Goal: Task Accomplishment & Management: Manage account settings

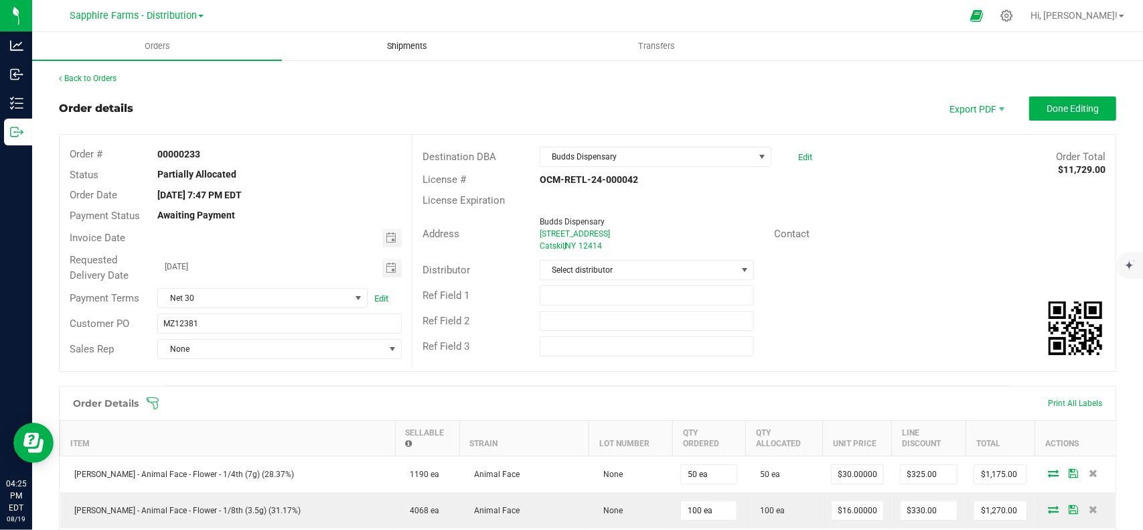
scroll to position [402, 0]
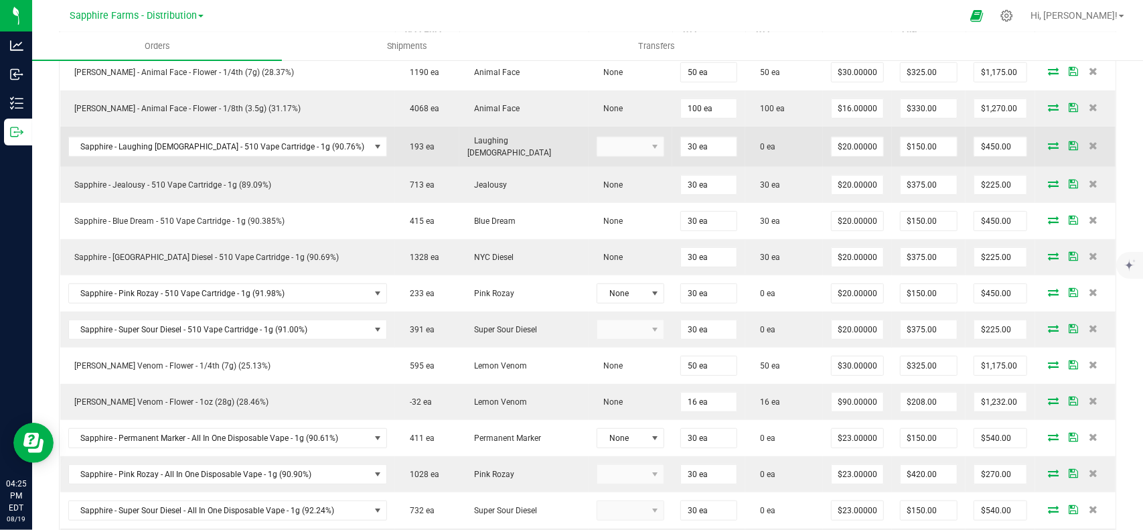
click at [1048, 141] on icon at bounding box center [1053, 145] width 11 height 8
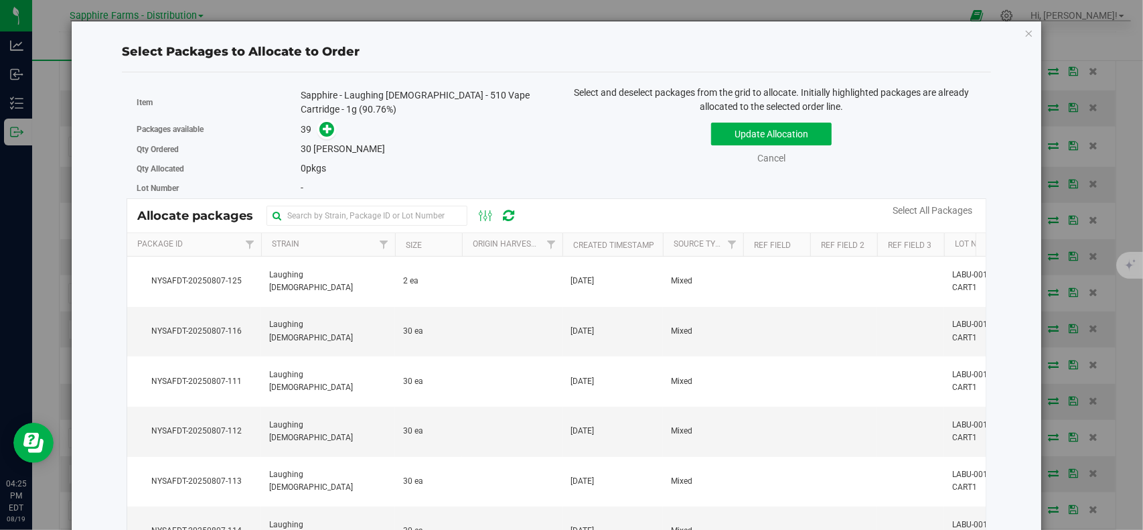
click at [216, 240] on th "Package Id" at bounding box center [194, 244] width 134 height 23
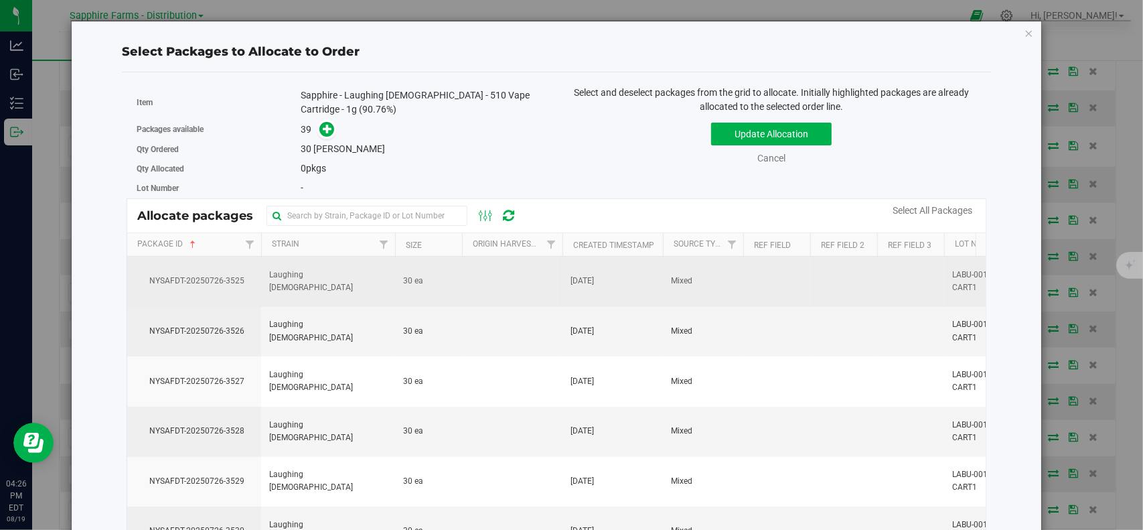
drag, startPoint x: 244, startPoint y: 277, endPoint x: 290, endPoint y: 269, distance: 46.9
click at [244, 277] on span "NYSAFDT-20250726-3525" at bounding box center [194, 281] width 118 height 13
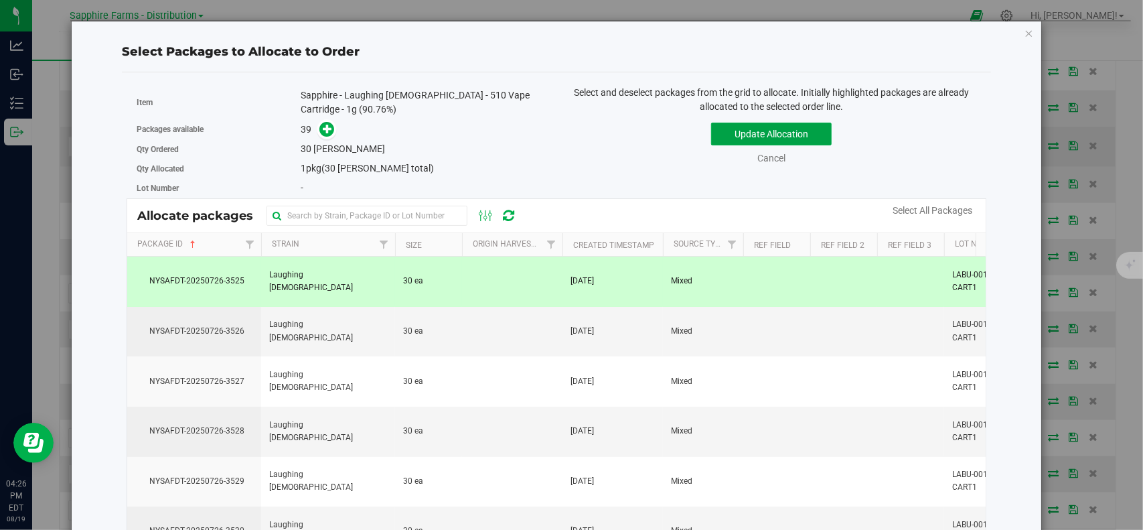
drag, startPoint x: 793, startPoint y: 135, endPoint x: 804, endPoint y: 147, distance: 16.1
click at [793, 133] on button "Update Allocation" at bounding box center [771, 134] width 121 height 23
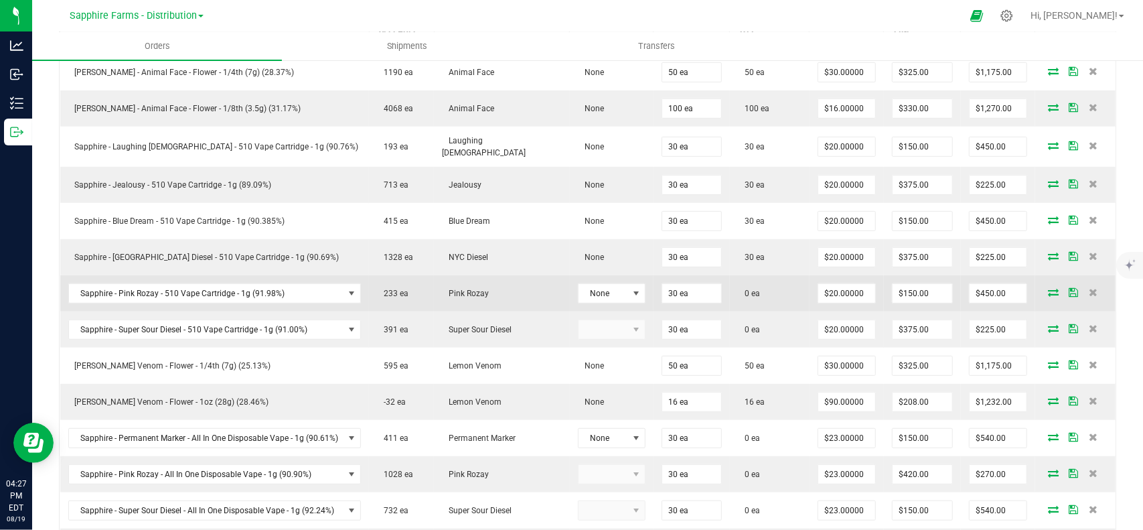
click at [1048, 288] on icon at bounding box center [1053, 292] width 11 height 8
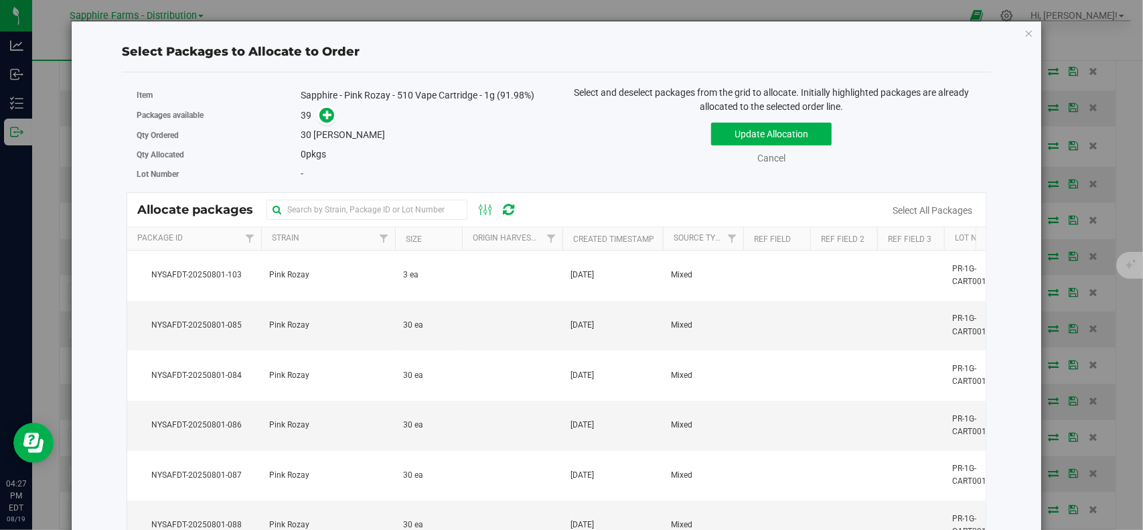
click at [228, 236] on th "Package Id" at bounding box center [194, 238] width 134 height 23
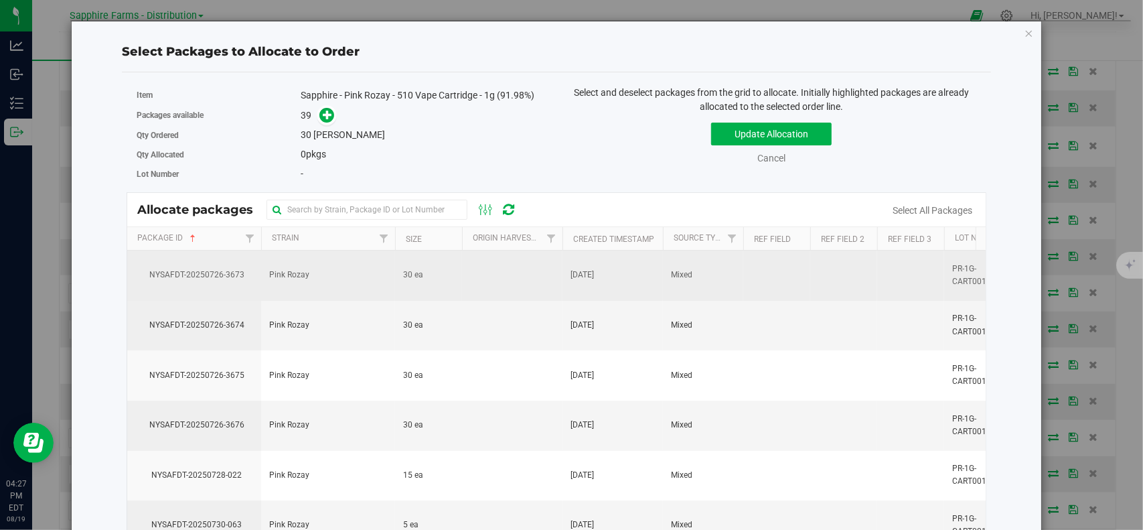
click at [206, 266] on td "NYSAFDT-20250726-3673" at bounding box center [194, 275] width 134 height 50
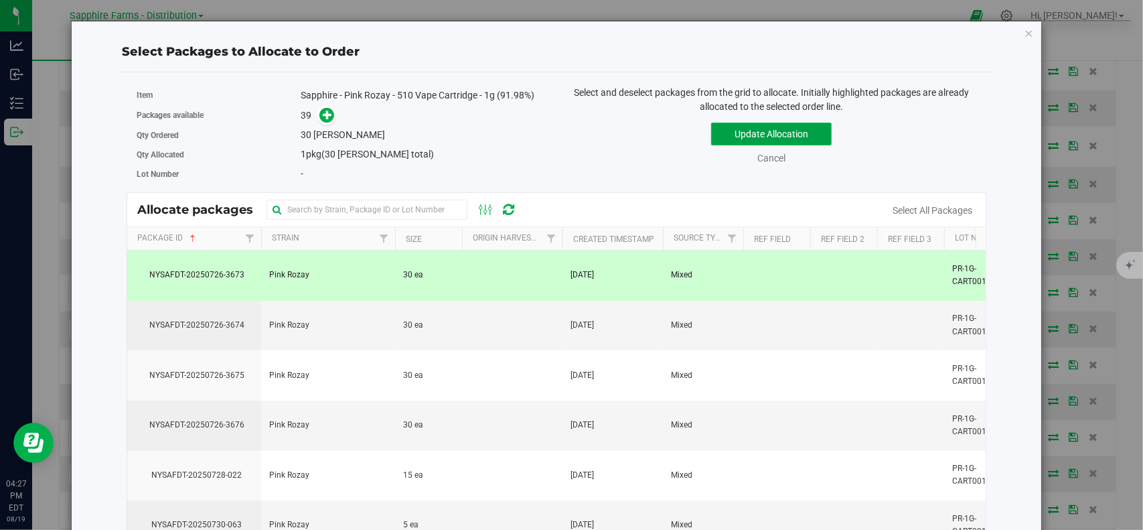
click at [734, 127] on button "Update Allocation" at bounding box center [771, 134] width 121 height 23
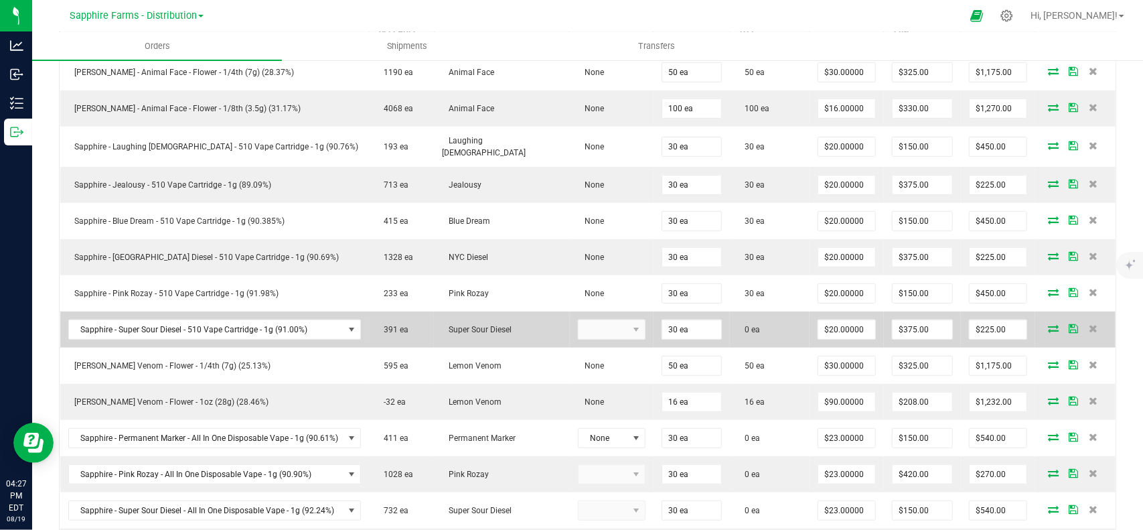
click at [1048, 324] on icon at bounding box center [1053, 328] width 11 height 8
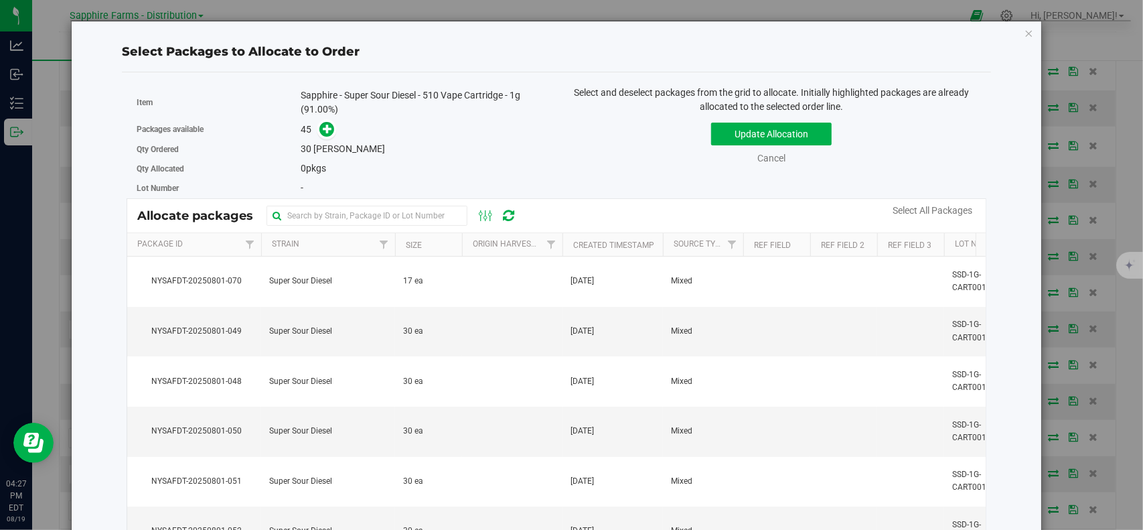
click at [213, 248] on th "Package Id" at bounding box center [194, 244] width 134 height 23
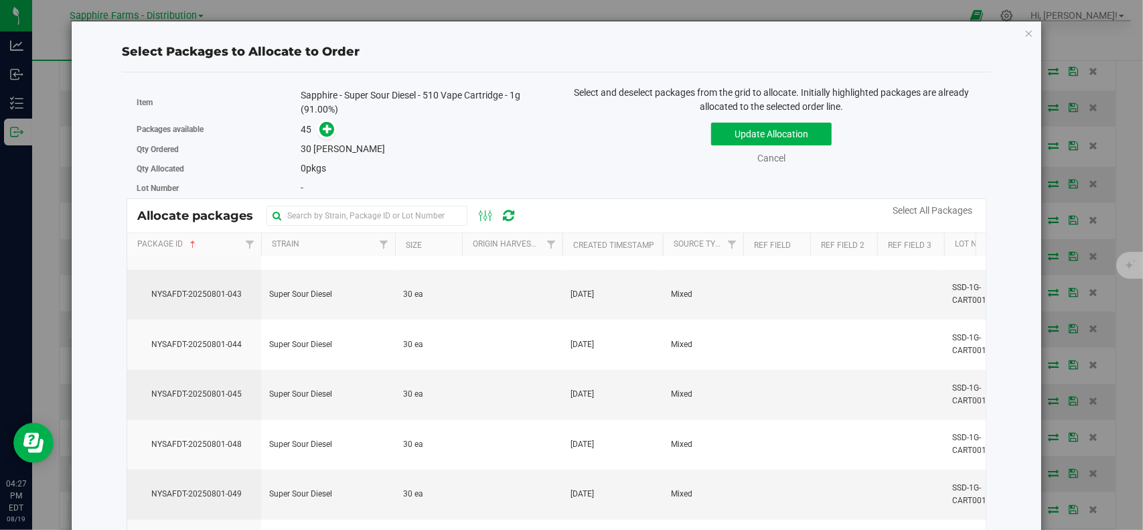
scroll to position [938, 0]
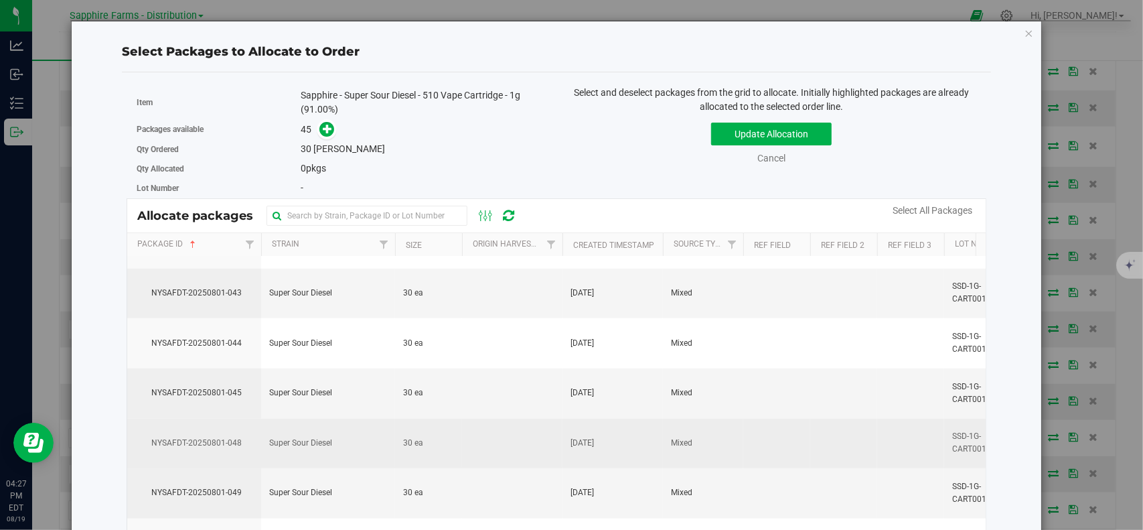
click at [330, 429] on td "Super Sour Diesel" at bounding box center [328, 444] width 134 height 50
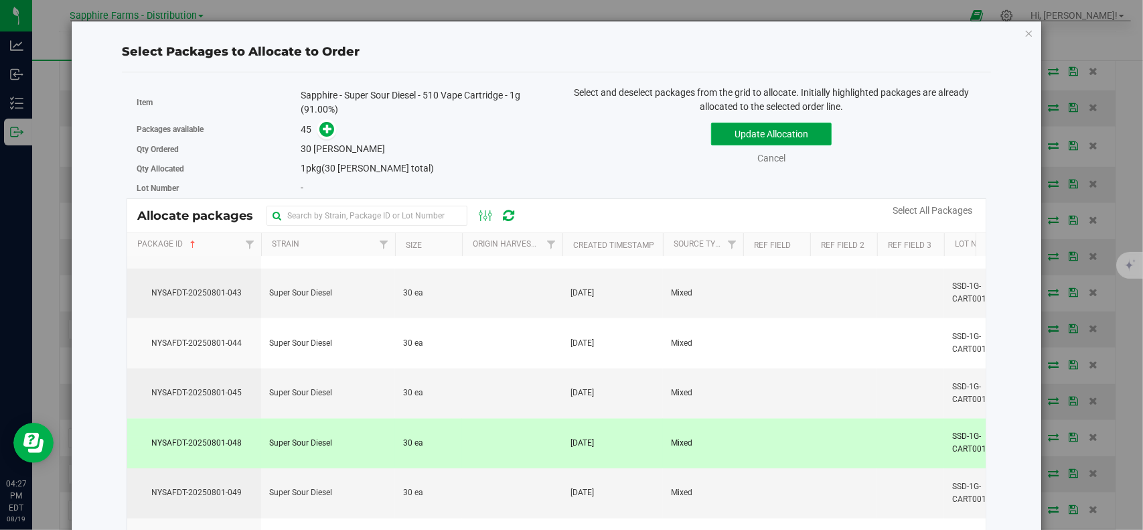
click at [725, 136] on button "Update Allocation" at bounding box center [771, 134] width 121 height 23
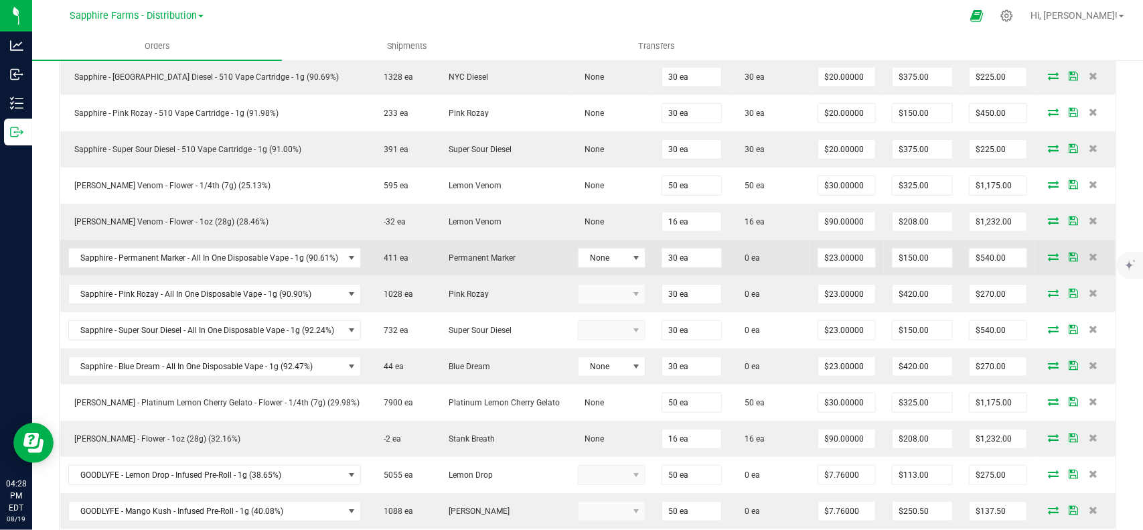
scroll to position [603, 0]
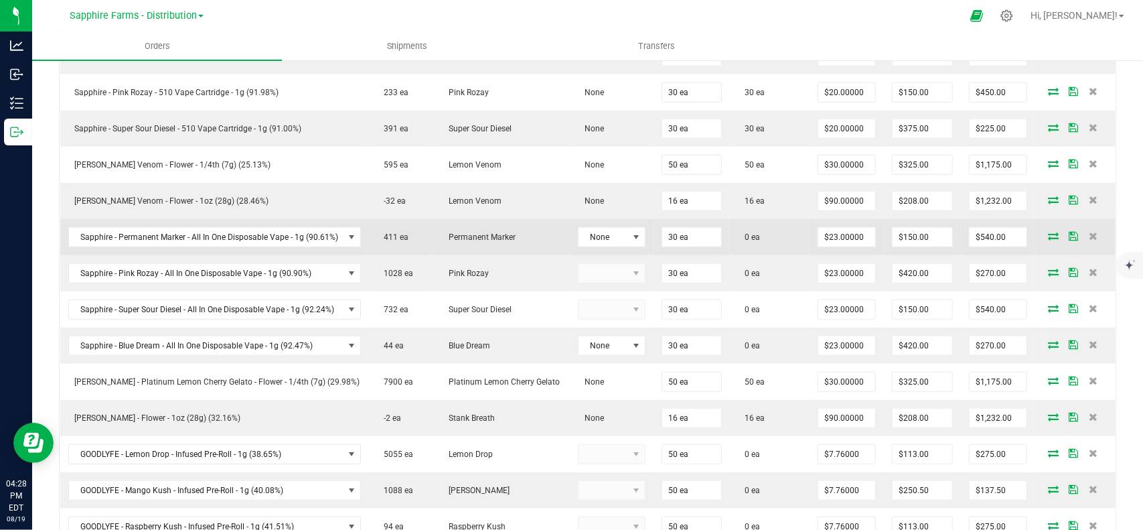
click at [1048, 232] on icon at bounding box center [1053, 236] width 11 height 8
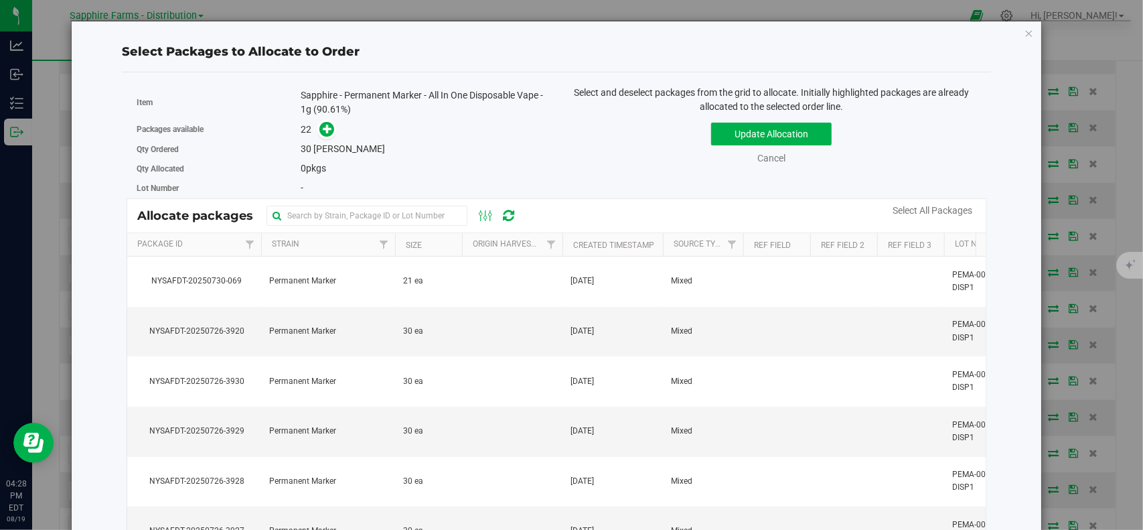
click at [220, 244] on th "Package Id" at bounding box center [194, 244] width 134 height 23
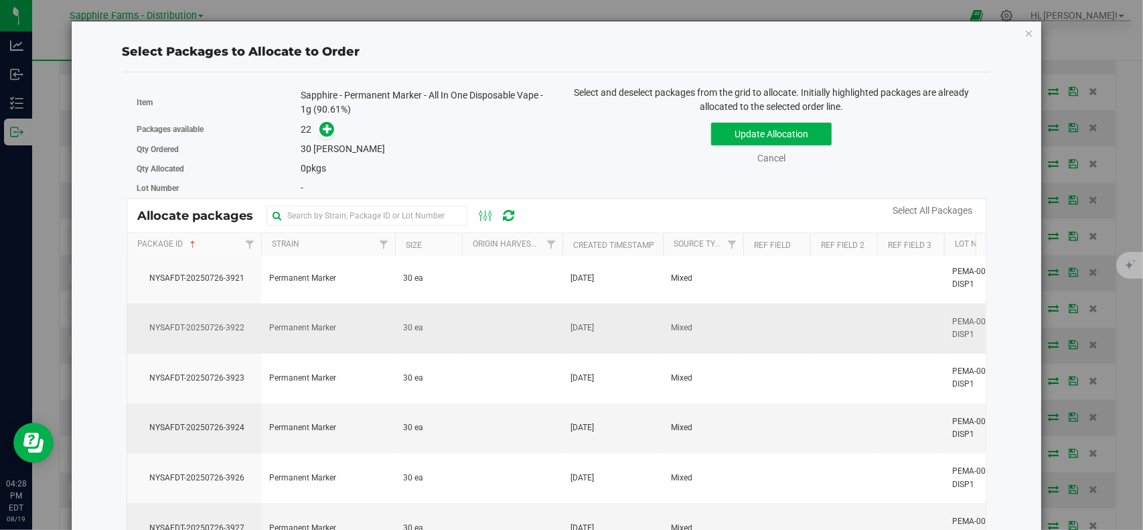
scroll to position [670, 0]
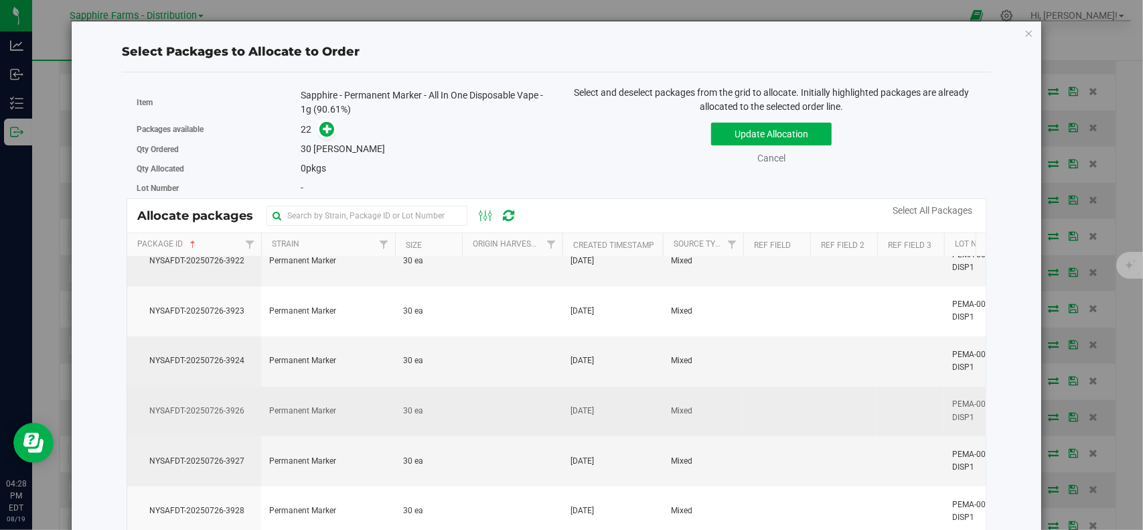
click at [191, 407] on span "NYSAFDT-20250726-3926" at bounding box center [194, 411] width 118 height 13
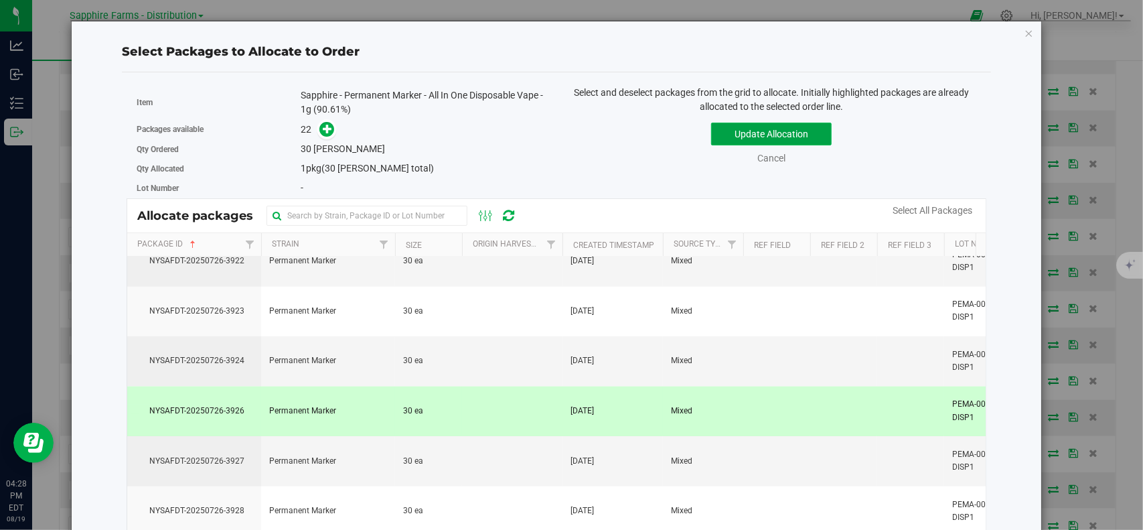
click at [739, 136] on button "Update Allocation" at bounding box center [771, 134] width 121 height 23
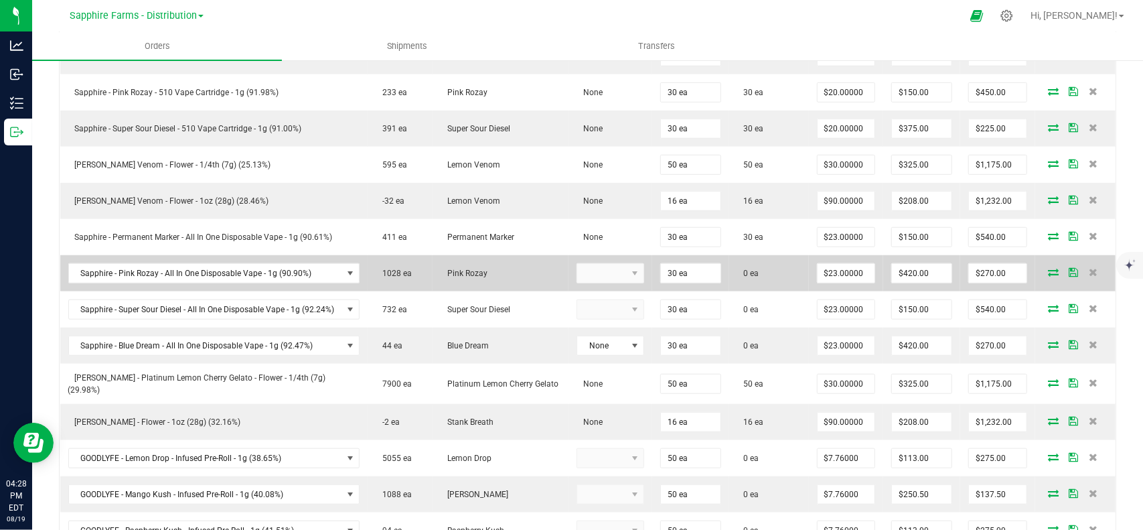
click at [1048, 268] on icon at bounding box center [1053, 272] width 11 height 8
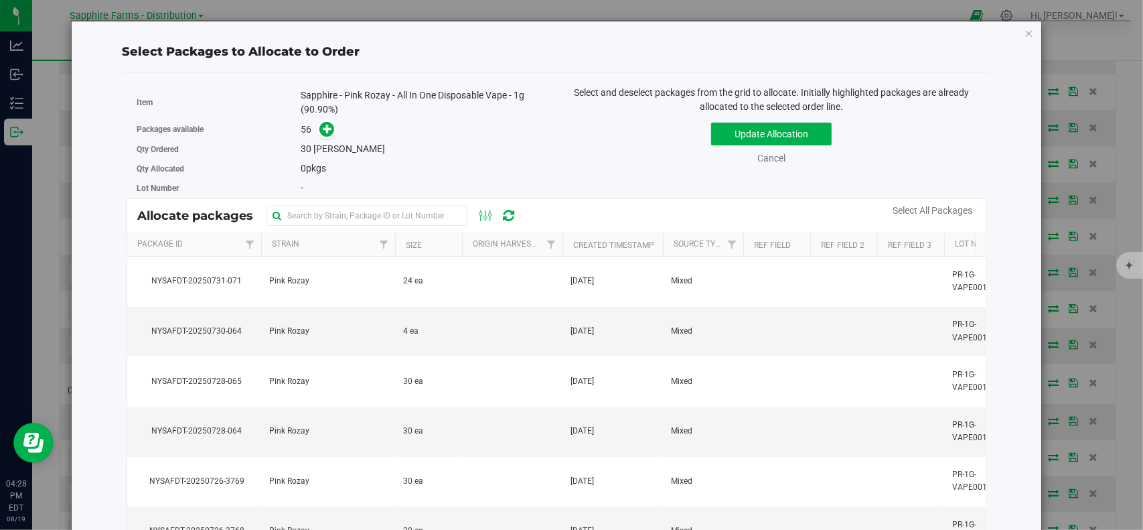
click at [220, 243] on th "Package Id" at bounding box center [194, 244] width 134 height 23
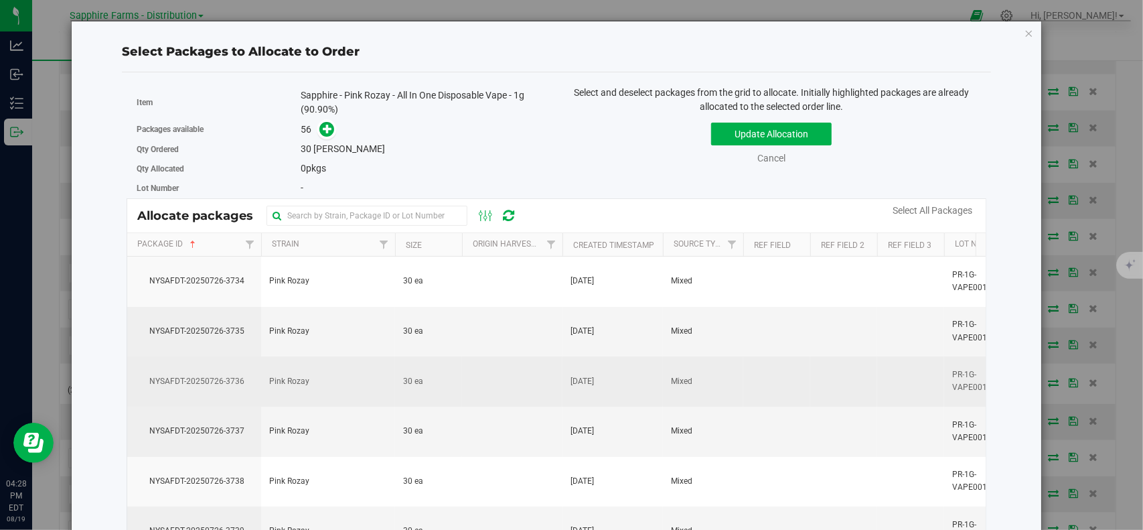
click at [248, 378] on span "NYSAFDT-20250726-3736" at bounding box center [194, 381] width 118 height 13
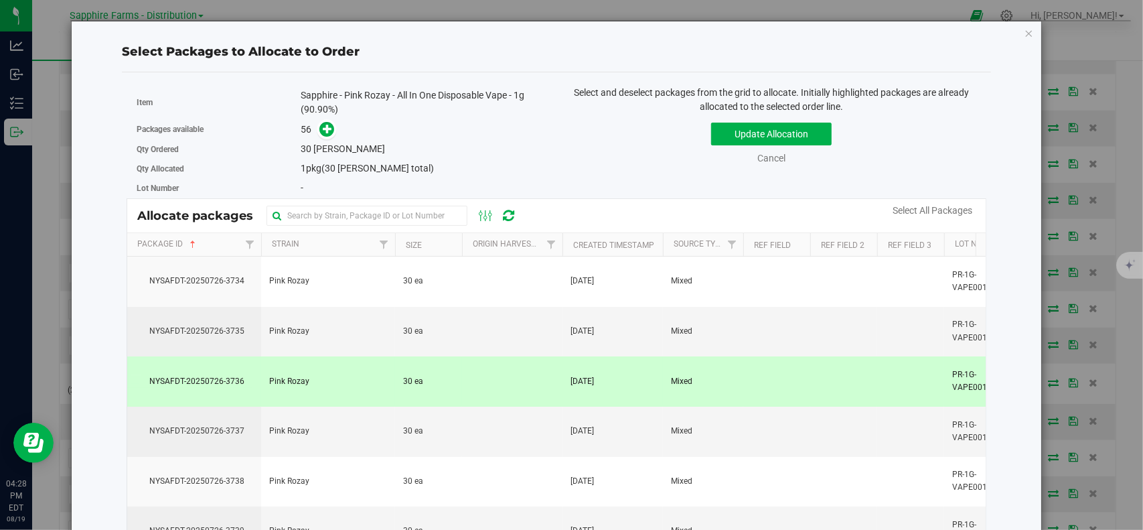
click at [205, 378] on span "NYSAFDT-20250726-3736" at bounding box center [194, 381] width 118 height 13
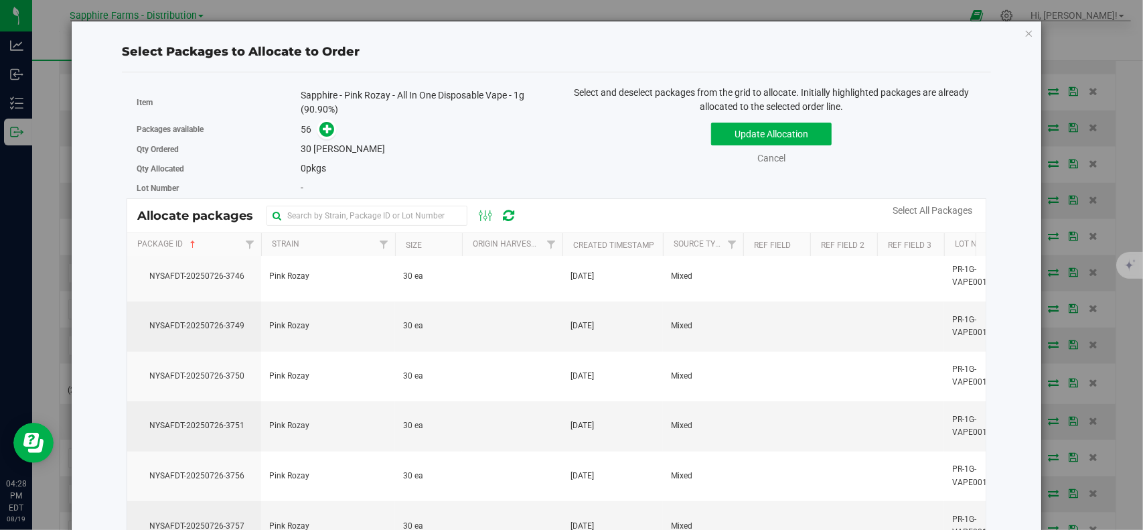
scroll to position [737, 0]
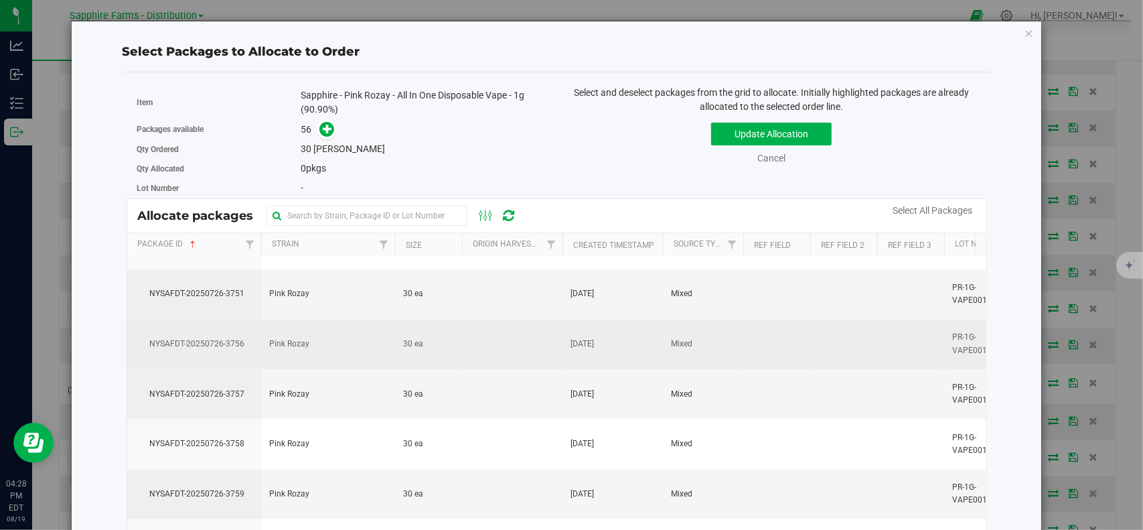
click at [196, 350] on td "NYSAFDT-20250726-3756" at bounding box center [194, 344] width 134 height 50
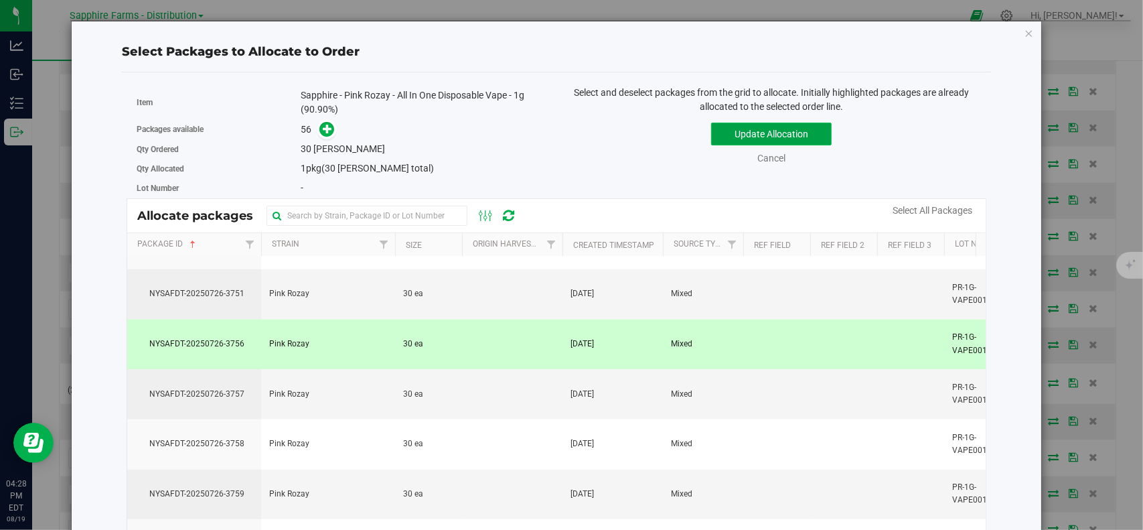
click at [761, 133] on button "Update Allocation" at bounding box center [771, 134] width 121 height 23
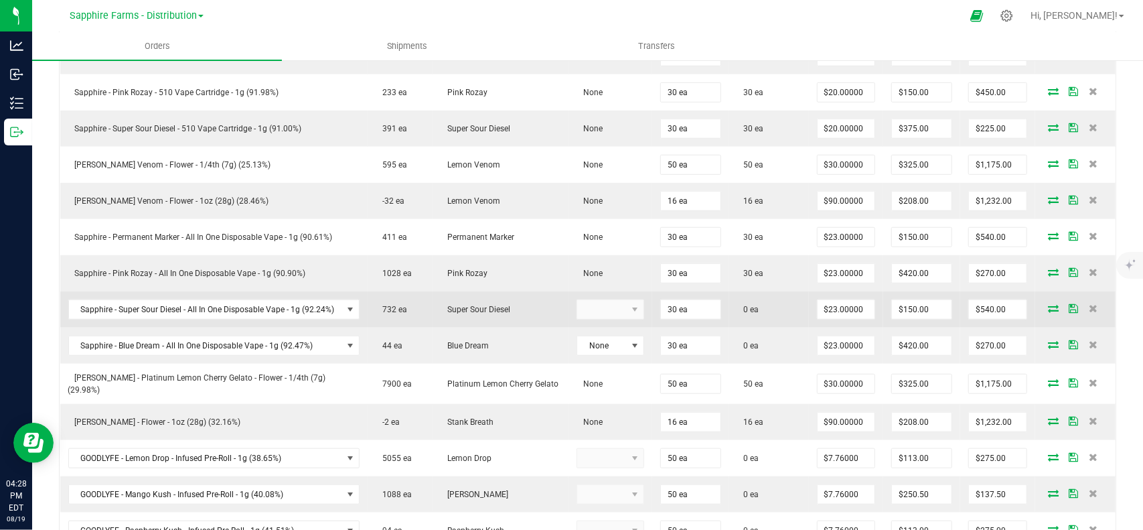
click at [1048, 304] on icon at bounding box center [1053, 308] width 11 height 8
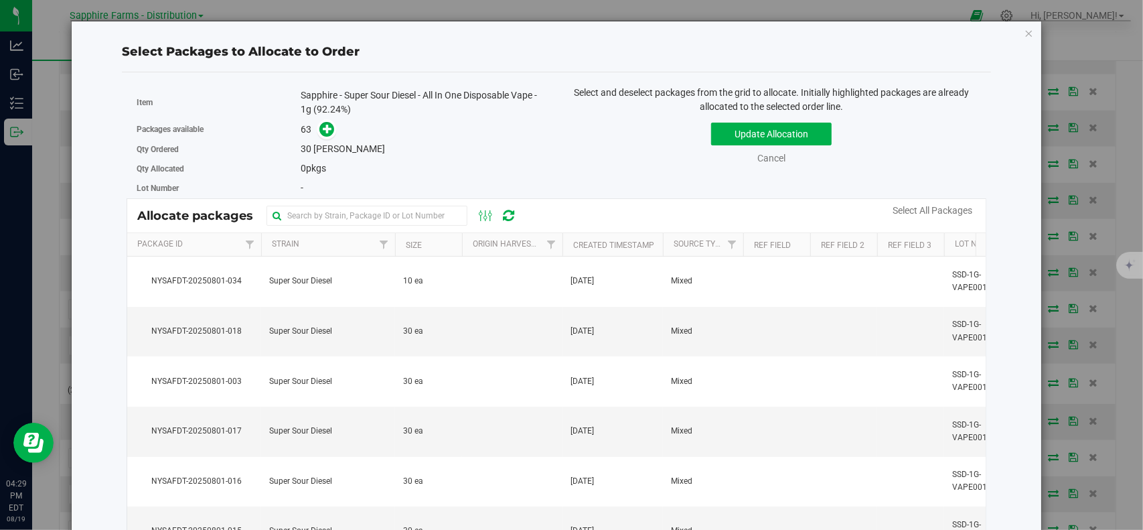
click at [202, 247] on th "Package Id" at bounding box center [194, 244] width 134 height 23
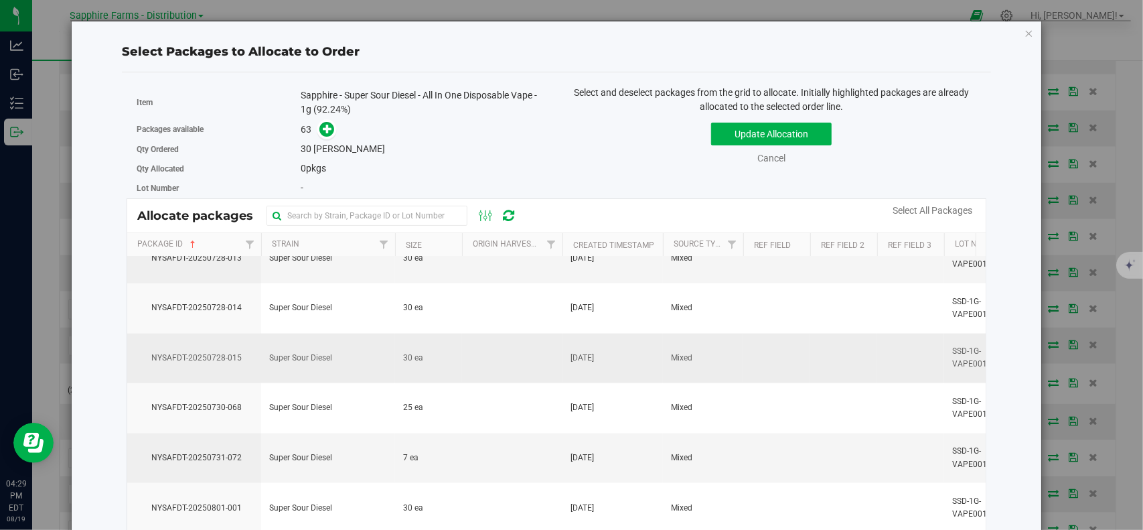
scroll to position [1340, 0]
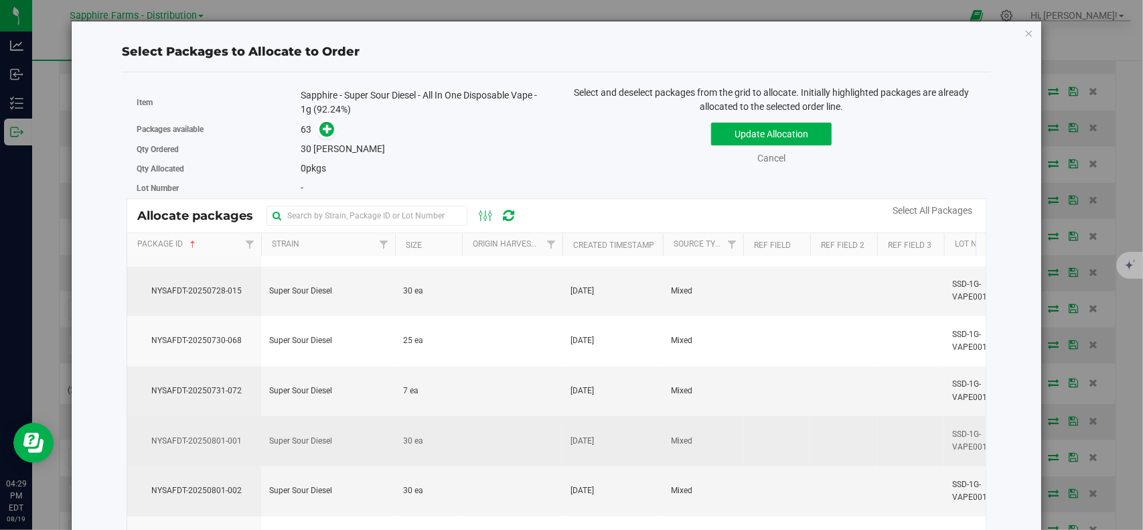
click at [230, 441] on td "NYSAFDT-20250801-001" at bounding box center [194, 441] width 134 height 50
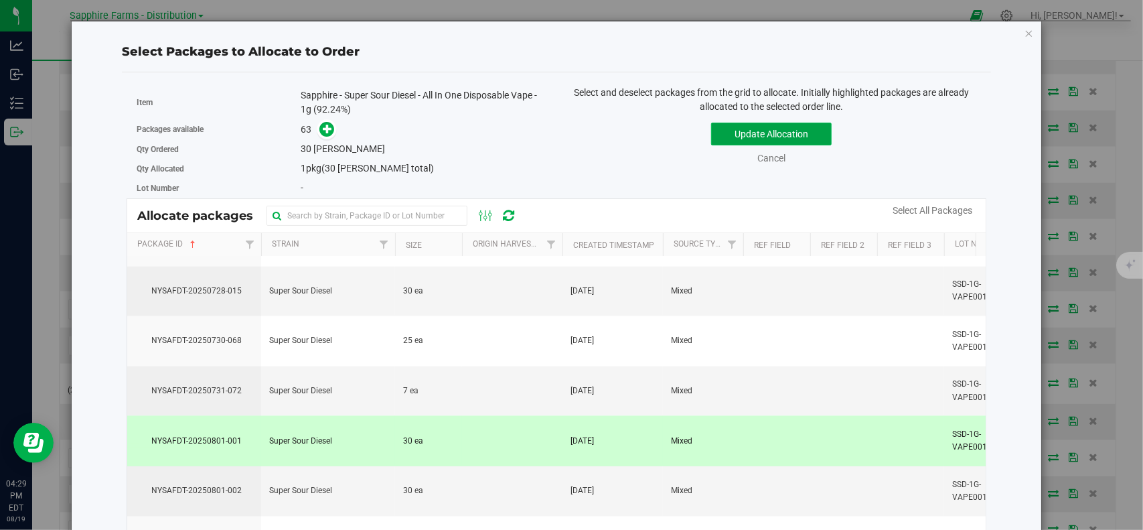
click at [746, 131] on button "Update Allocation" at bounding box center [771, 134] width 121 height 23
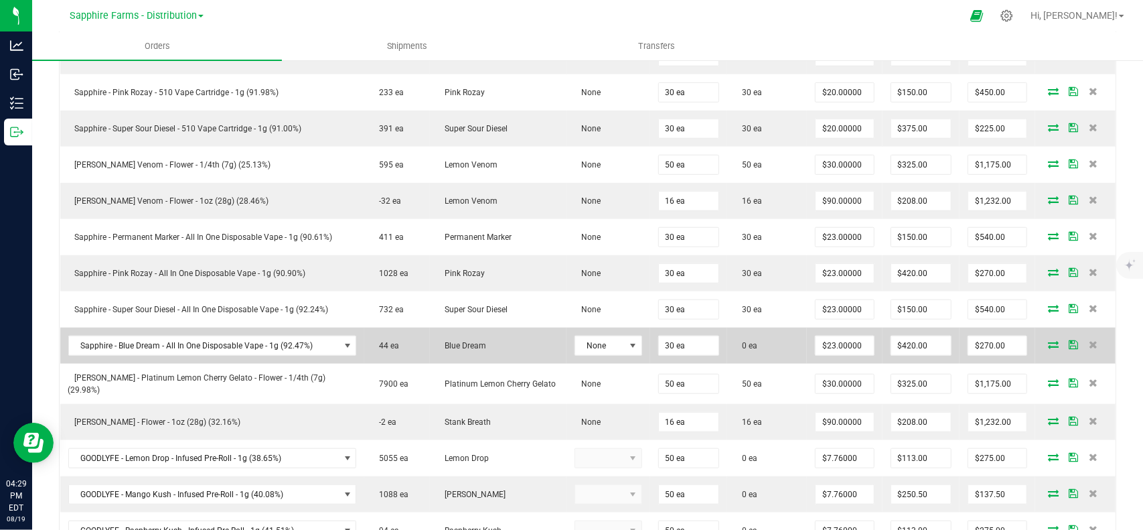
click at [1048, 340] on icon at bounding box center [1053, 344] width 11 height 8
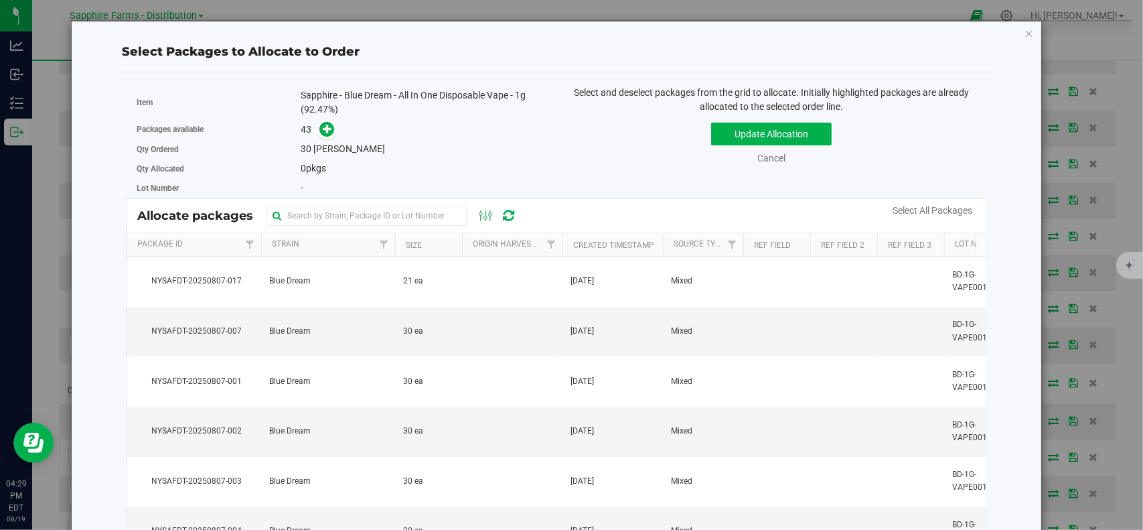
click at [221, 247] on th "Package Id" at bounding box center [194, 244] width 134 height 23
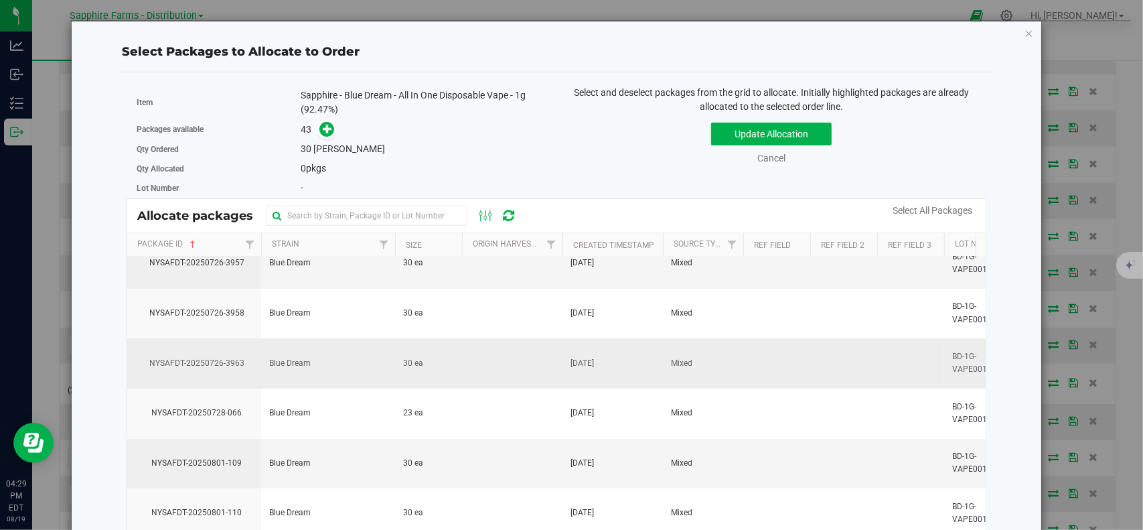
click at [214, 370] on td "NYSAFDT-20250726-3963" at bounding box center [194, 363] width 134 height 50
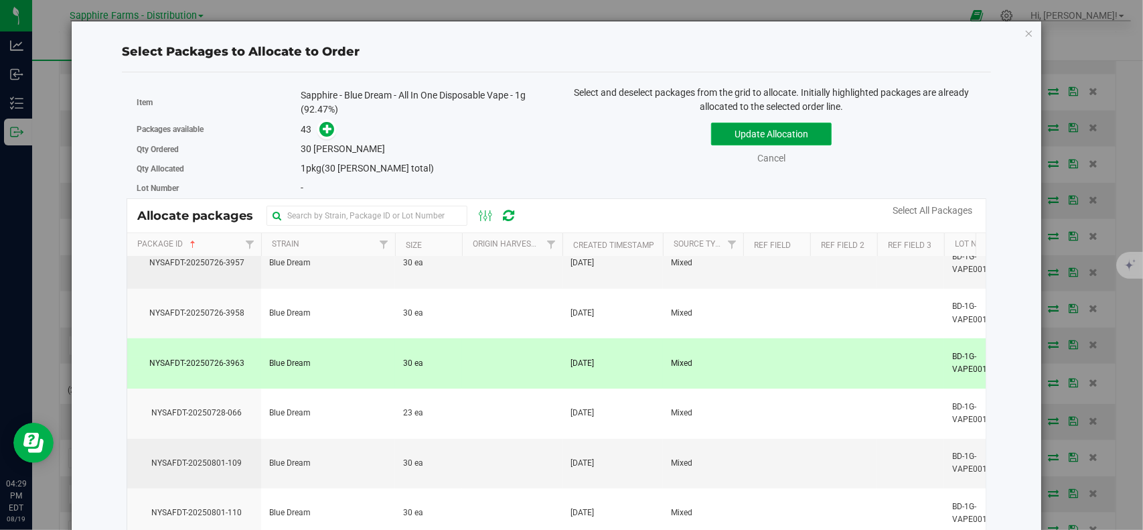
click at [802, 129] on button "Update Allocation" at bounding box center [771, 134] width 121 height 23
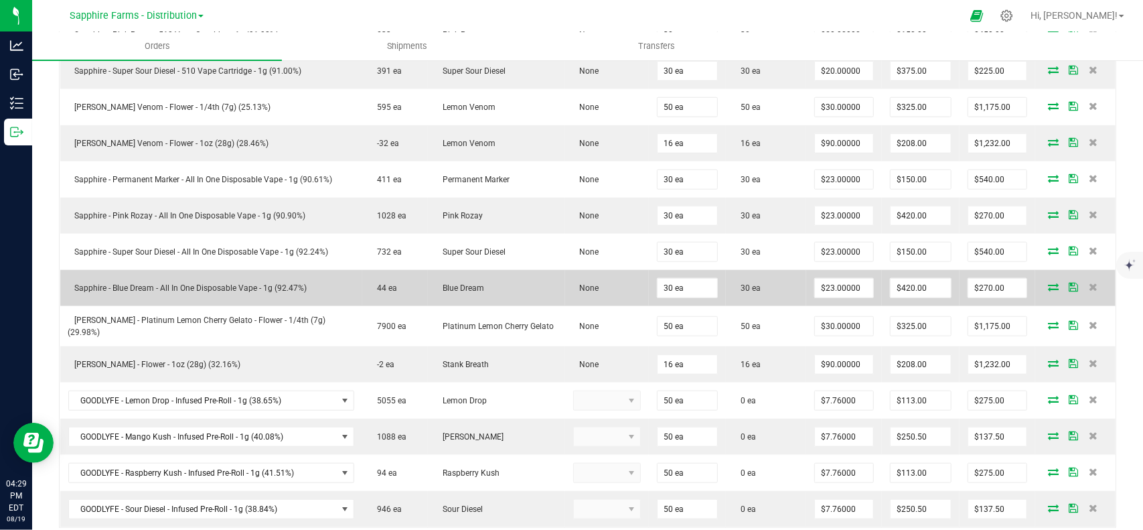
scroll to position [737, 0]
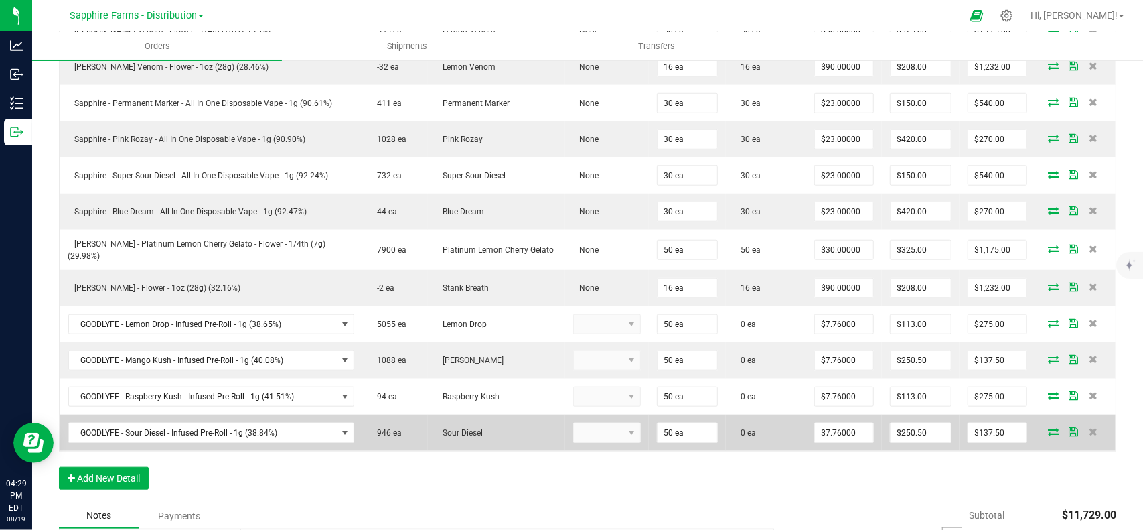
click at [1048, 427] on icon at bounding box center [1053, 431] width 11 height 8
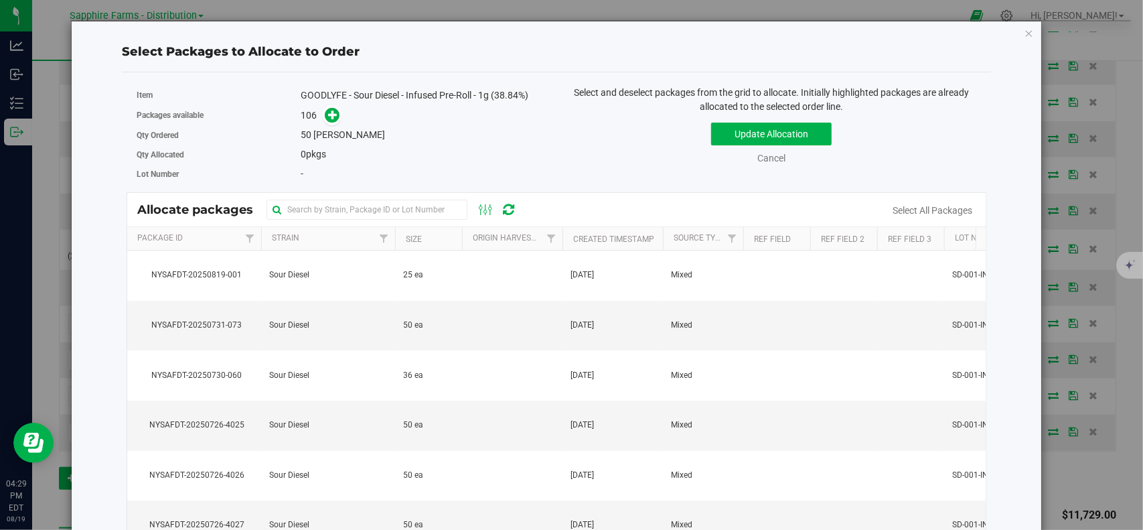
click at [217, 233] on th "Package Id" at bounding box center [194, 238] width 134 height 23
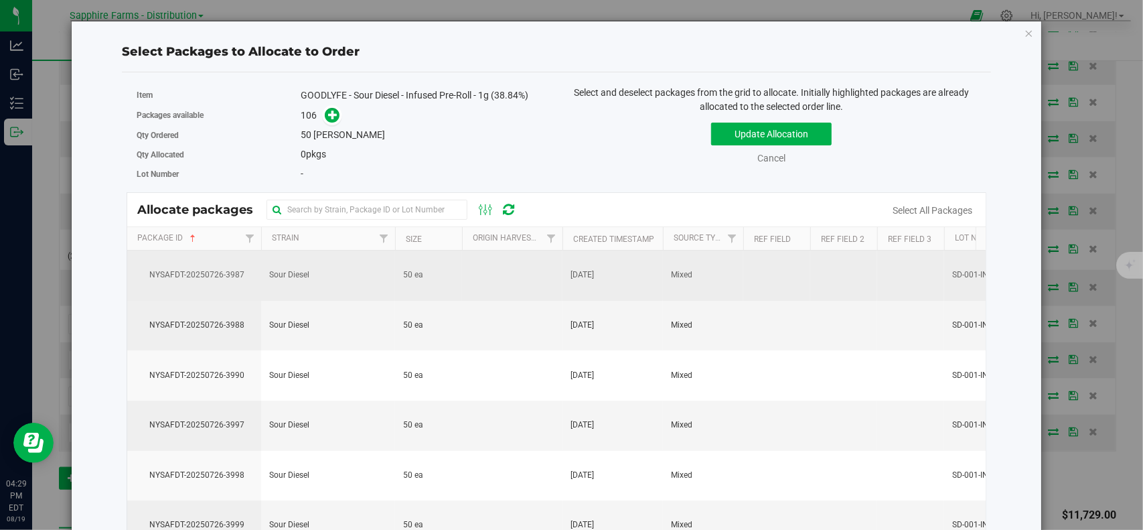
click at [378, 282] on td "Sour Diesel" at bounding box center [328, 275] width 134 height 50
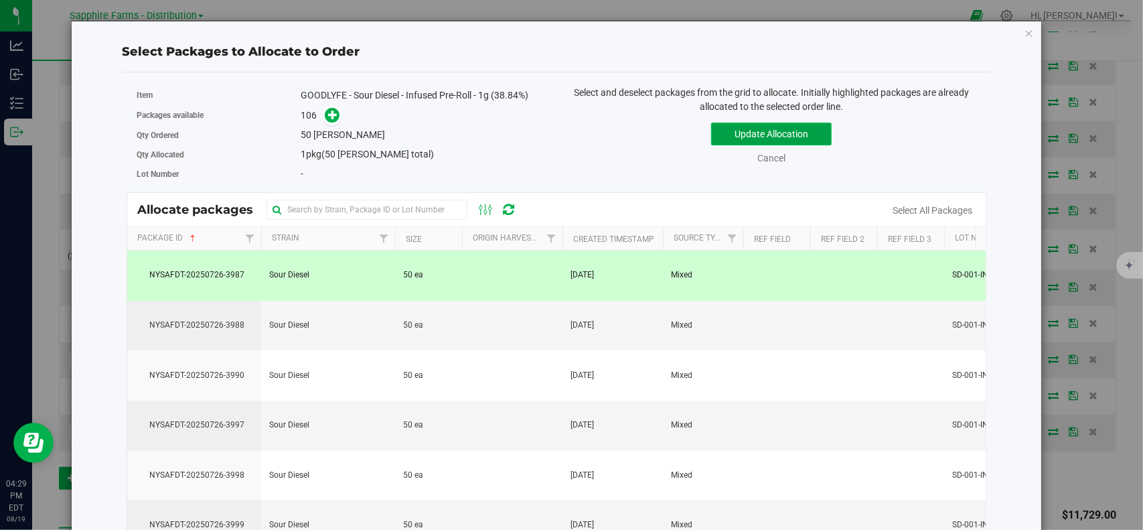
click at [800, 128] on button "Update Allocation" at bounding box center [771, 134] width 121 height 23
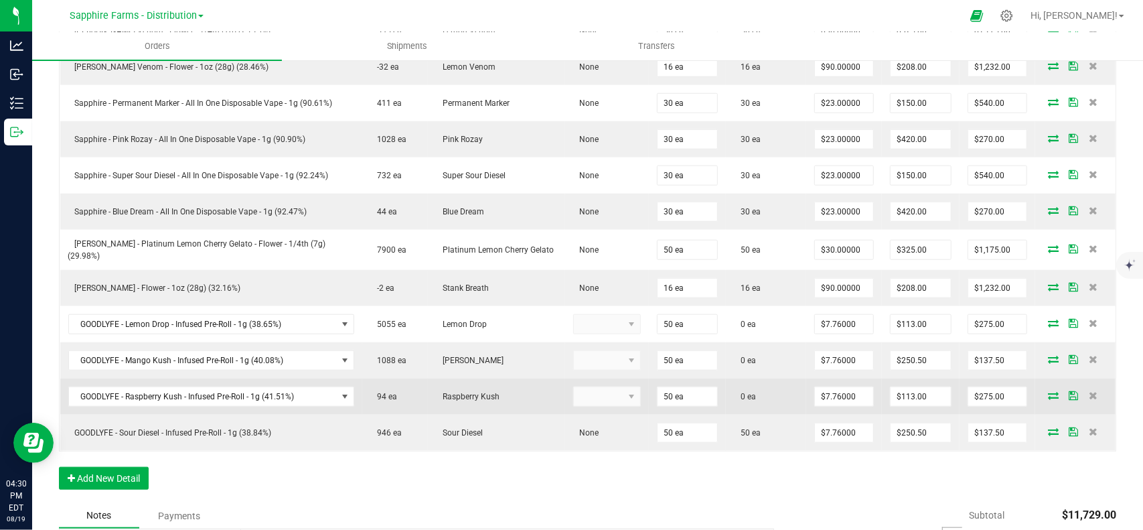
click at [1048, 391] on icon at bounding box center [1053, 395] width 11 height 8
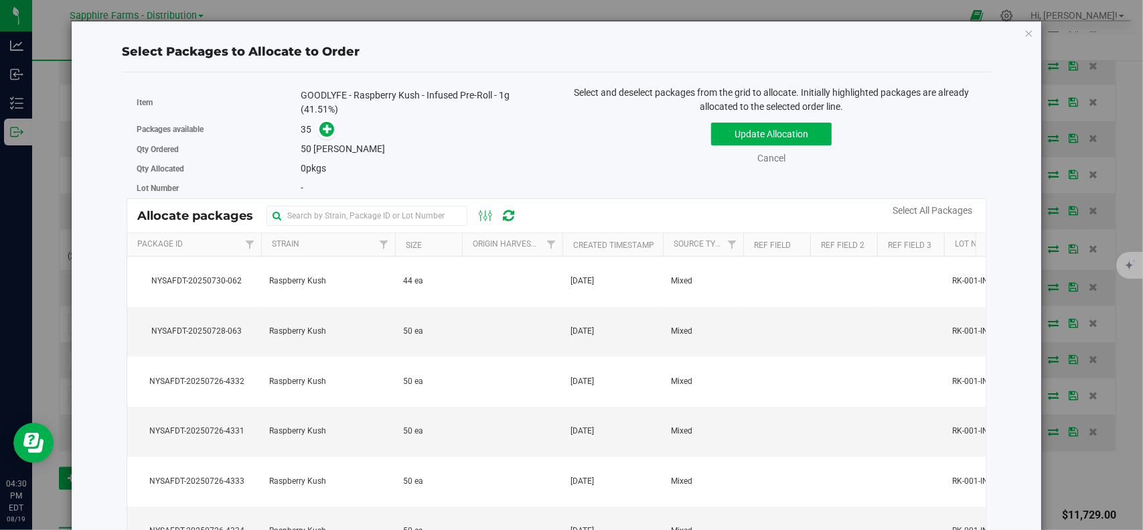
click at [218, 241] on th "Package Id" at bounding box center [194, 244] width 134 height 23
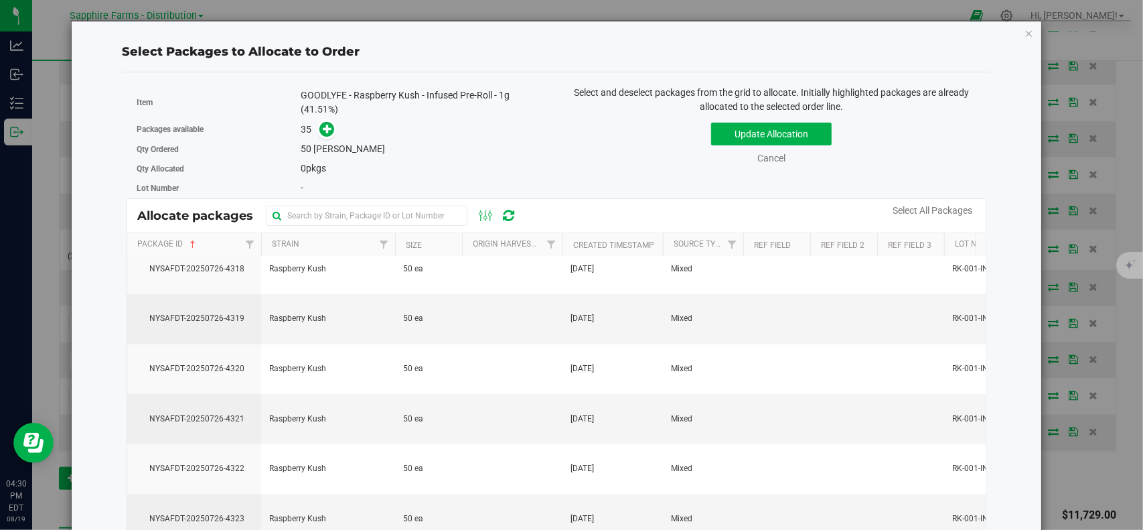
scroll to position [67, 0]
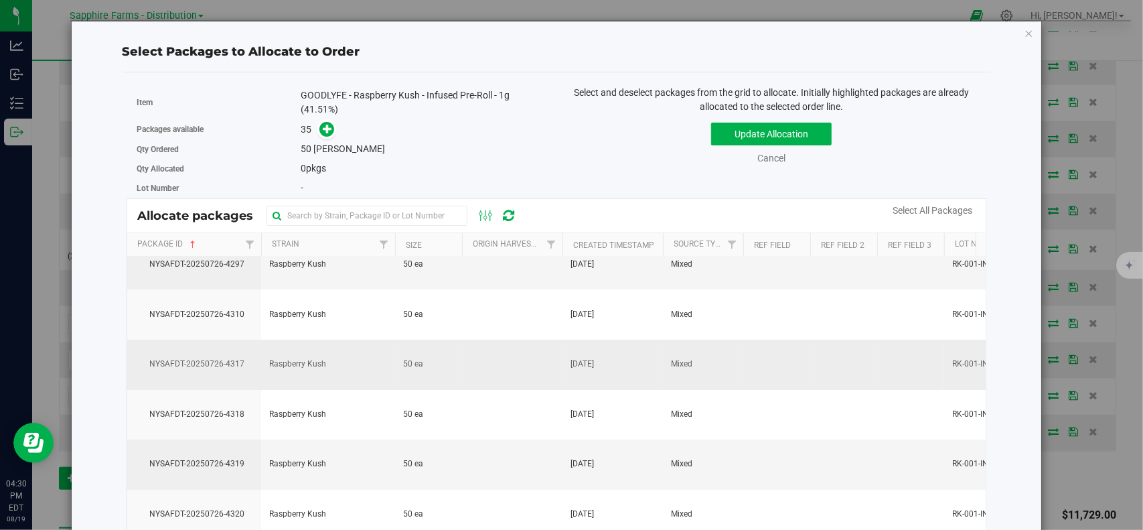
click at [199, 376] on td "NYSAFDT-20250726-4317" at bounding box center [194, 365] width 134 height 50
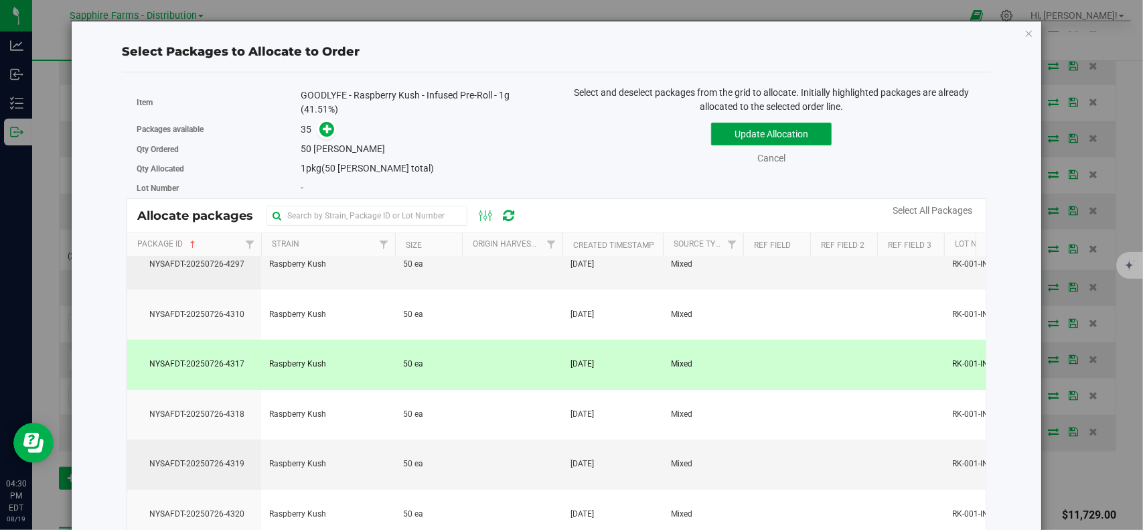
click at [729, 137] on button "Update Allocation" at bounding box center [771, 134] width 121 height 23
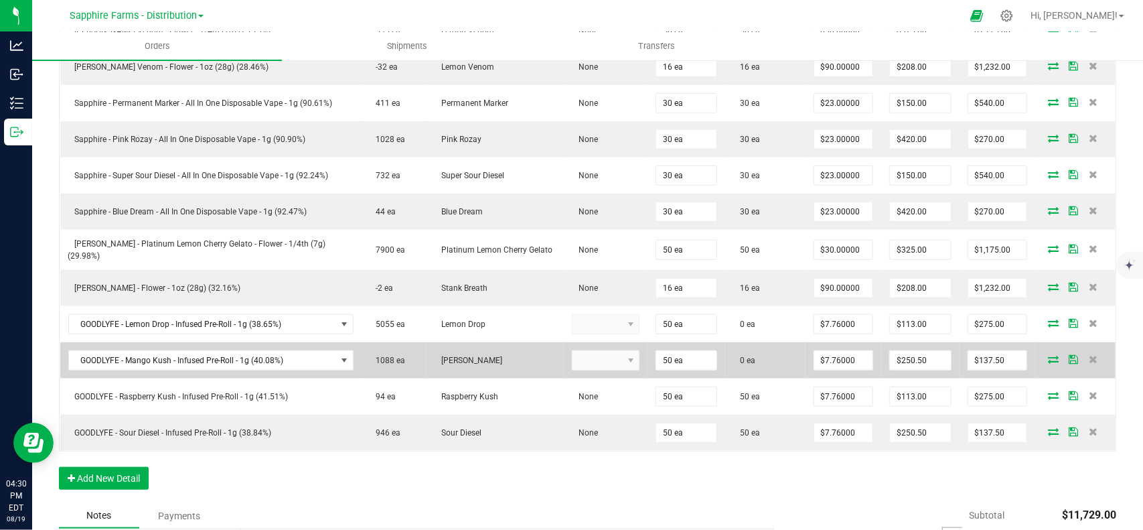
click at [1048, 355] on icon at bounding box center [1053, 359] width 11 height 8
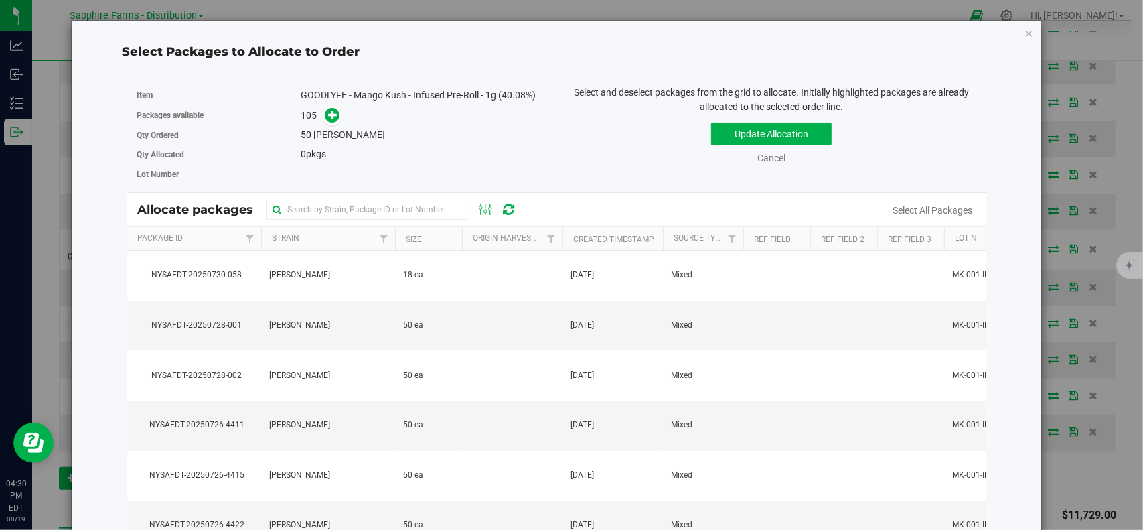
click at [214, 233] on th "Package Id" at bounding box center [194, 238] width 134 height 23
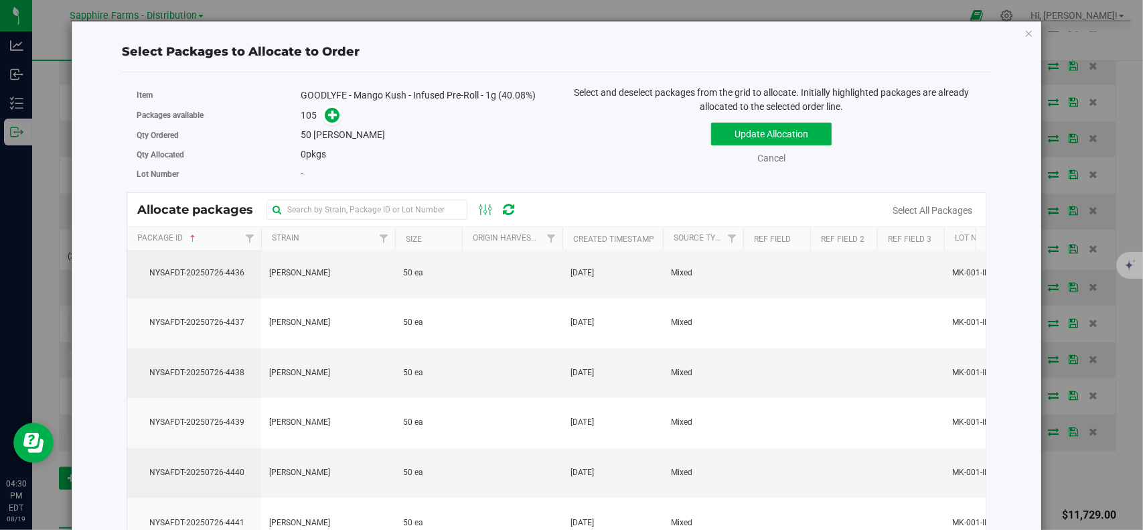
scroll to position [3416, 0]
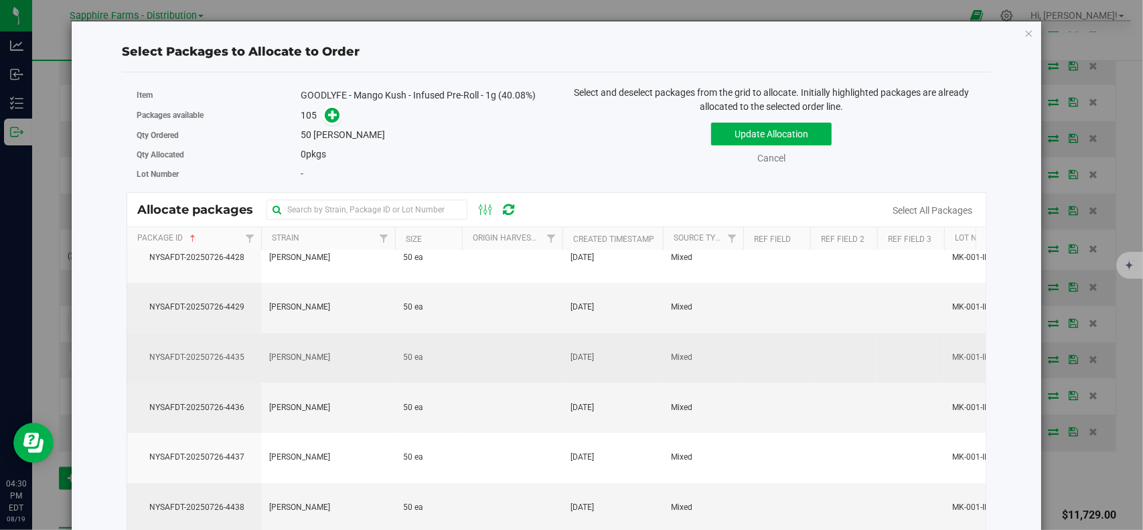
click at [187, 352] on td "NYSAFDT-20250726-4435" at bounding box center [194, 358] width 134 height 50
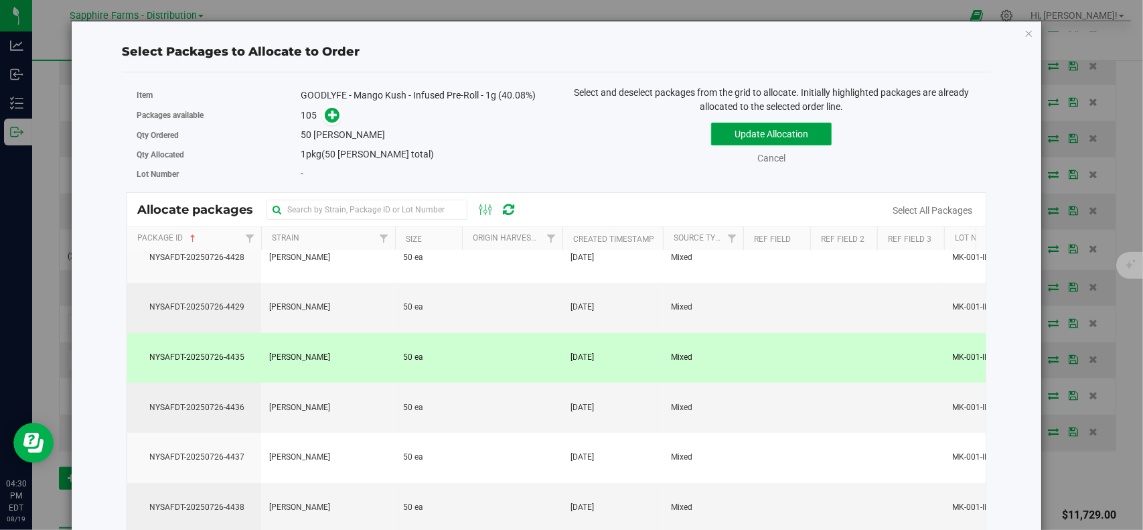
click at [737, 127] on button "Update Allocation" at bounding box center [771, 134] width 121 height 23
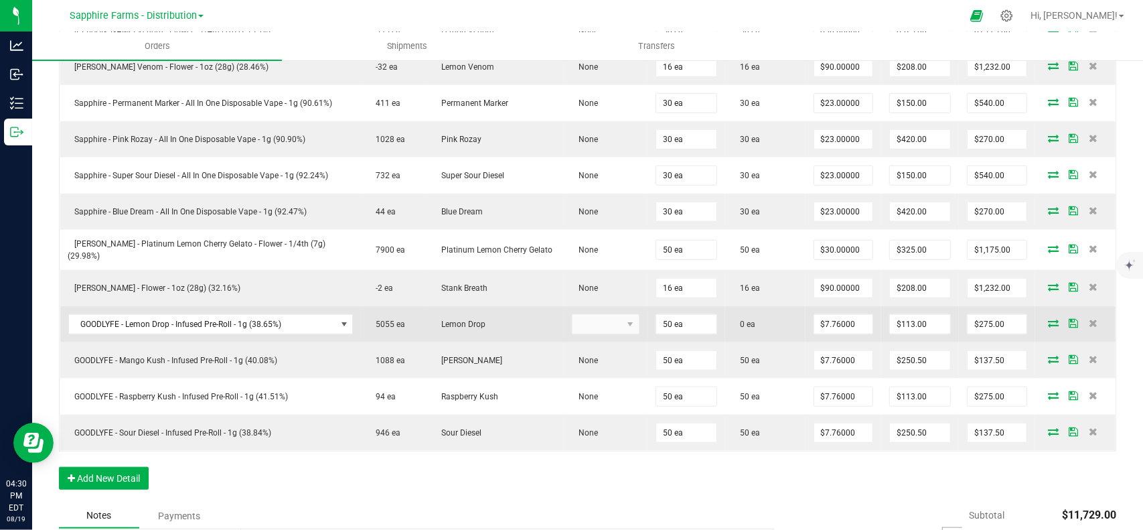
click at [1048, 319] on icon at bounding box center [1053, 323] width 11 height 8
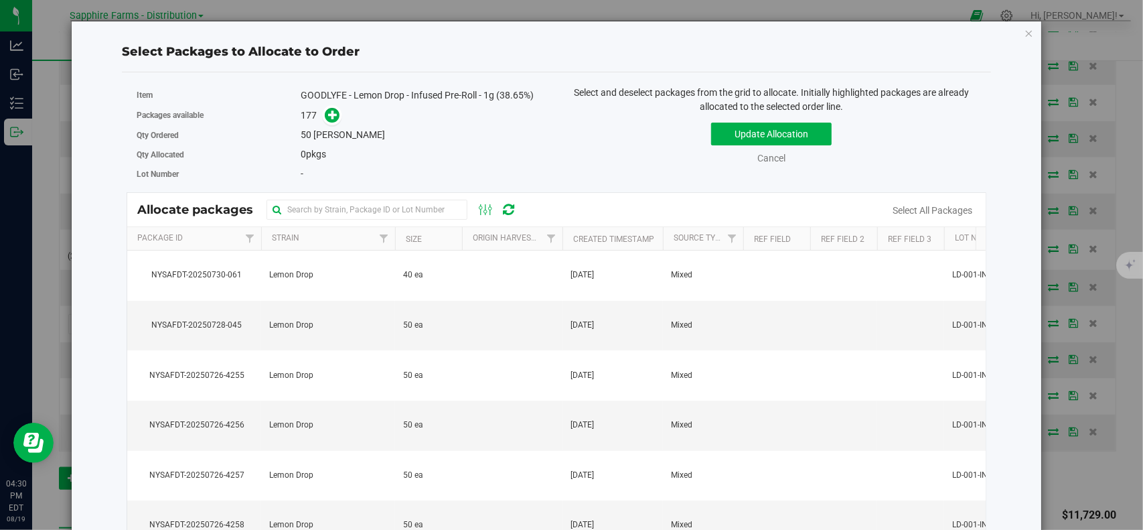
click at [209, 239] on th "Package Id" at bounding box center [194, 238] width 134 height 23
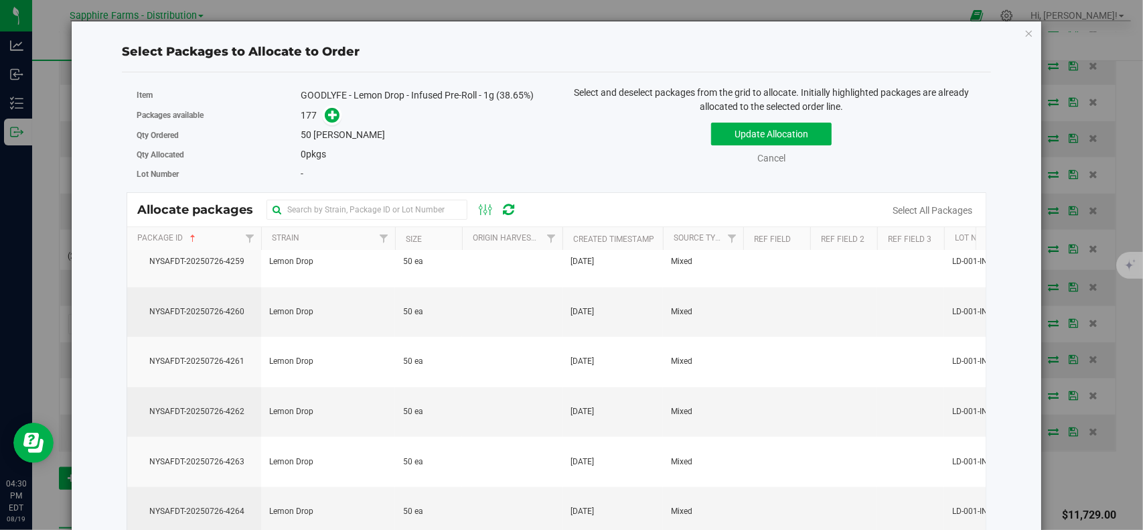
scroll to position [7635, 0]
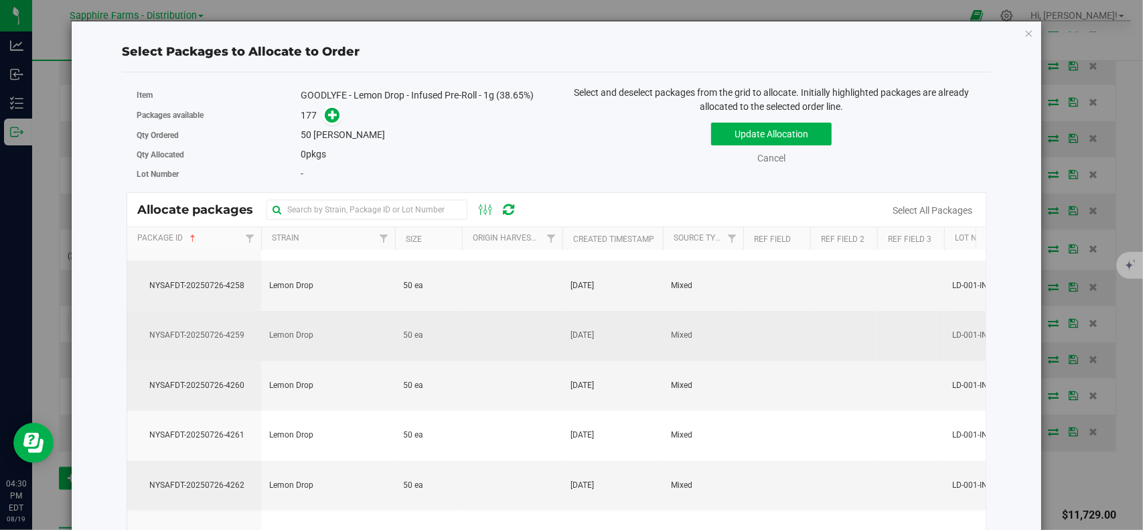
click at [229, 329] on span "NYSAFDT-20250726-4259" at bounding box center [194, 335] width 118 height 13
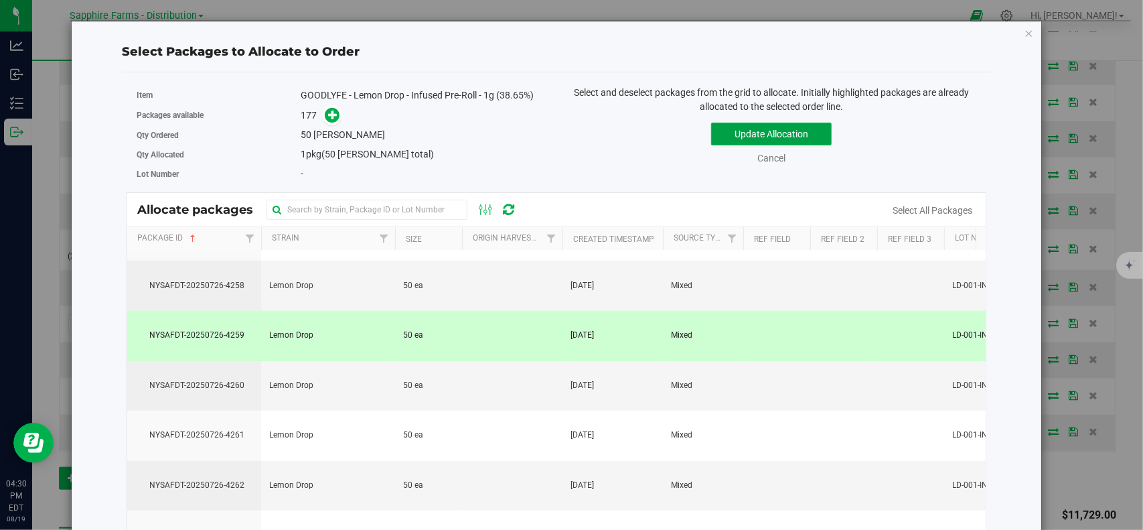
click at [745, 133] on button "Update Allocation" at bounding box center [771, 134] width 121 height 23
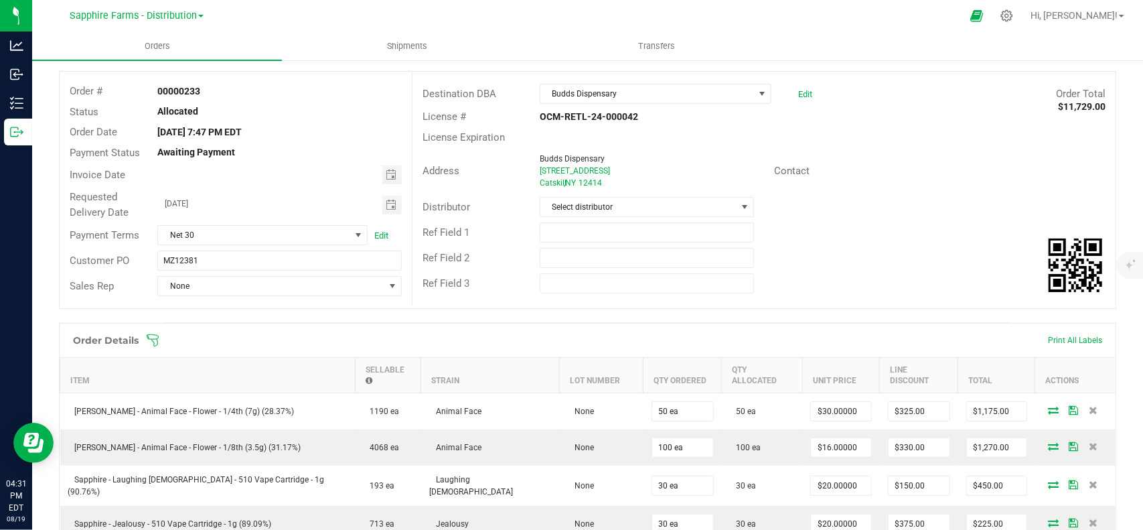
scroll to position [0, 0]
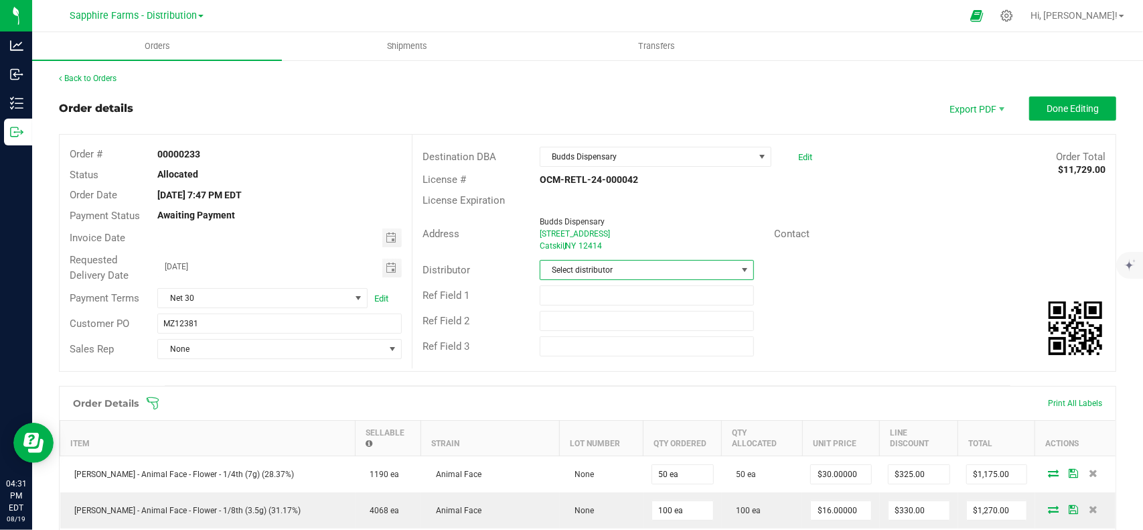
click at [739, 270] on span at bounding box center [744, 270] width 11 height 11
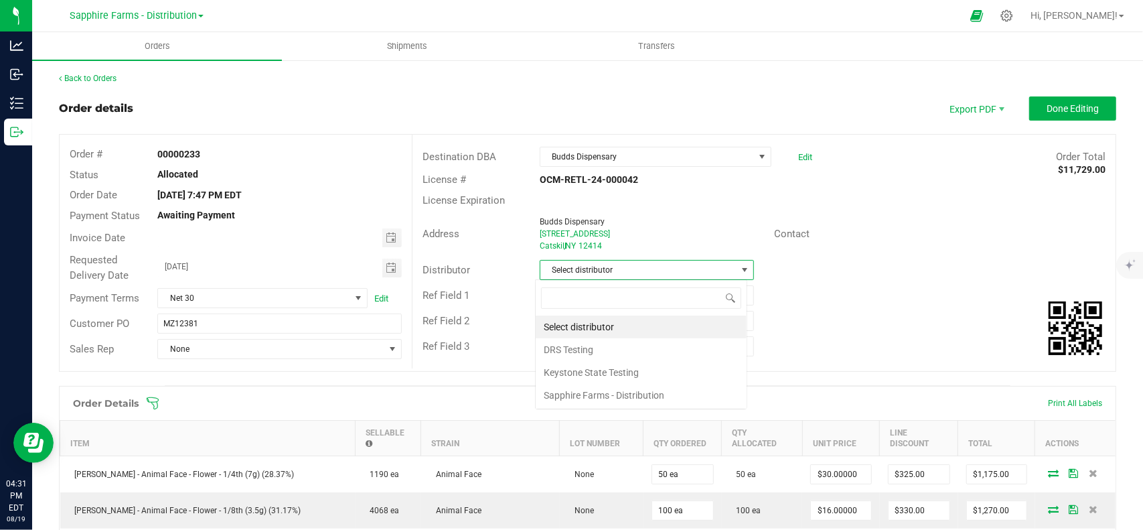
scroll to position [19, 212]
click at [660, 396] on li "Sapphire Farms - Distribution" at bounding box center [641, 395] width 211 height 23
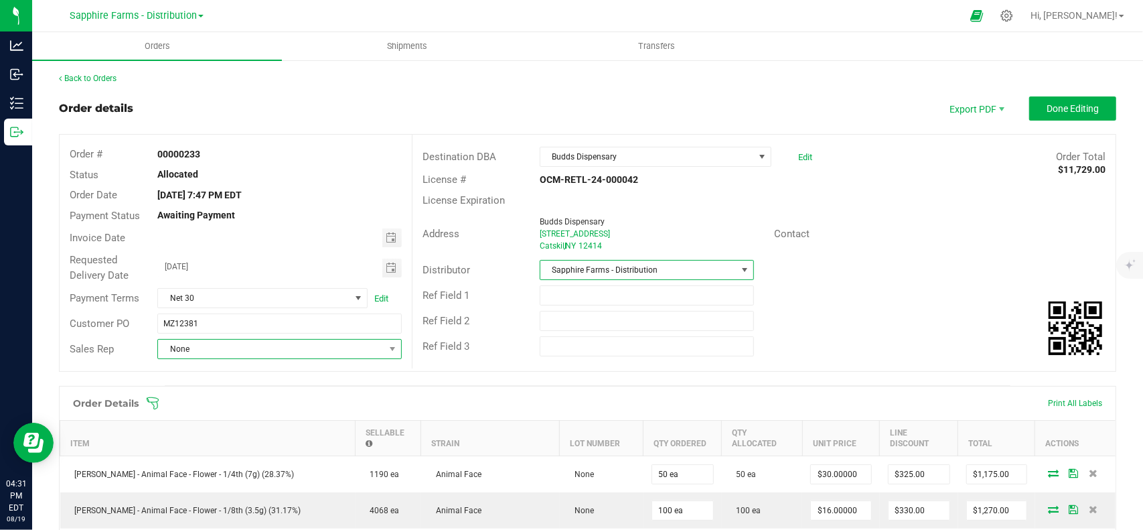
click at [285, 349] on span "None" at bounding box center [271, 349] width 226 height 19
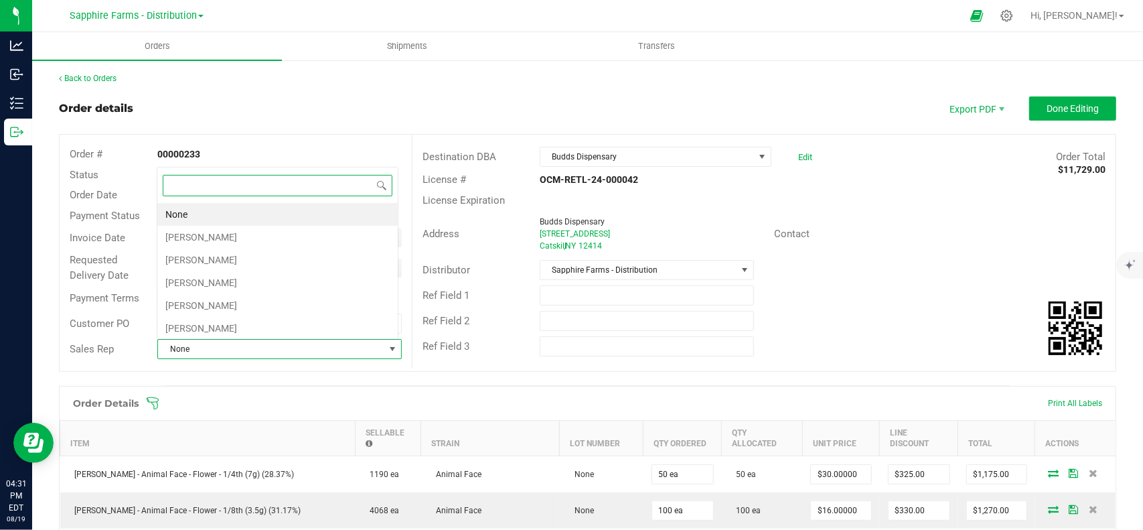
scroll to position [19, 241]
click at [274, 235] on li "[PERSON_NAME]" at bounding box center [277, 237] width 240 height 23
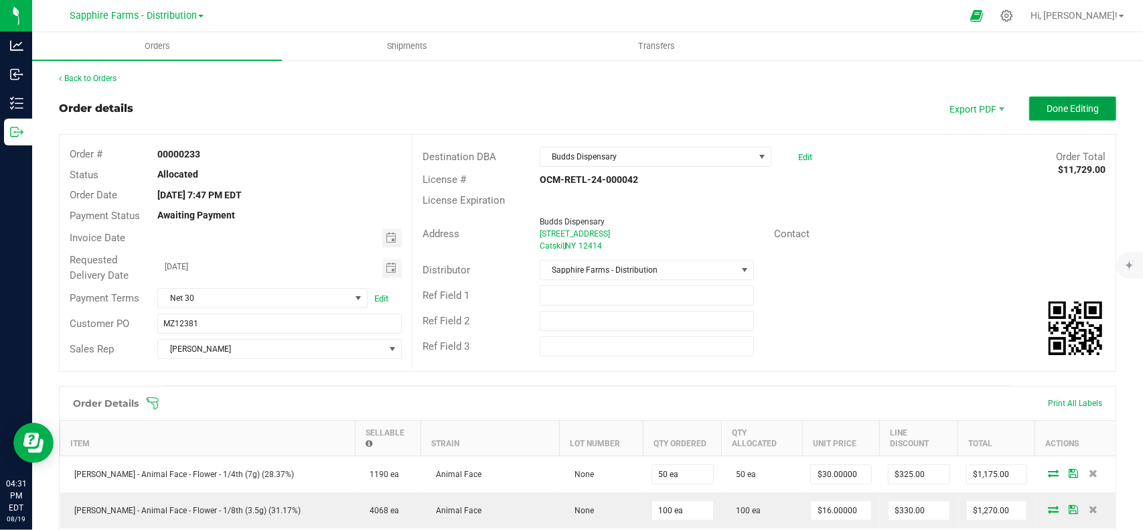
click at [1071, 111] on span "Done Editing" at bounding box center [1073, 108] width 52 height 11
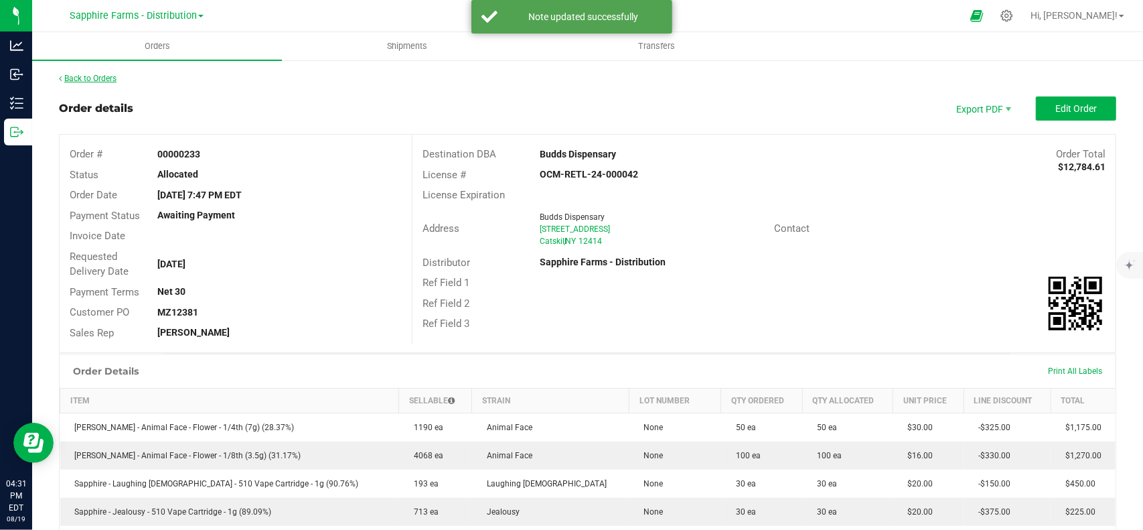
click at [103, 76] on link "Back to Orders" at bounding box center [88, 78] width 58 height 9
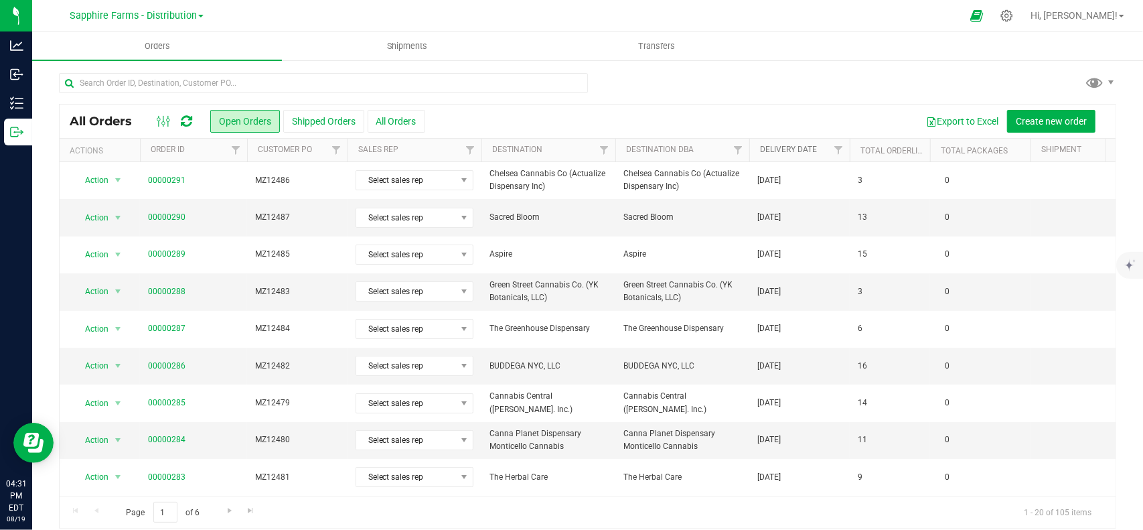
click at [788, 149] on link "Delivery Date" at bounding box center [788, 149] width 57 height 9
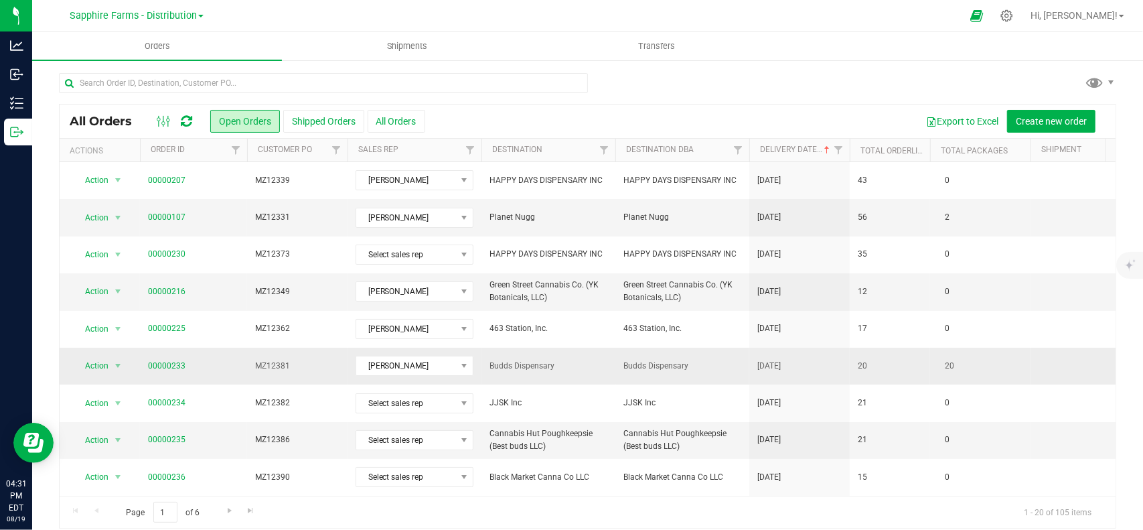
click at [200, 364] on span "00000233" at bounding box center [193, 366] width 91 height 13
click at [332, 365] on span "MZ12381" at bounding box center [297, 366] width 84 height 13
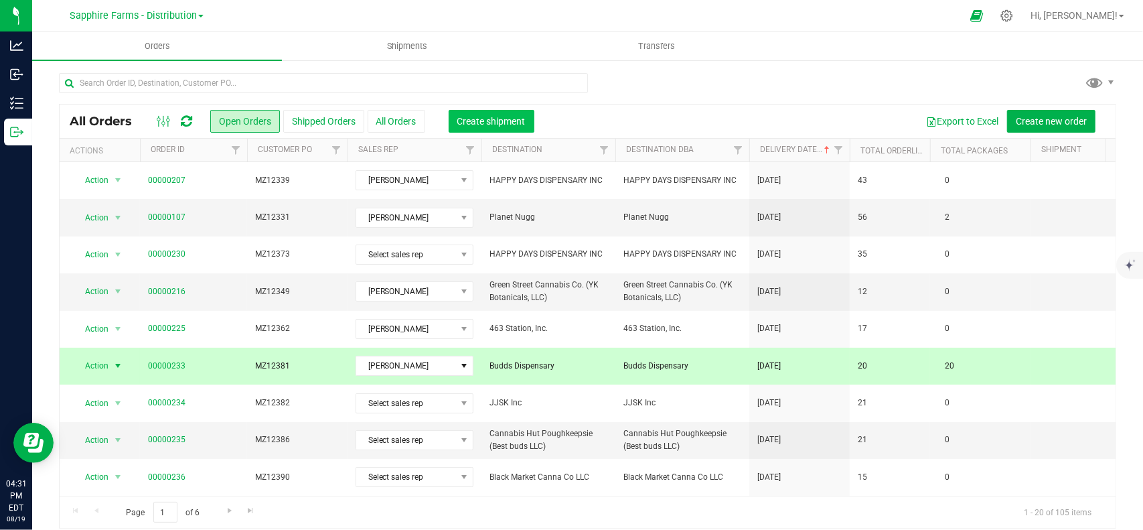
click at [473, 113] on button "Create shipment" at bounding box center [492, 121] width 86 height 23
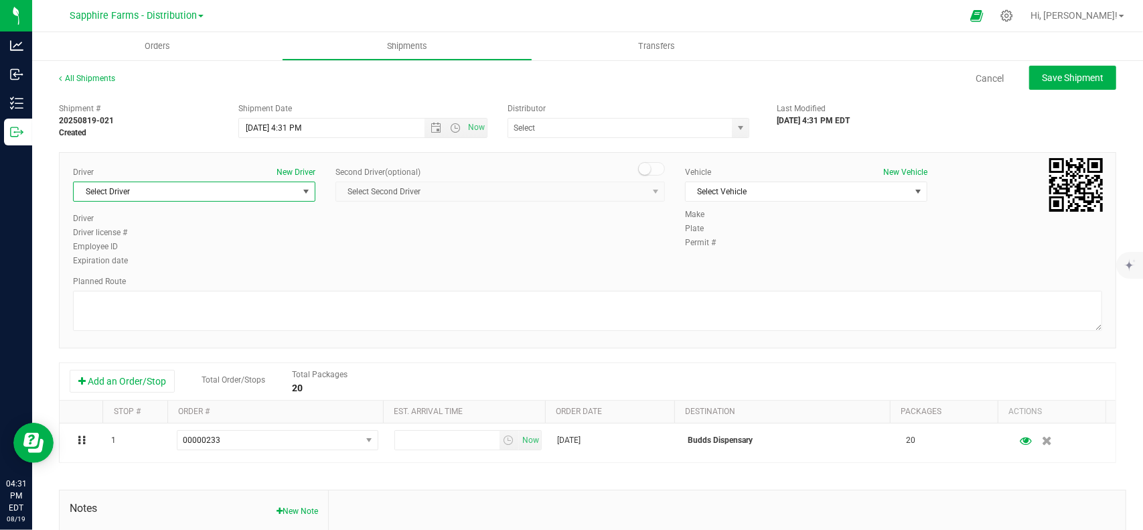
click at [189, 196] on span "Select Driver" at bounding box center [186, 191] width 224 height 19
click at [280, 187] on span "Select Driver" at bounding box center [186, 191] width 224 height 19
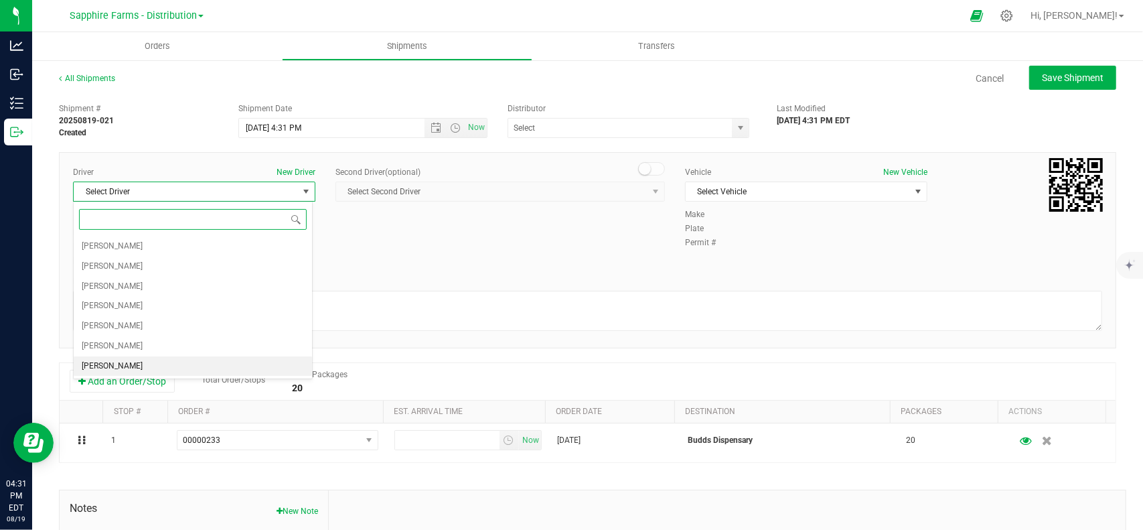
click at [142, 360] on li "[PERSON_NAME]" at bounding box center [193, 366] width 238 height 20
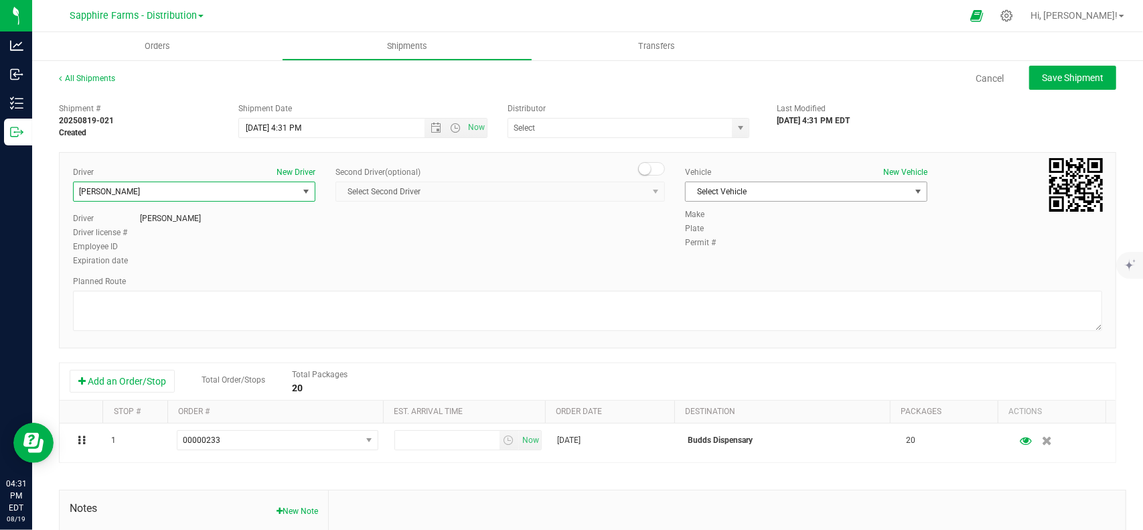
click at [744, 190] on span "Select Vehicle" at bounding box center [798, 191] width 224 height 19
click at [731, 254] on li "Van #2" at bounding box center [799, 254] width 238 height 20
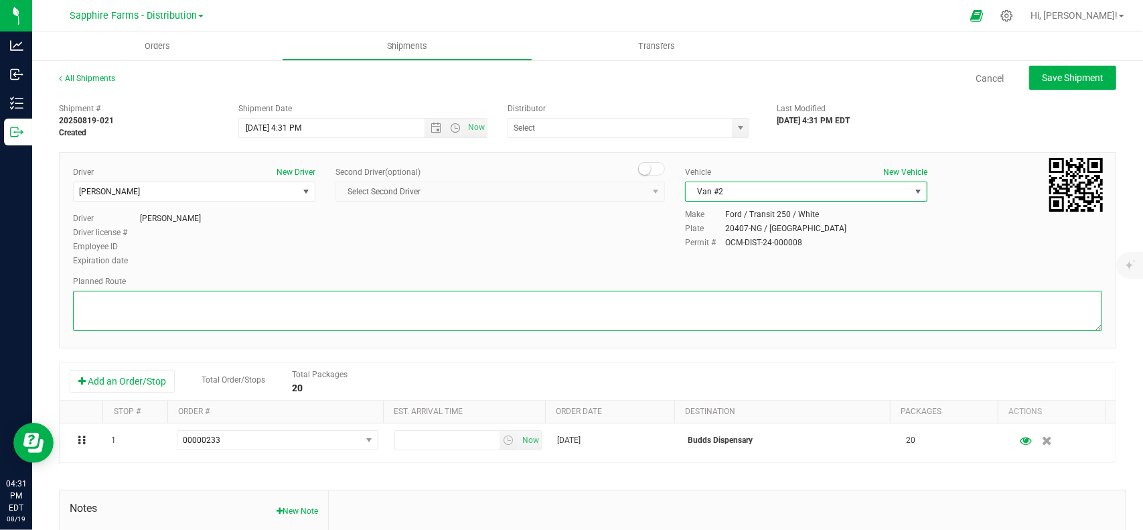
click at [256, 301] on textarea at bounding box center [587, 311] width 1029 height 40
type textarea "GPS"
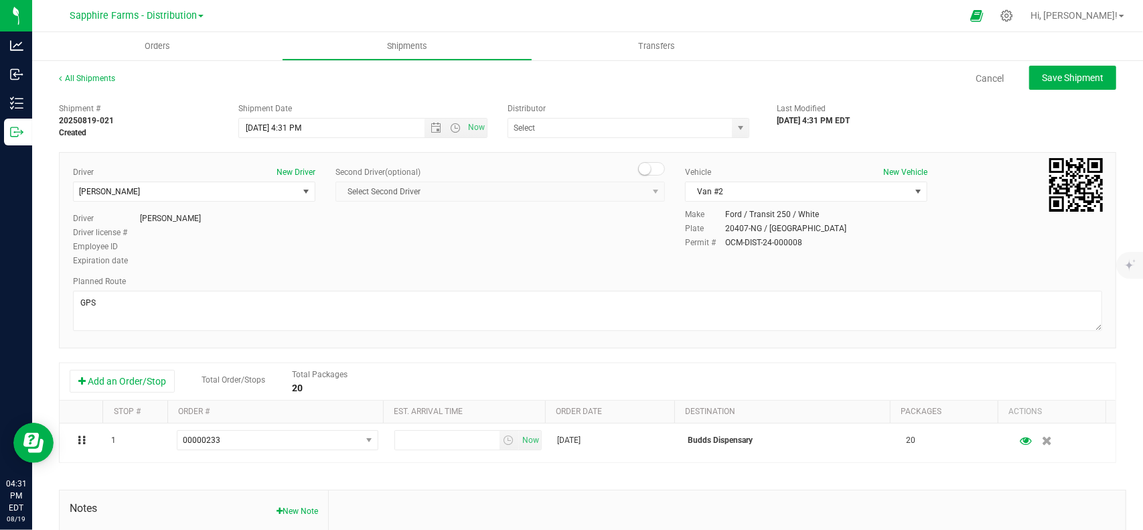
click at [358, 230] on div "Driver New Driver [PERSON_NAME] Select Driver [PERSON_NAME] [PERSON_NAME] [PERS…" at bounding box center [588, 217] width 1050 height 102
click at [431, 129] on span "Open the date view" at bounding box center [436, 128] width 11 height 11
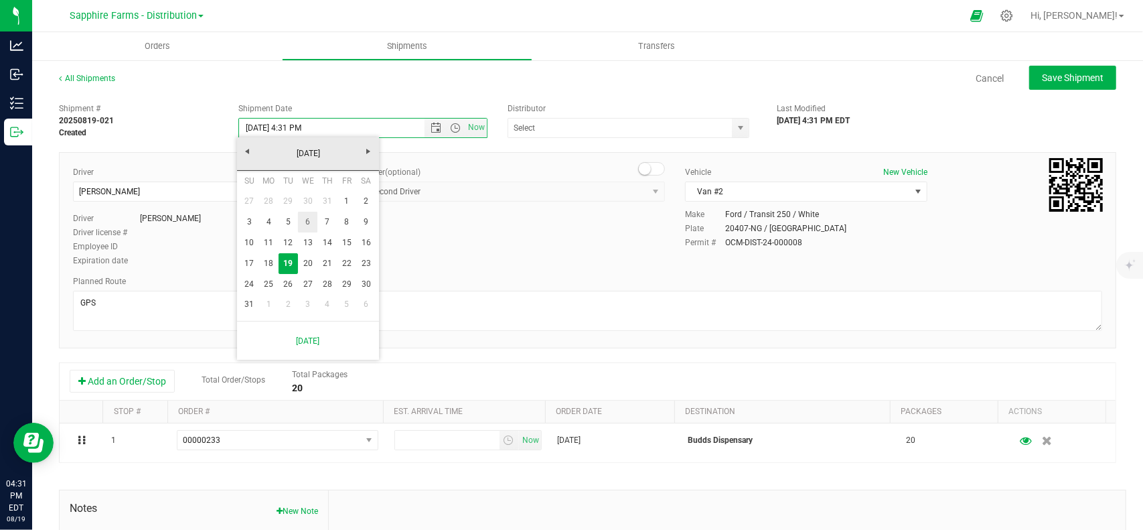
click at [309, 225] on link "6" at bounding box center [307, 222] width 19 height 21
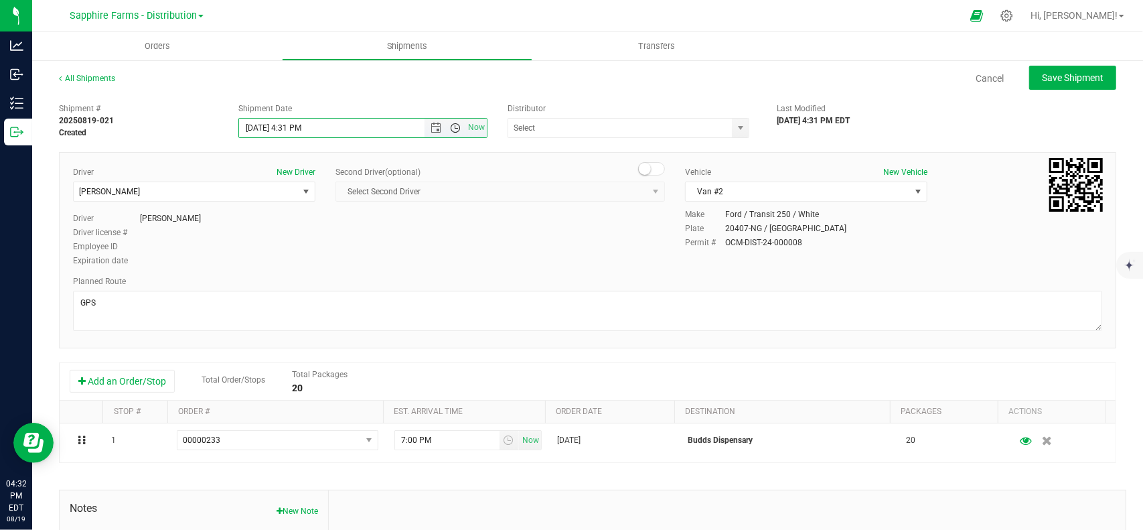
click at [454, 124] on span "Open the time view" at bounding box center [455, 128] width 11 height 11
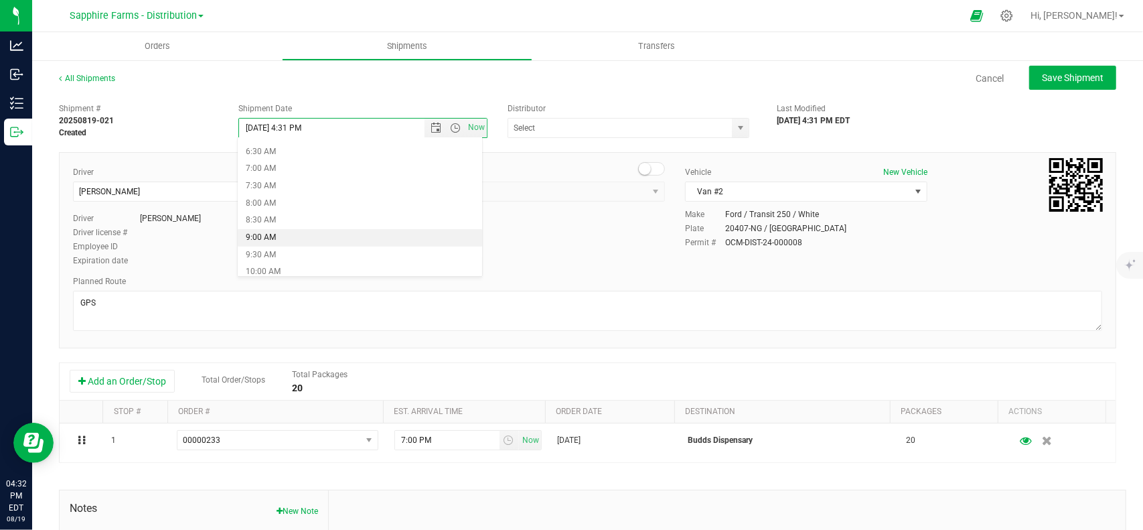
click at [289, 235] on li "9:00 AM" at bounding box center [360, 237] width 244 height 17
type input "[DATE] 9:00 AM"
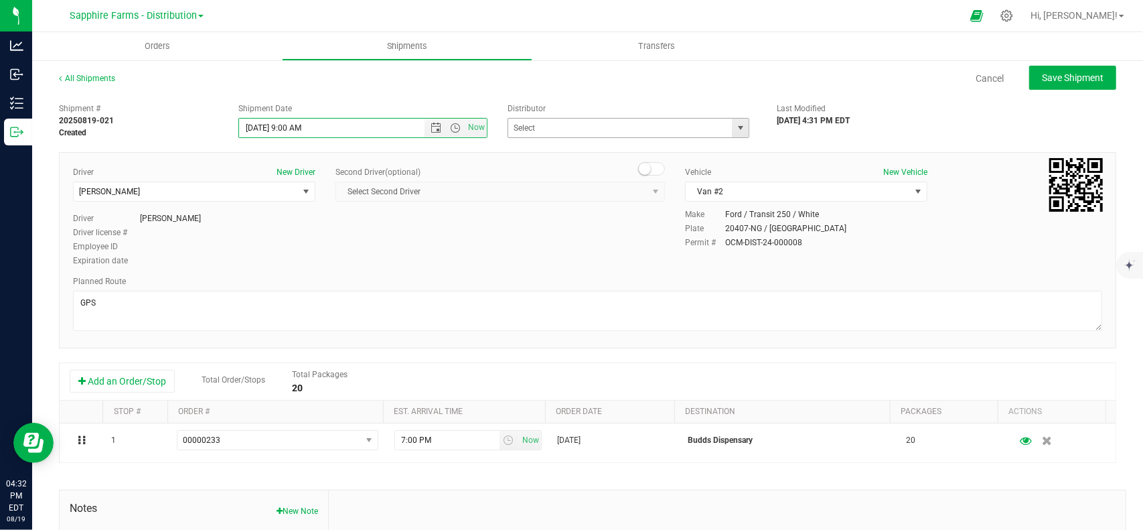
click at [735, 128] on span "select" at bounding box center [740, 128] width 11 height 11
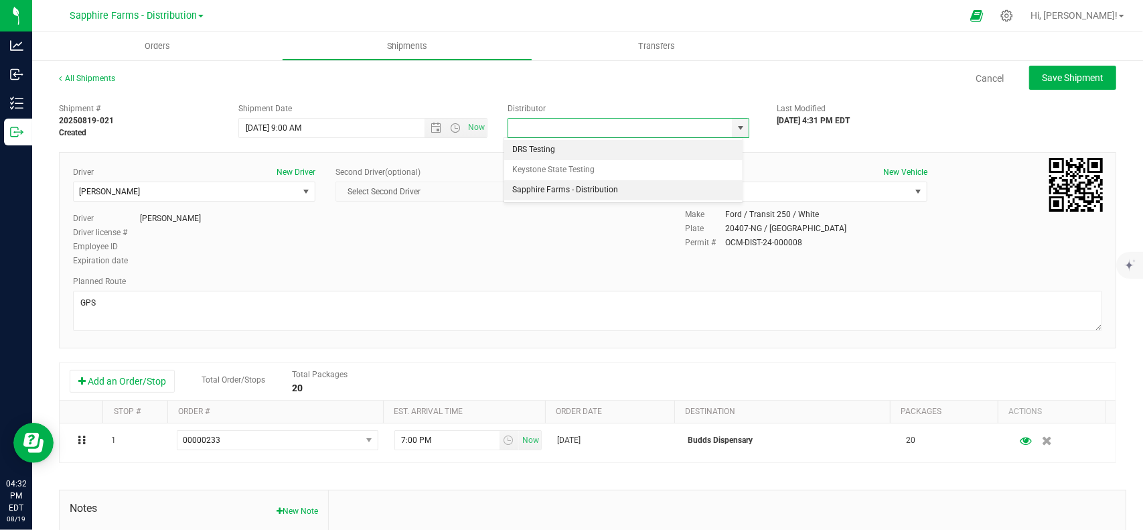
click at [567, 188] on li "Sapphire Farms - Distribution" at bounding box center [623, 190] width 238 height 20
type input "Sapphire Farms - Distribution"
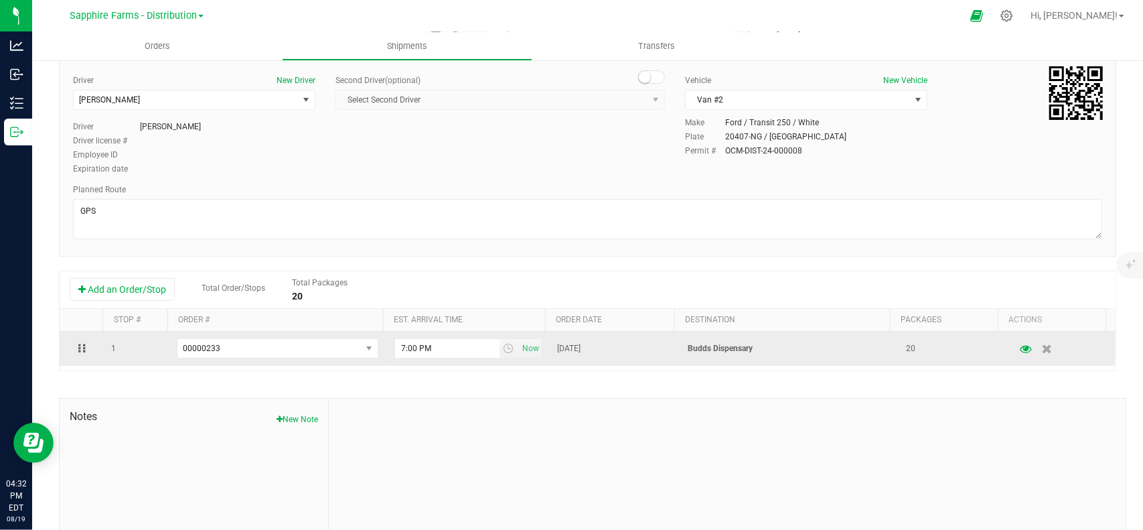
scroll to position [0, 0]
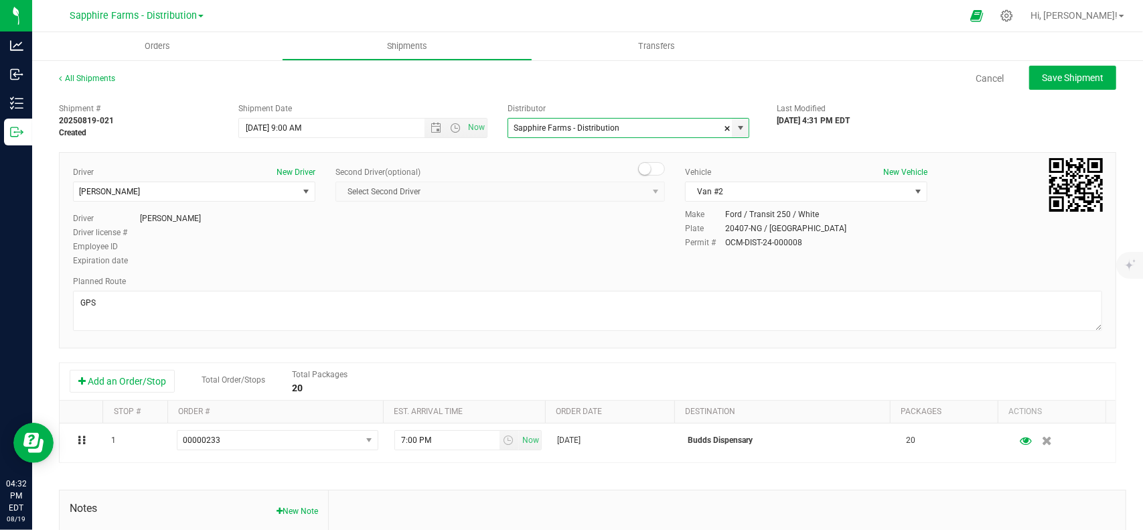
click at [1009, 117] on div "Shipment # 20250819-021 Created Shipment Date [DATE] 9:00 AM Now Distributor Sa…" at bounding box center [588, 117] width 1078 height 42
click at [1050, 86] on button "Save Shipment" at bounding box center [1072, 78] width 87 height 24
type input "[DATE] 1:00 PM"
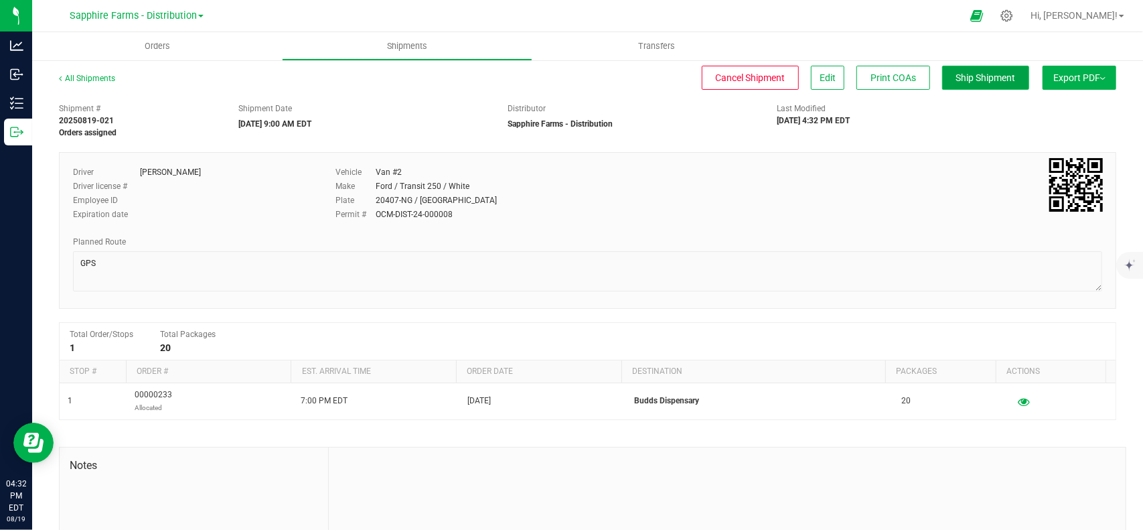
click at [986, 77] on span "Ship Shipment" at bounding box center [986, 77] width 60 height 11
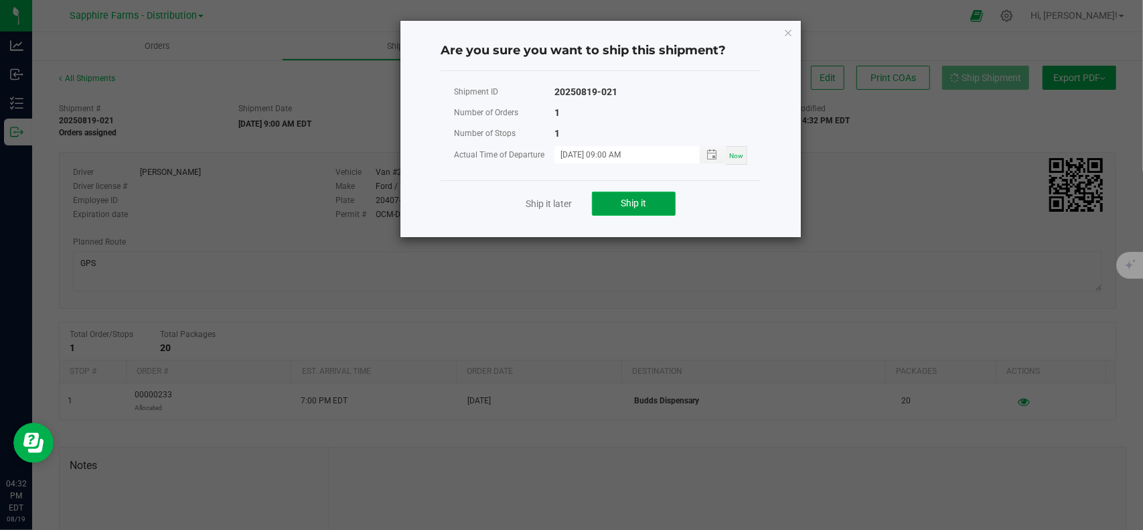
click at [623, 204] on span "Ship it" at bounding box center [634, 203] width 25 height 11
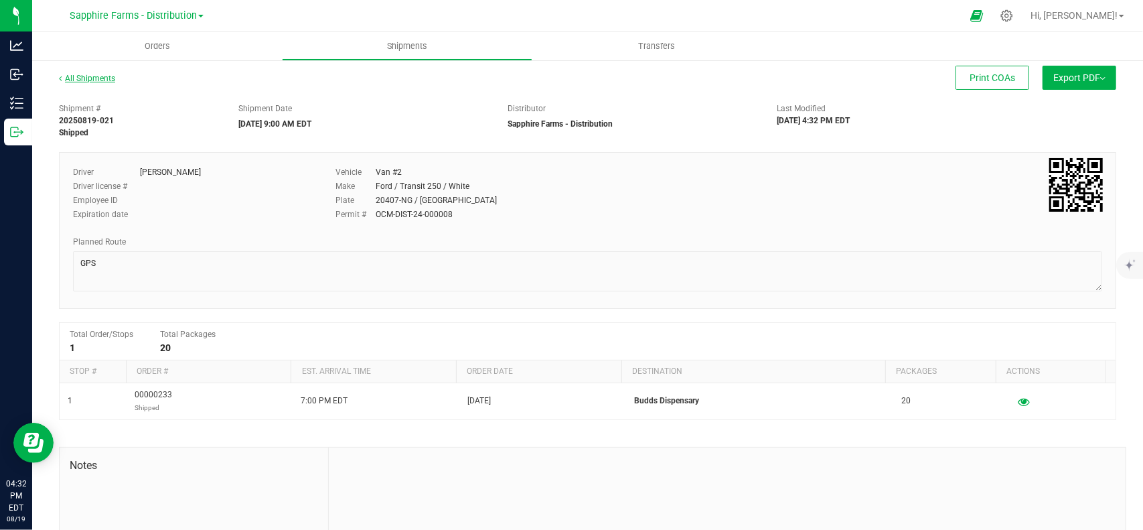
click at [107, 78] on link "All Shipments" at bounding box center [87, 78] width 56 height 9
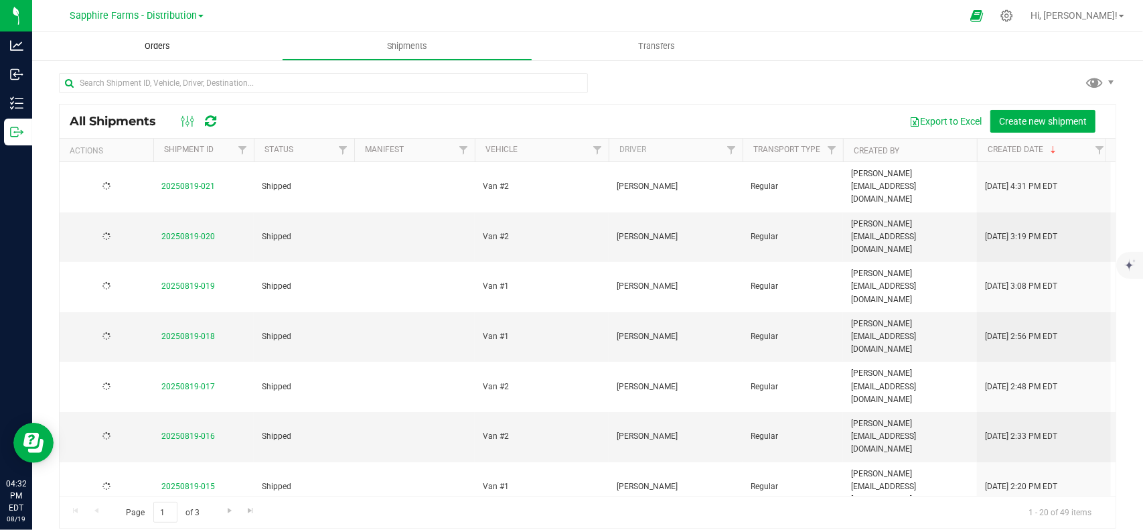
click at [166, 38] on uib-tab-heading "Orders" at bounding box center [157, 46] width 250 height 28
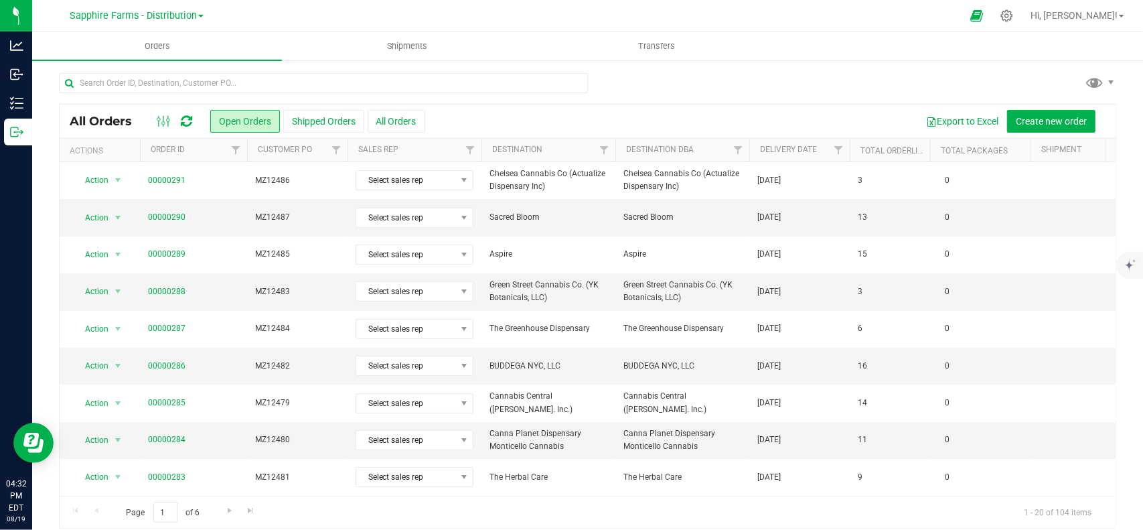
click at [796, 141] on th "Delivery Date" at bounding box center [799, 150] width 100 height 23
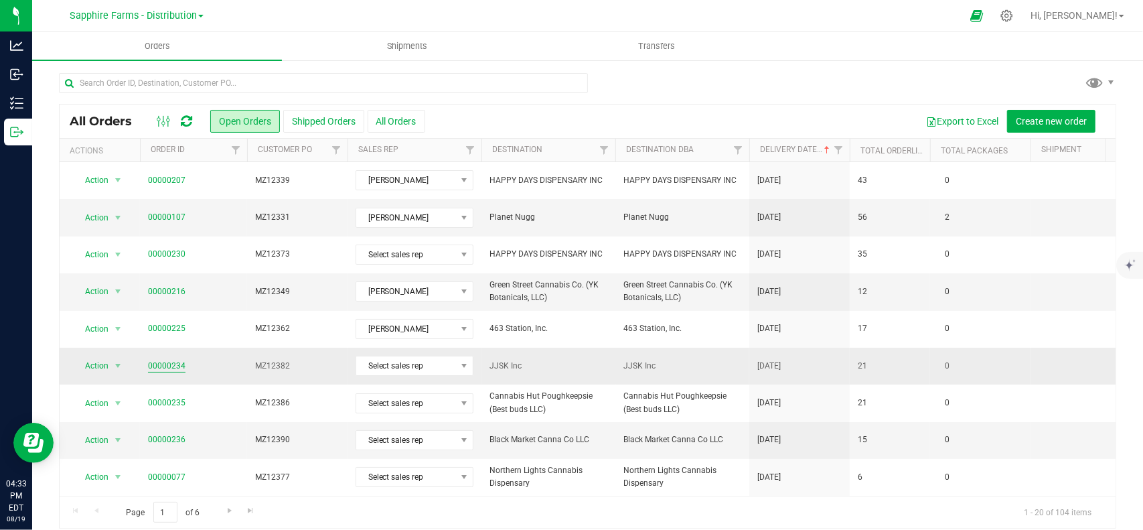
click at [159, 361] on link "00000234" at bounding box center [167, 366] width 38 height 13
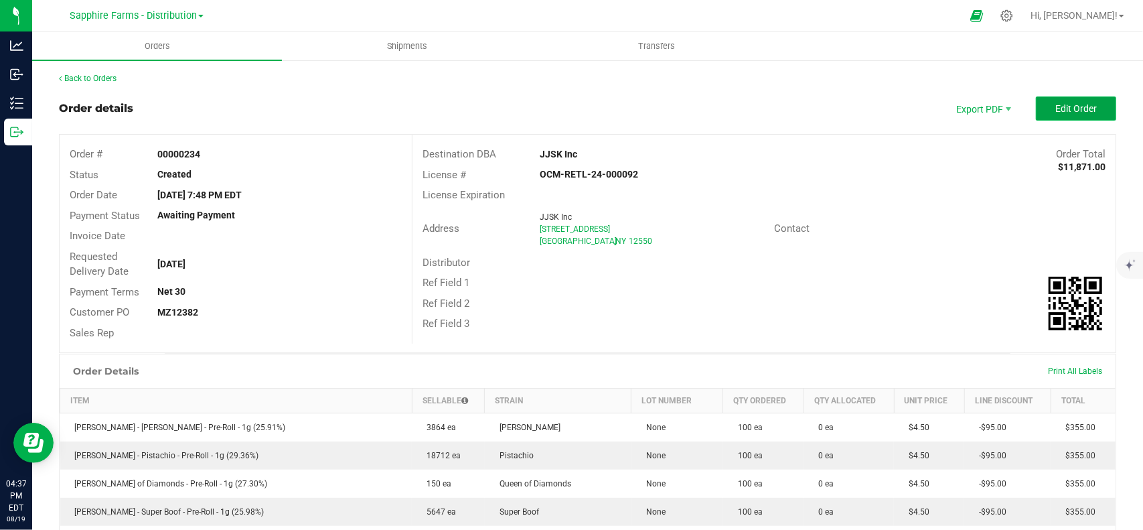
click at [1056, 106] on span "Edit Order" at bounding box center [1077, 108] width 42 height 11
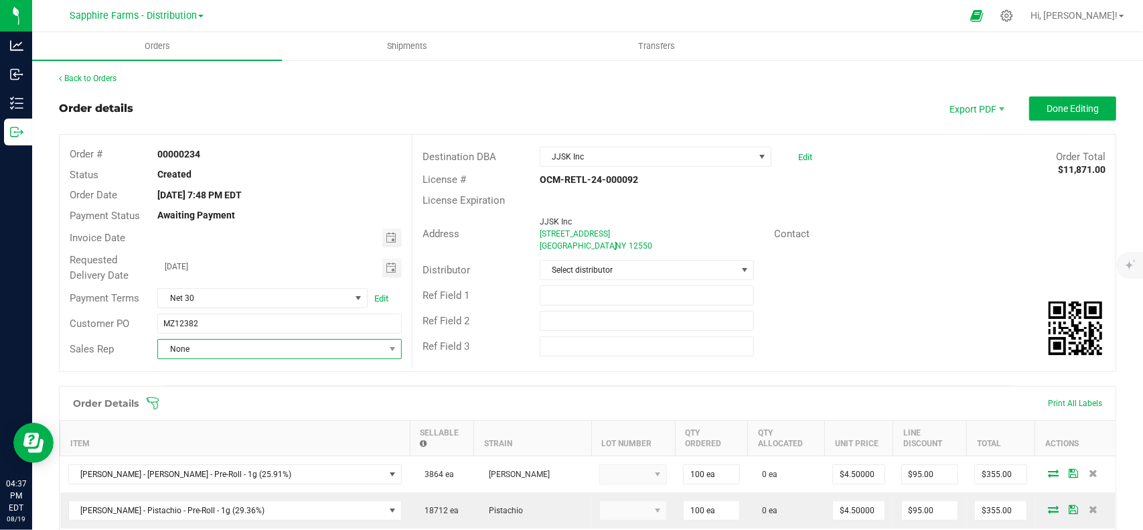
click at [216, 353] on span "None" at bounding box center [271, 349] width 226 height 19
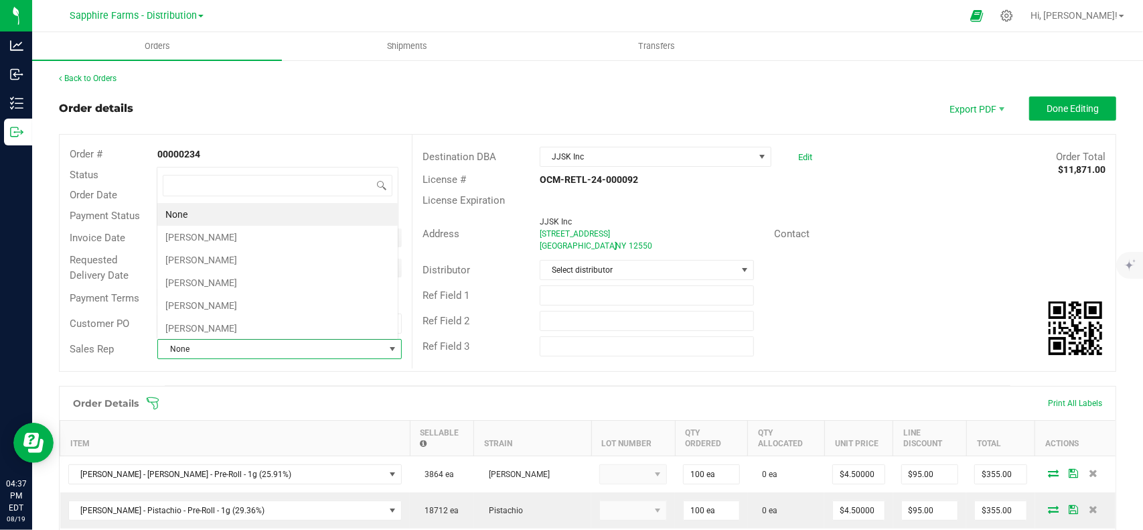
scroll to position [19, 241]
click at [223, 233] on li "[PERSON_NAME]" at bounding box center [277, 237] width 240 height 23
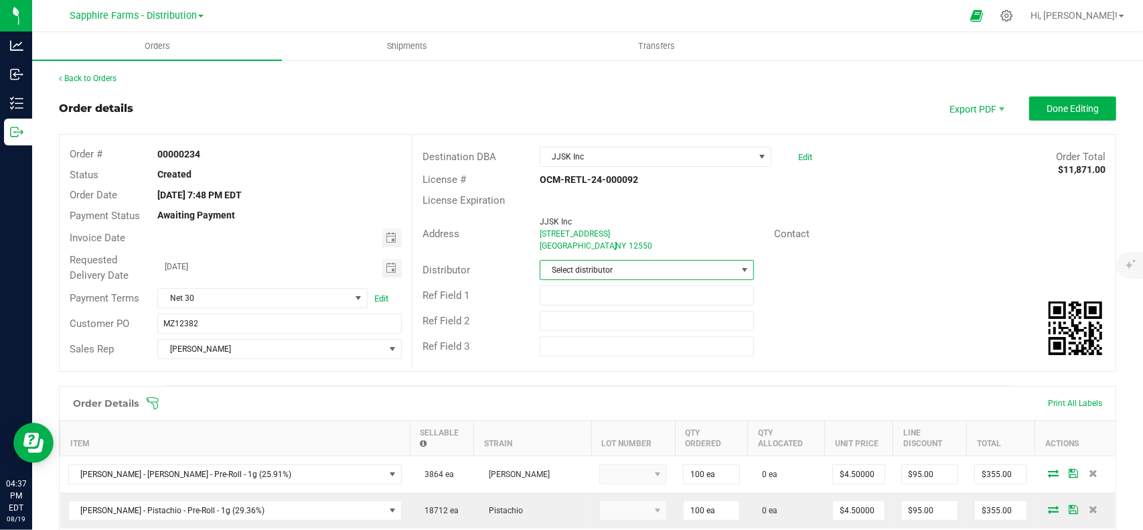
click at [618, 271] on span "Select distributor" at bounding box center [639, 270] width 196 height 19
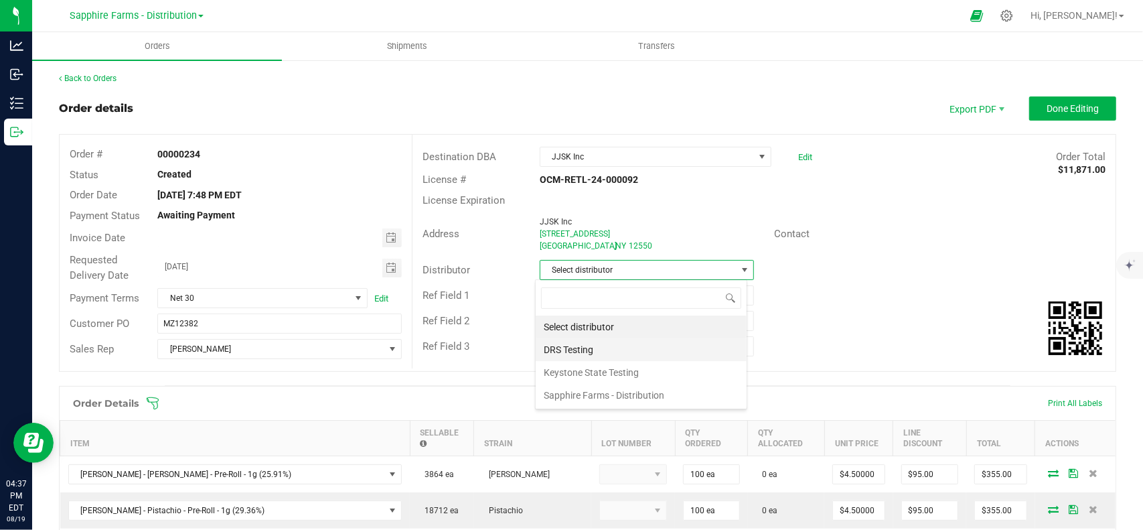
scroll to position [19, 212]
click at [599, 392] on li "Sapphire Farms - Distribution" at bounding box center [641, 395] width 211 height 23
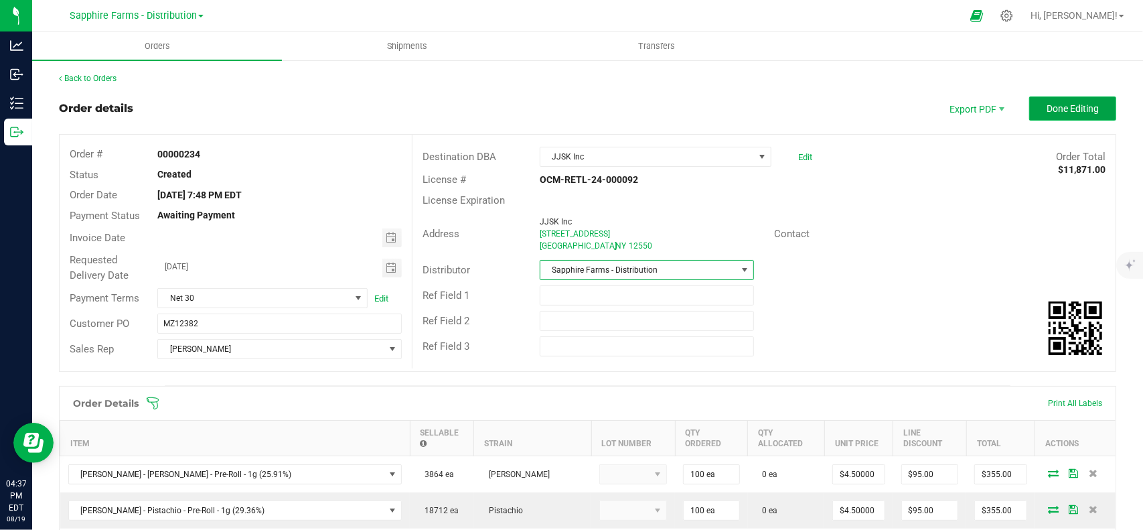
click at [1073, 111] on span "Done Editing" at bounding box center [1073, 108] width 52 height 11
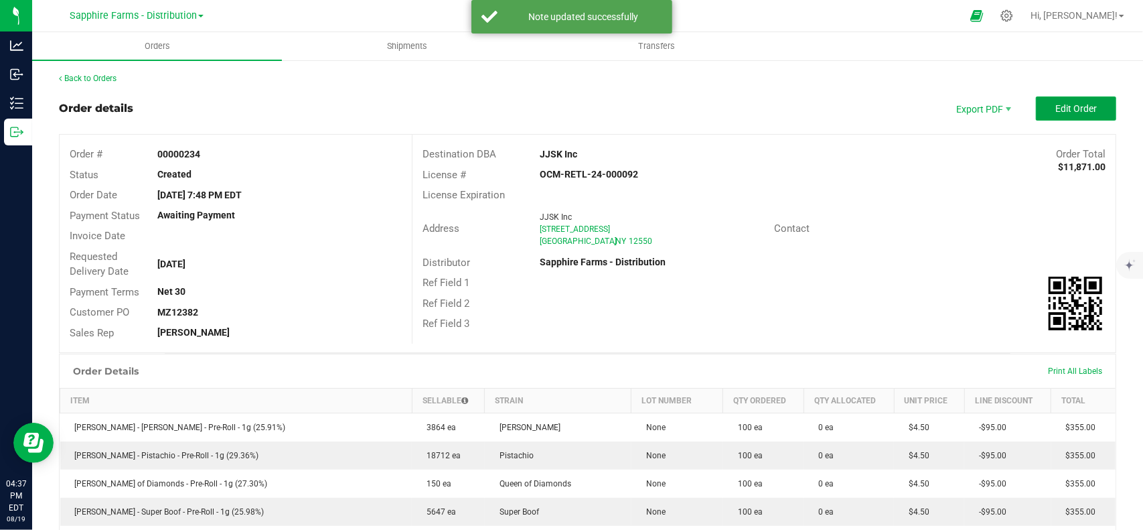
click at [1057, 112] on span "Edit Order" at bounding box center [1077, 108] width 42 height 11
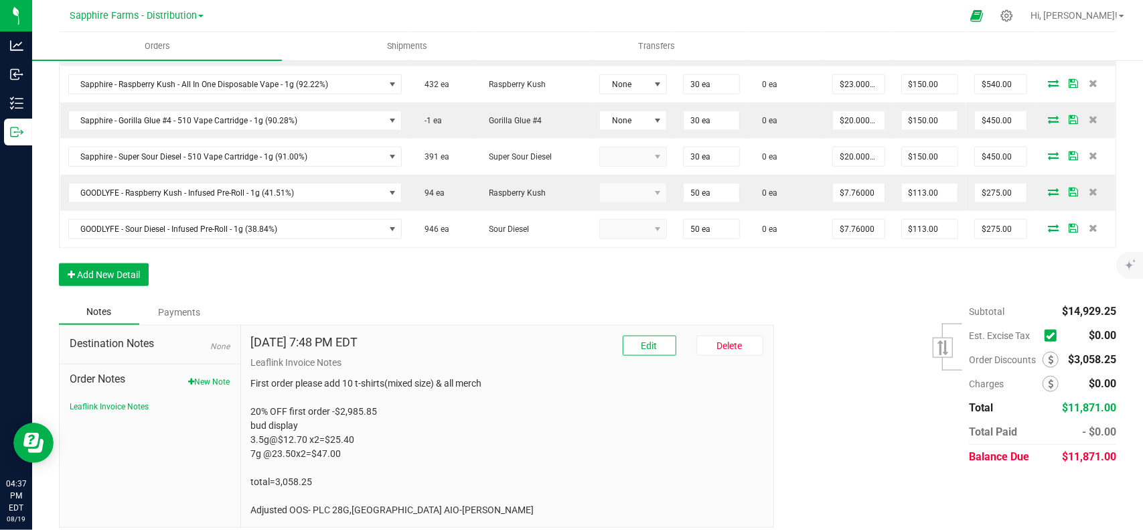
scroll to position [843, 0]
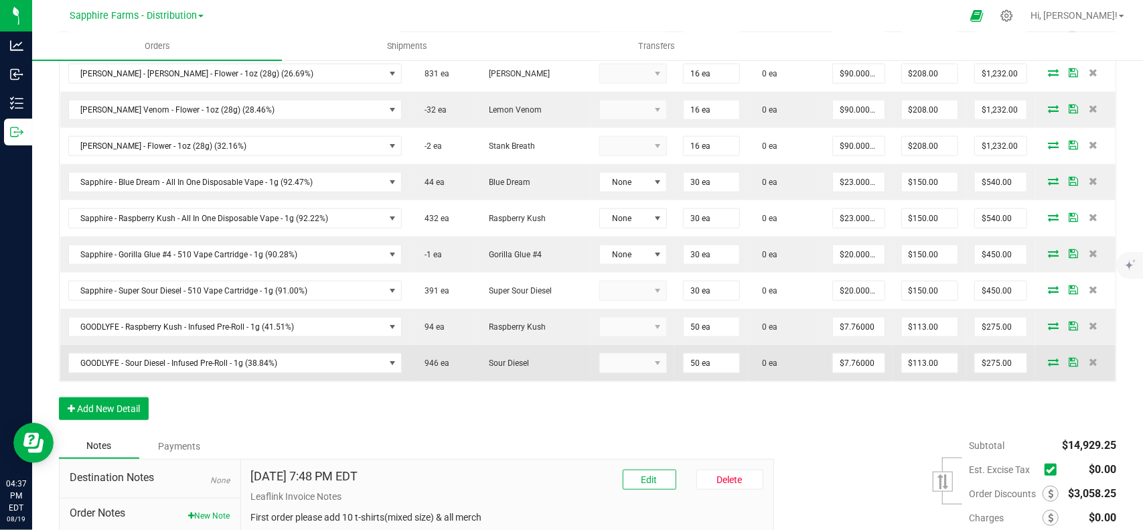
click at [1048, 358] on icon at bounding box center [1053, 362] width 11 height 8
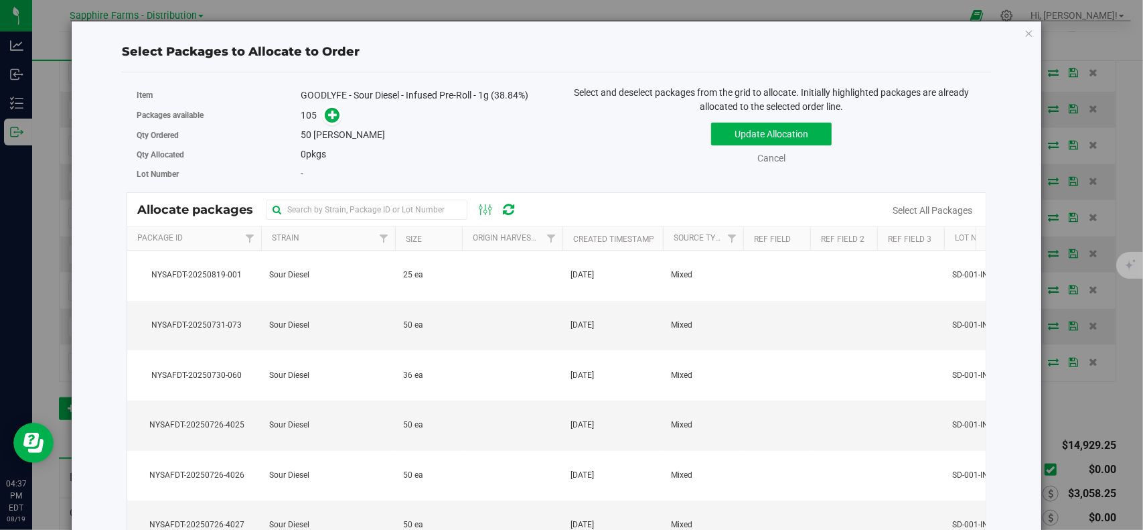
click at [216, 236] on th "Package Id" at bounding box center [194, 238] width 134 height 23
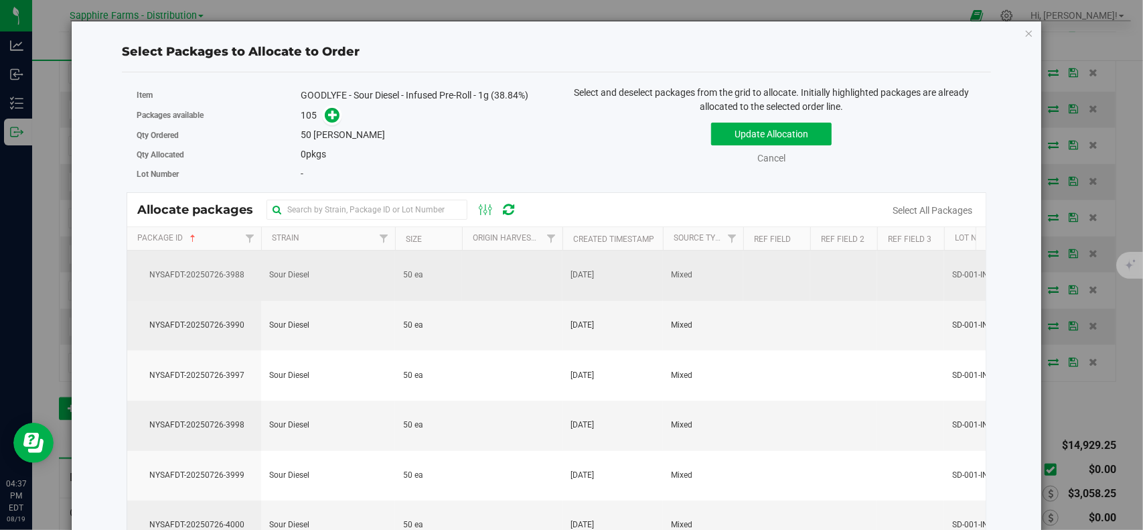
click at [232, 279] on td "NYSAFDT-20250726-3988" at bounding box center [194, 275] width 134 height 50
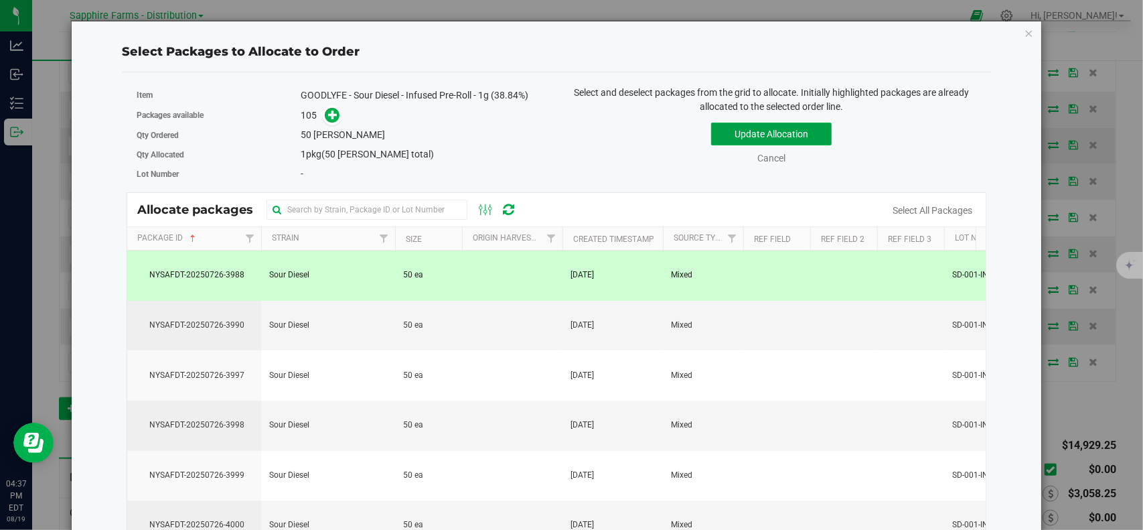
click at [801, 129] on button "Update Allocation" at bounding box center [771, 134] width 121 height 23
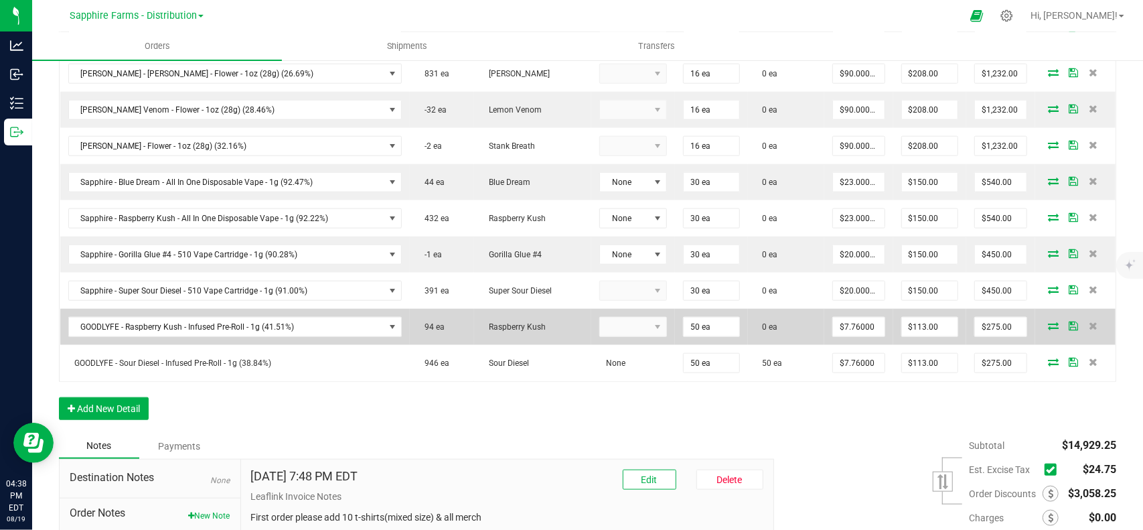
click at [1049, 321] on icon at bounding box center [1053, 325] width 11 height 8
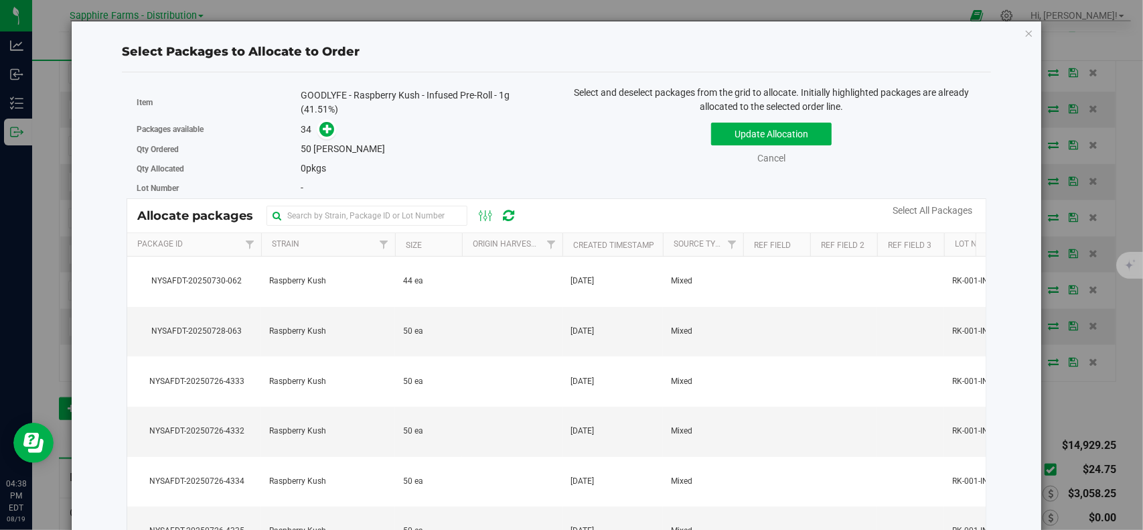
click at [214, 239] on th "Package Id" at bounding box center [194, 244] width 134 height 23
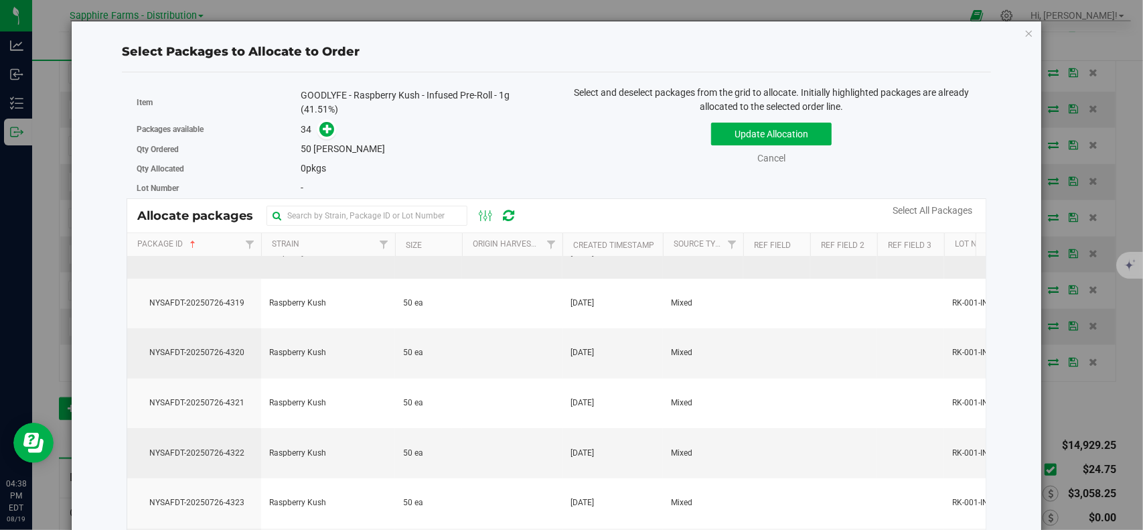
scroll to position [67, 0]
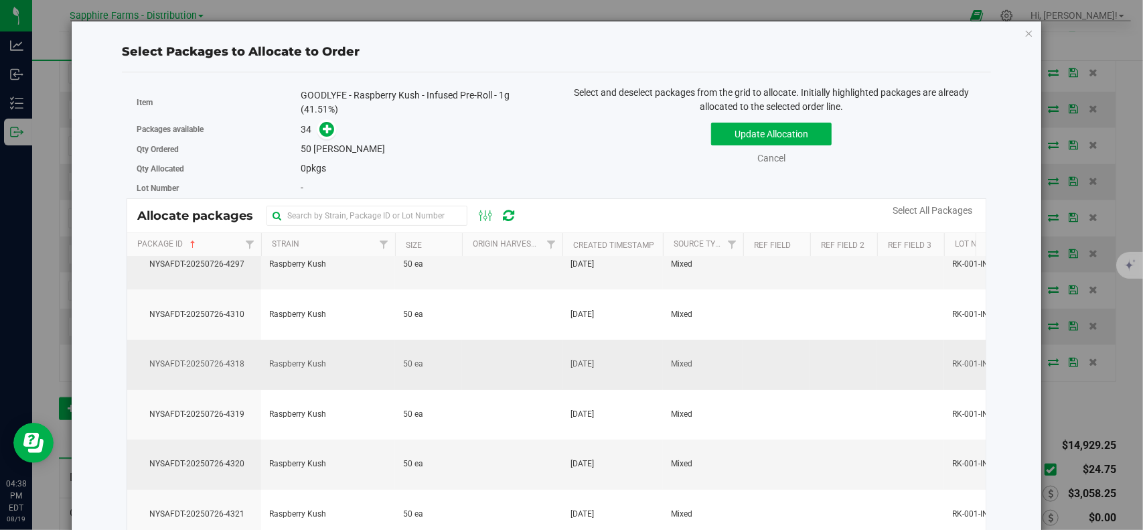
click at [225, 370] on td "NYSAFDT-20250726-4318" at bounding box center [194, 365] width 134 height 50
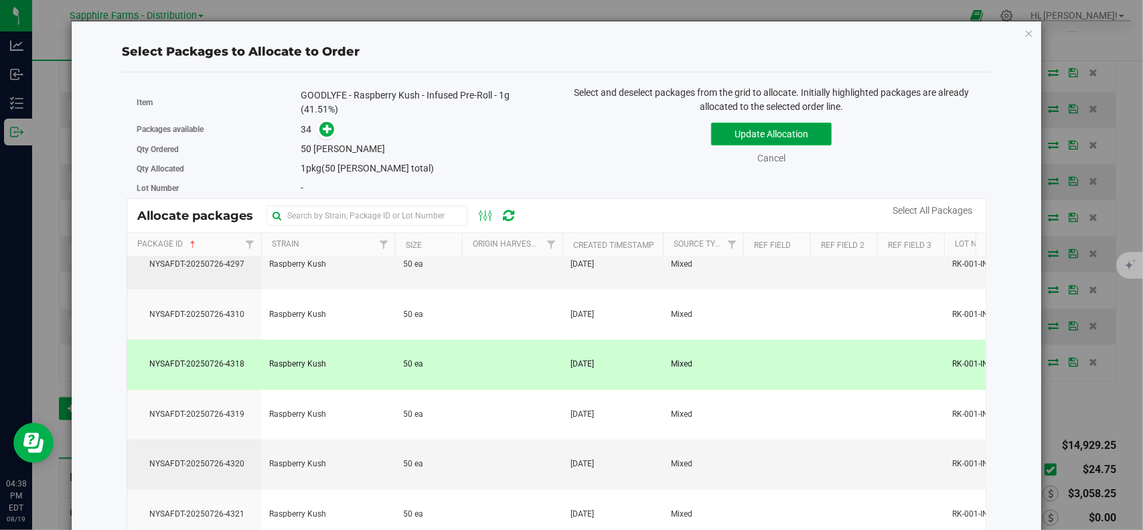
click at [781, 132] on button "Update Allocation" at bounding box center [771, 134] width 121 height 23
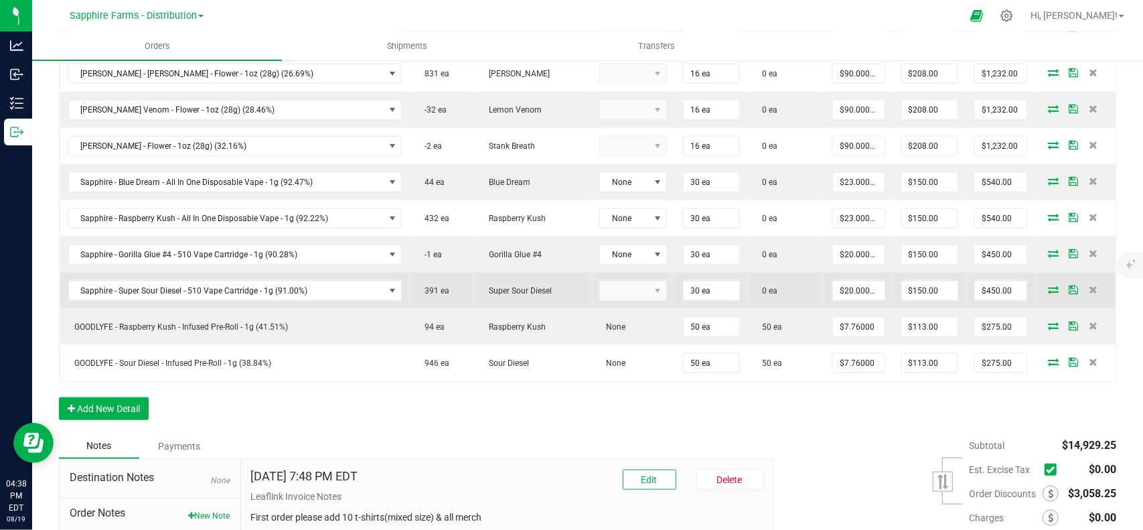
click at [1048, 285] on icon at bounding box center [1053, 289] width 11 height 8
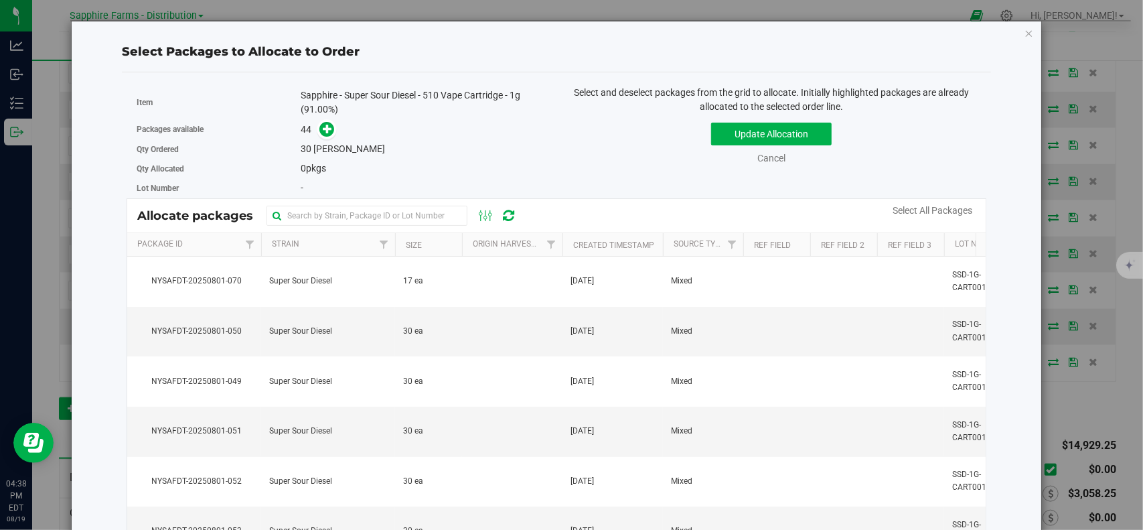
click at [202, 242] on th "Package Id" at bounding box center [194, 244] width 134 height 23
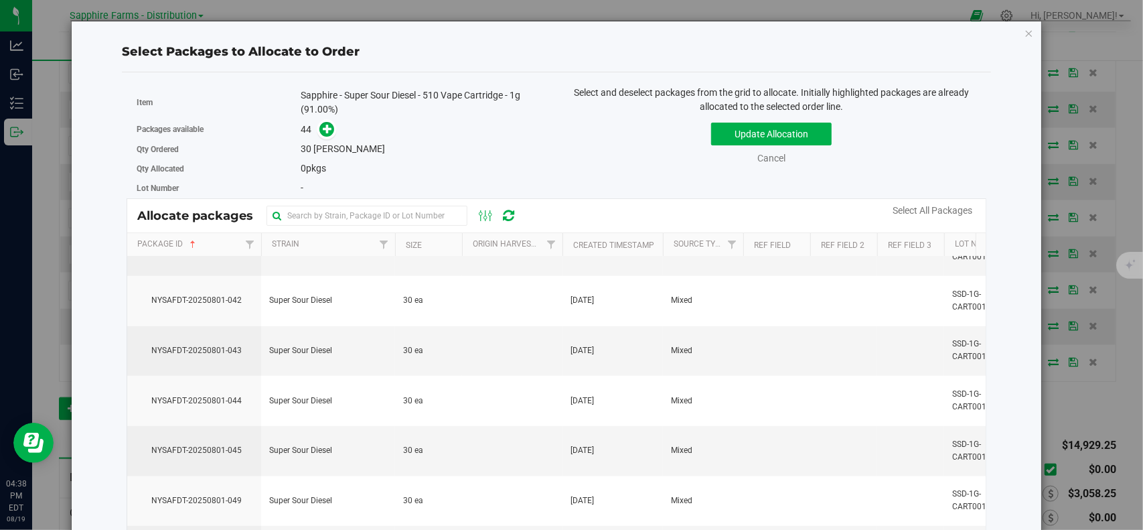
scroll to position [1005, 0]
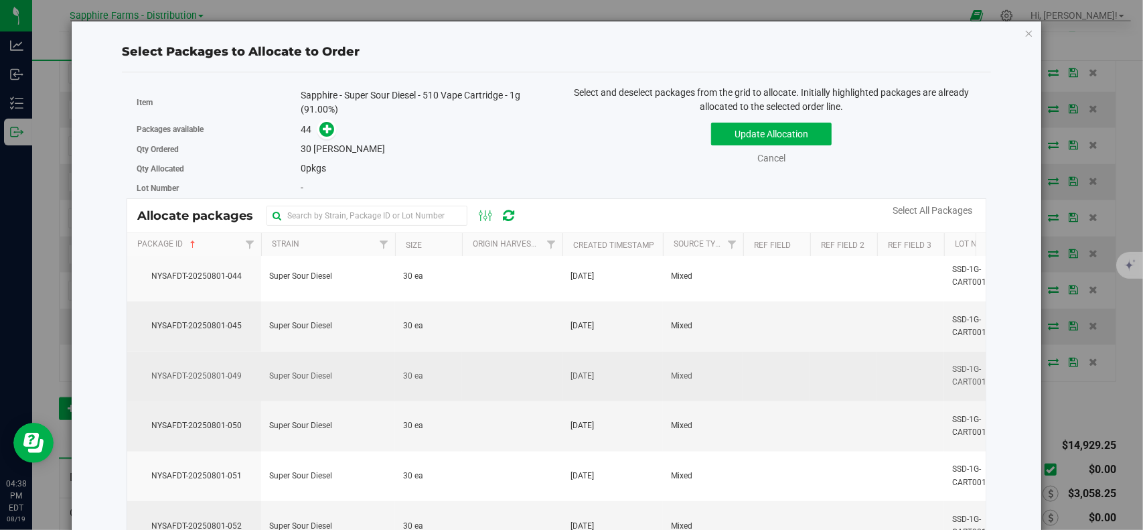
click at [180, 376] on td "NYSAFDT-20250801-049" at bounding box center [194, 377] width 134 height 50
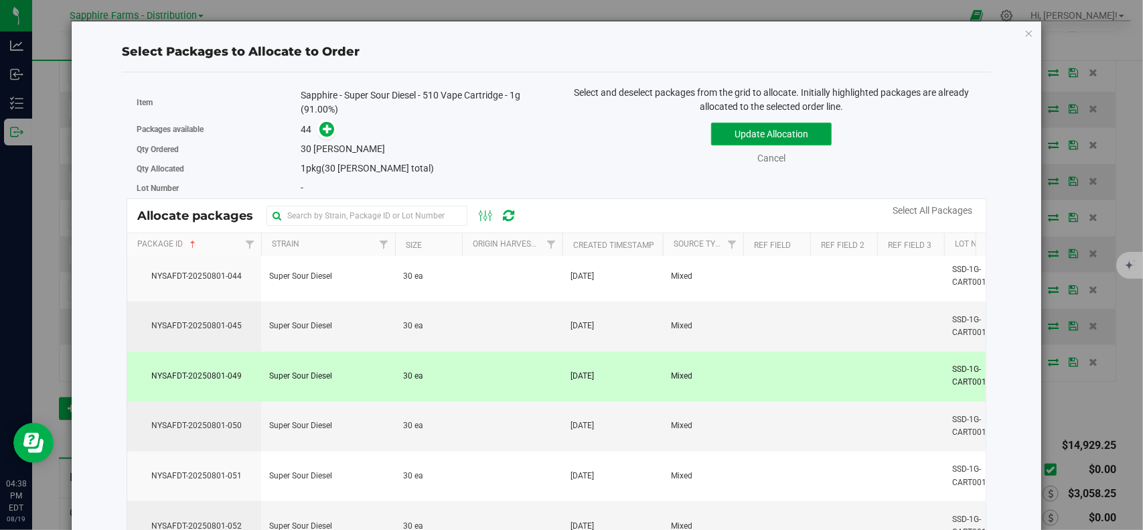
click at [762, 136] on button "Update Allocation" at bounding box center [771, 134] width 121 height 23
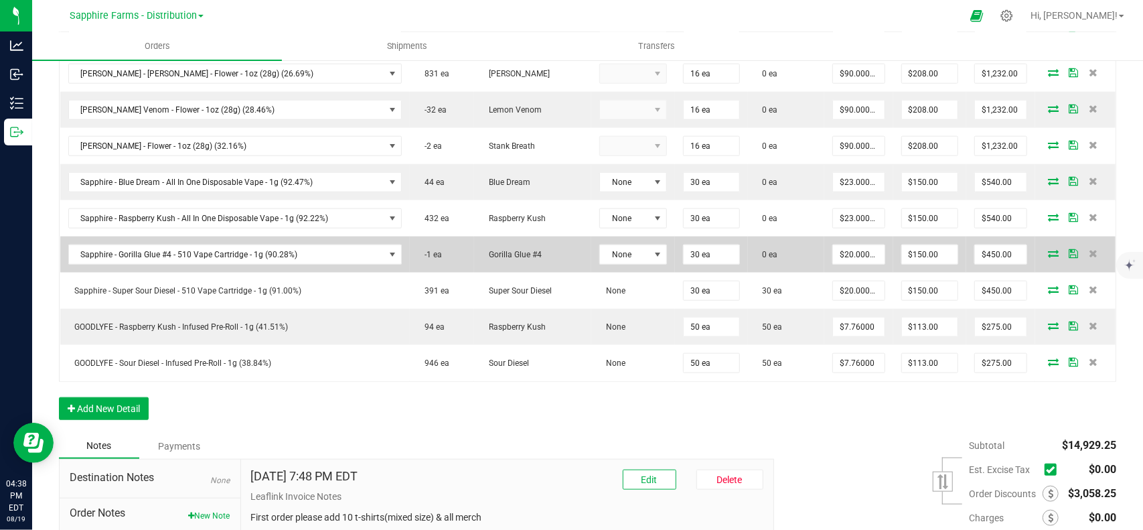
click at [1048, 249] on icon at bounding box center [1053, 253] width 11 height 8
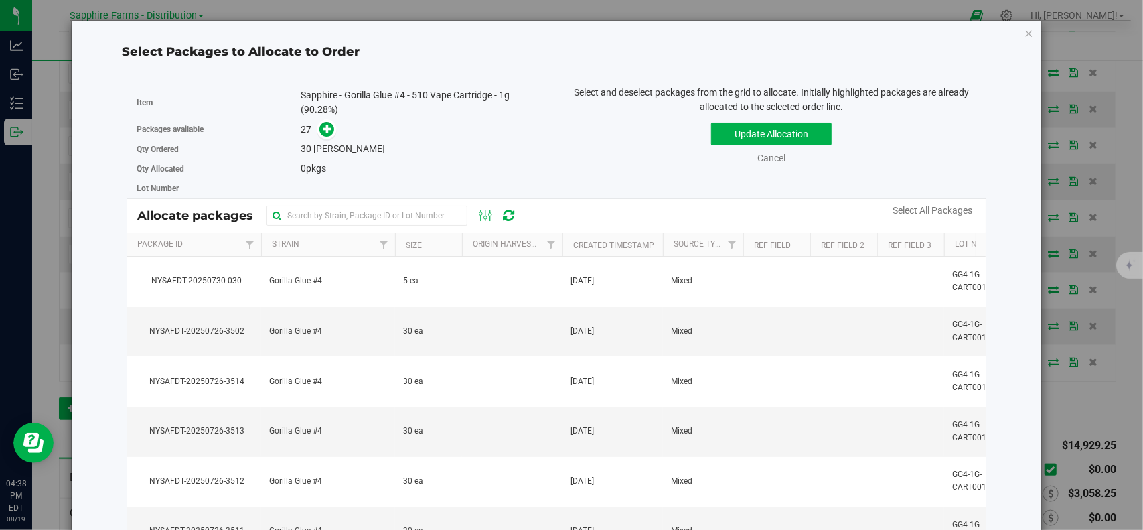
click at [214, 243] on th "Package Id" at bounding box center [194, 244] width 134 height 23
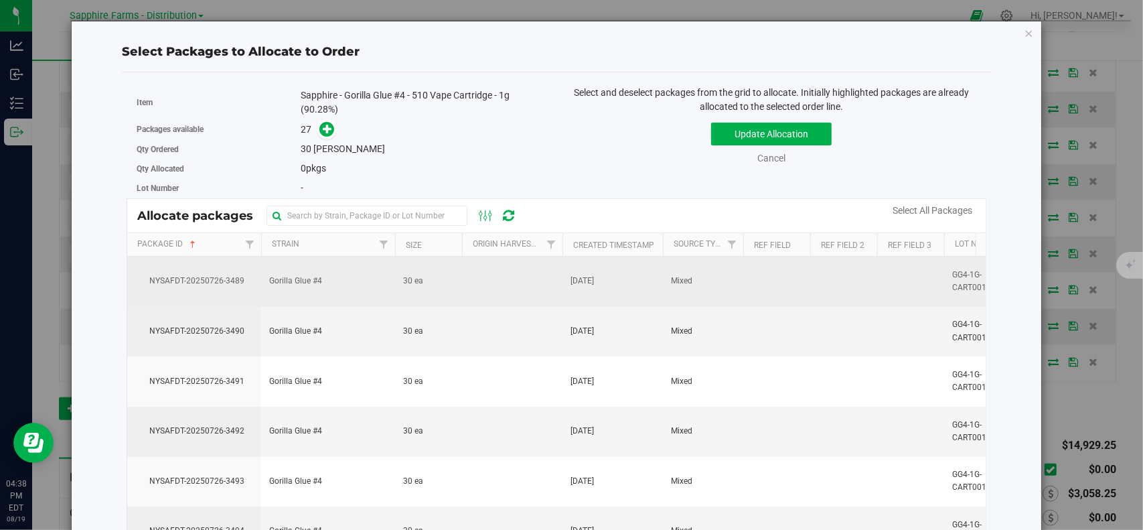
click at [220, 285] on span "NYSAFDT-20250726-3489" at bounding box center [194, 281] width 118 height 13
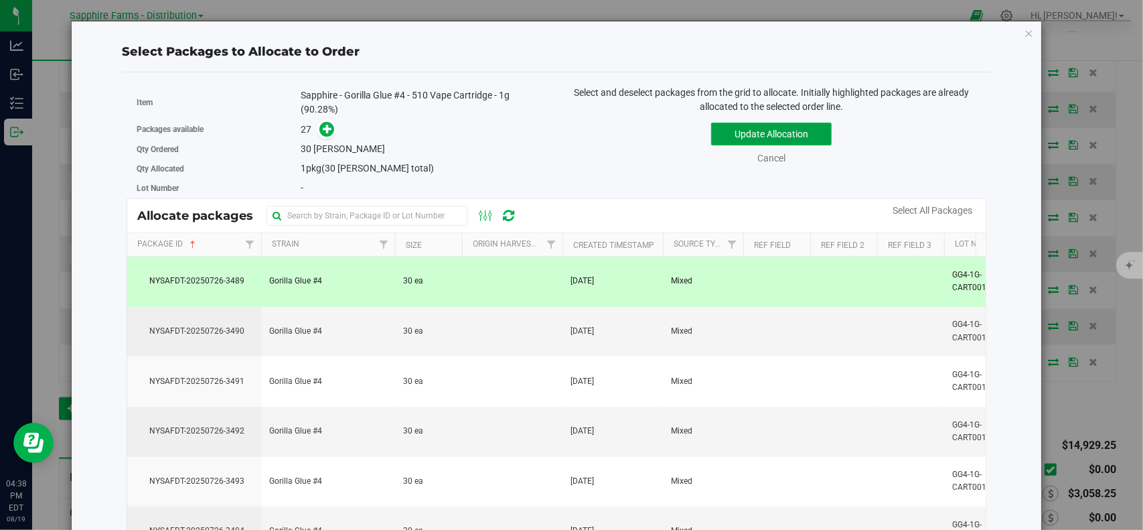
click at [773, 136] on button "Update Allocation" at bounding box center [771, 134] width 121 height 23
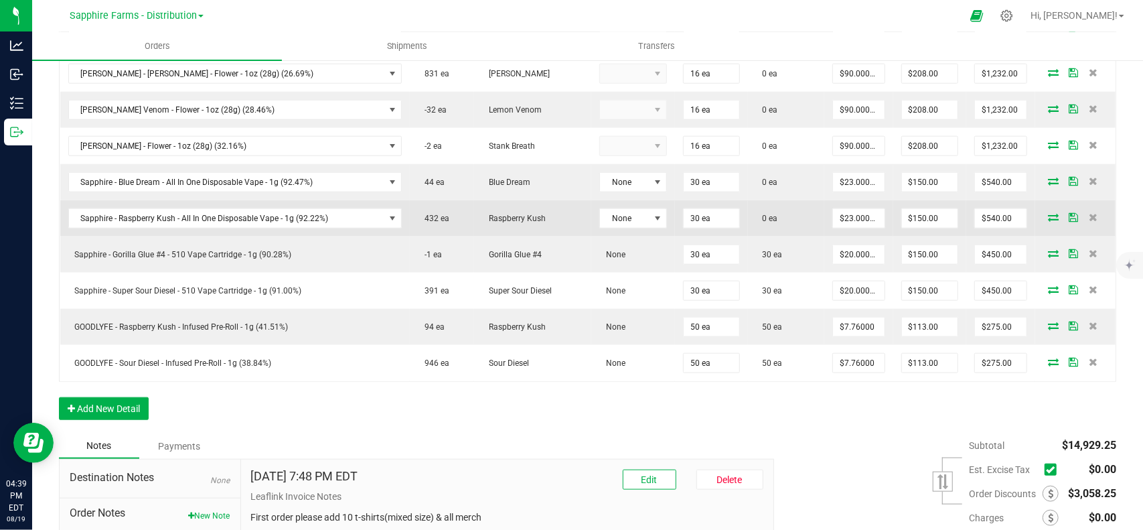
click at [1048, 214] on icon at bounding box center [1053, 217] width 11 height 8
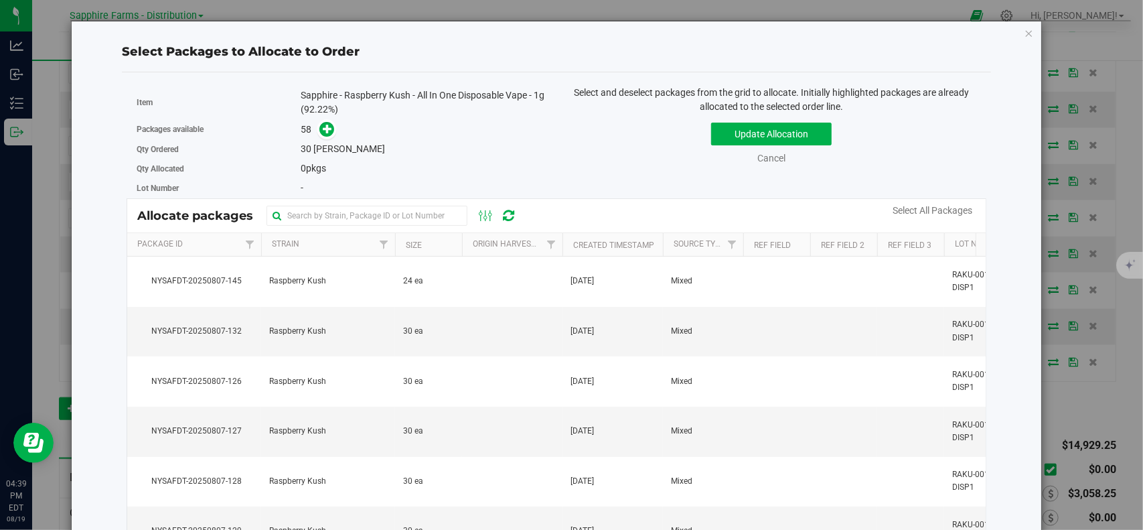
click at [216, 236] on th "Package Id" at bounding box center [194, 244] width 134 height 23
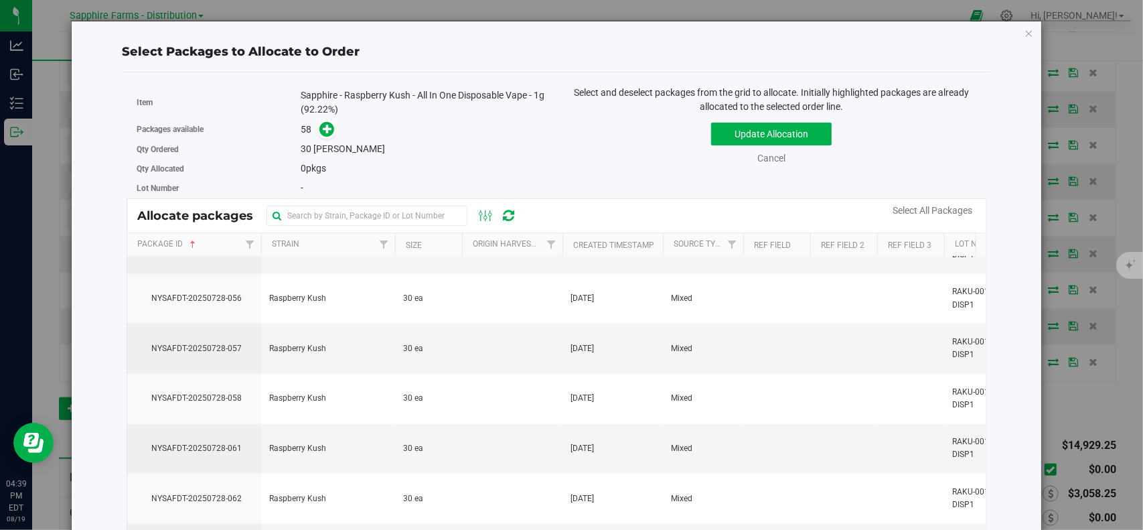
scroll to position [804, 0]
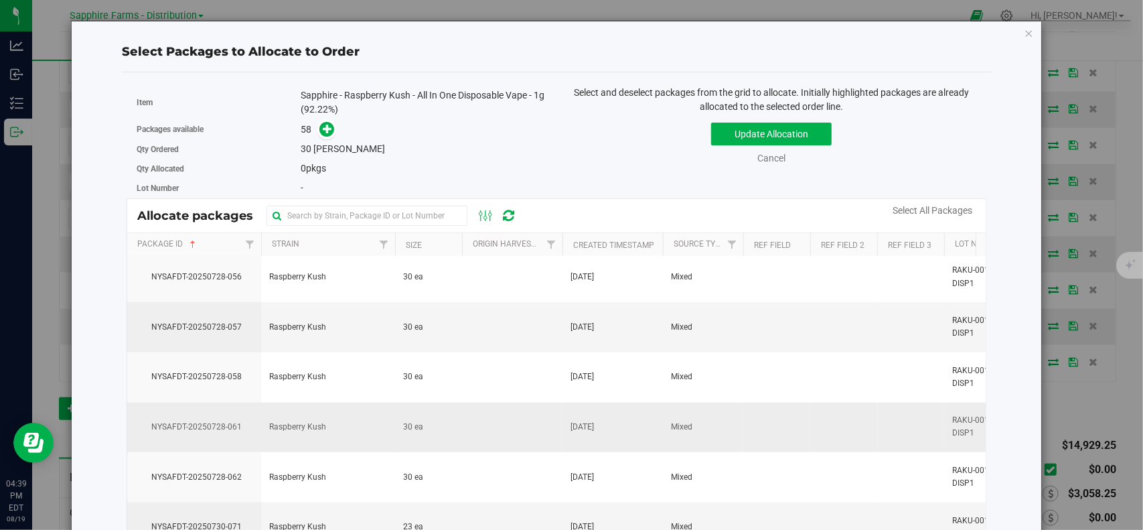
click at [228, 423] on span "NYSAFDT-20250728-061" at bounding box center [194, 427] width 118 height 13
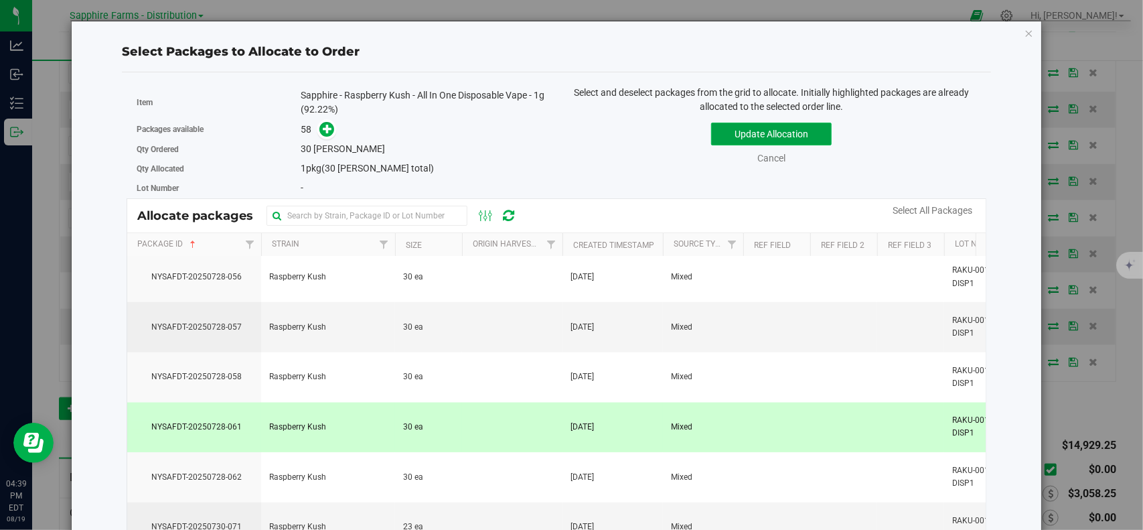
click at [770, 127] on button "Update Allocation" at bounding box center [771, 134] width 121 height 23
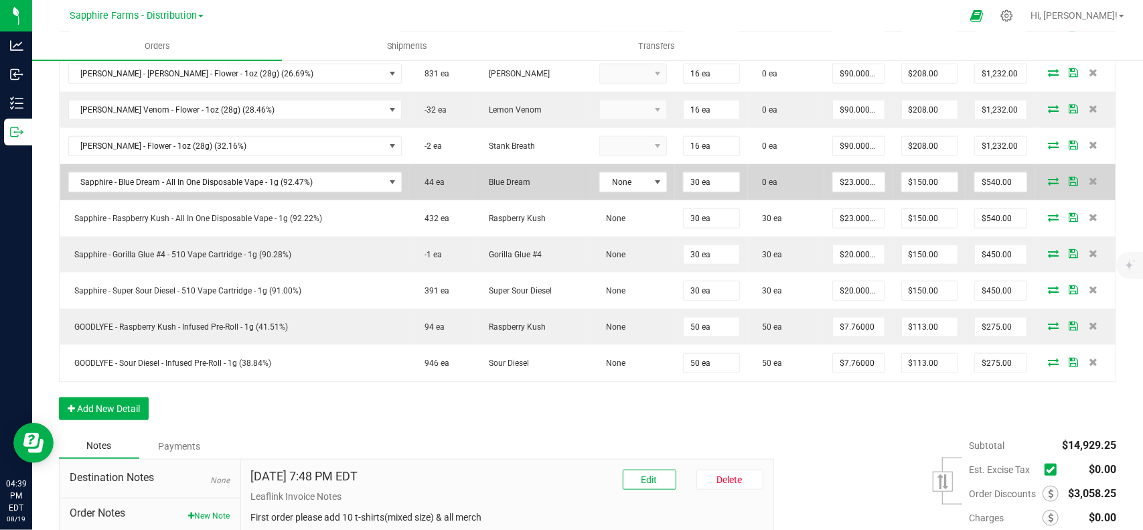
click at [1048, 177] on icon at bounding box center [1053, 181] width 11 height 8
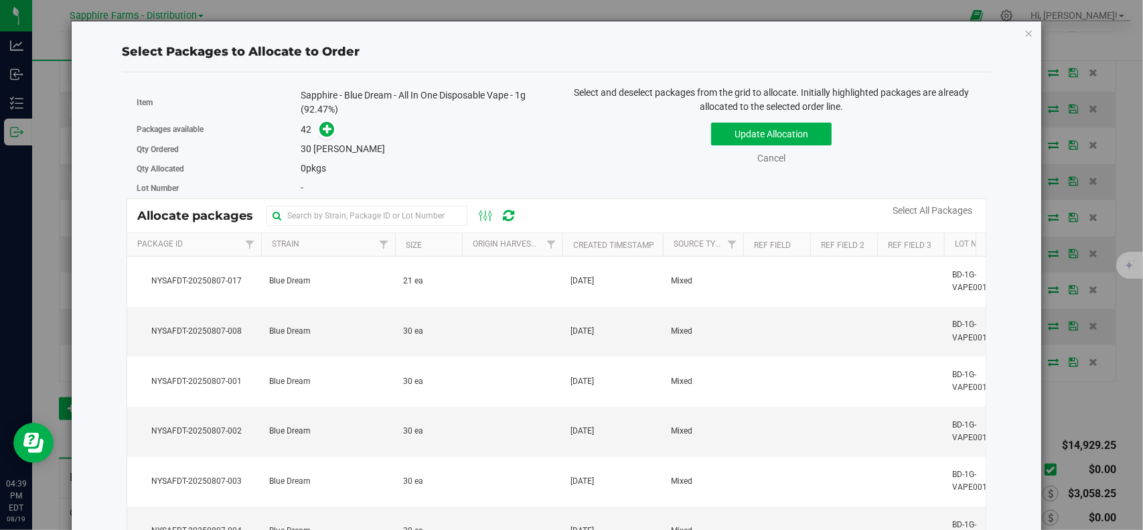
click at [219, 243] on th "Package Id" at bounding box center [194, 244] width 134 height 23
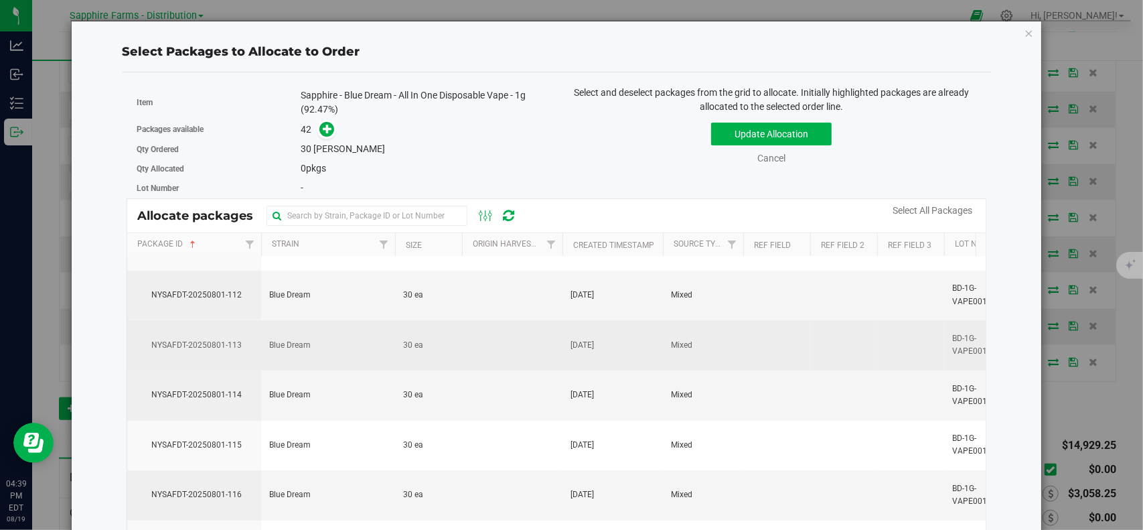
scroll to position [402, 0]
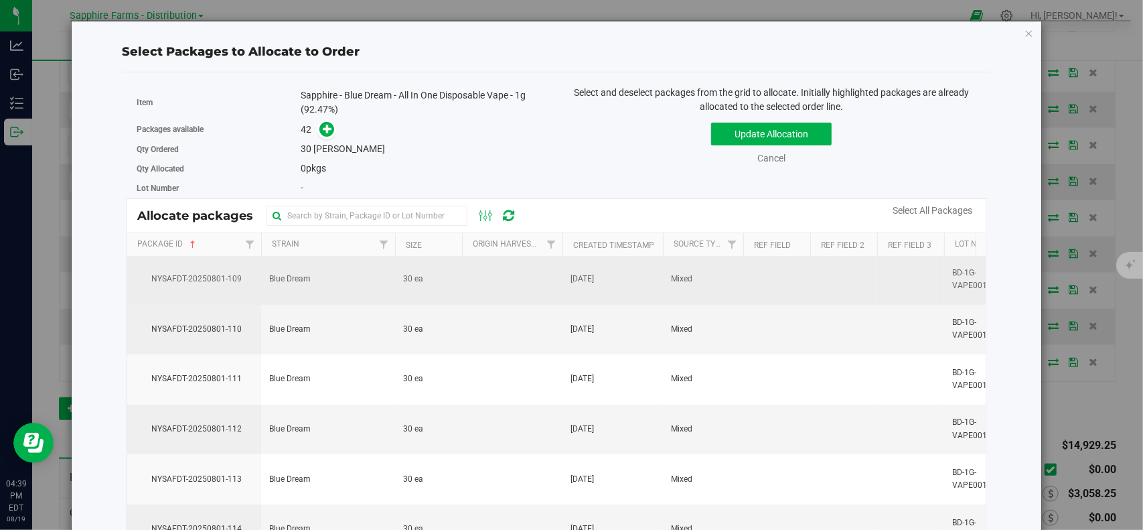
click at [222, 284] on td "NYSAFDT-20250801-109" at bounding box center [194, 280] width 134 height 50
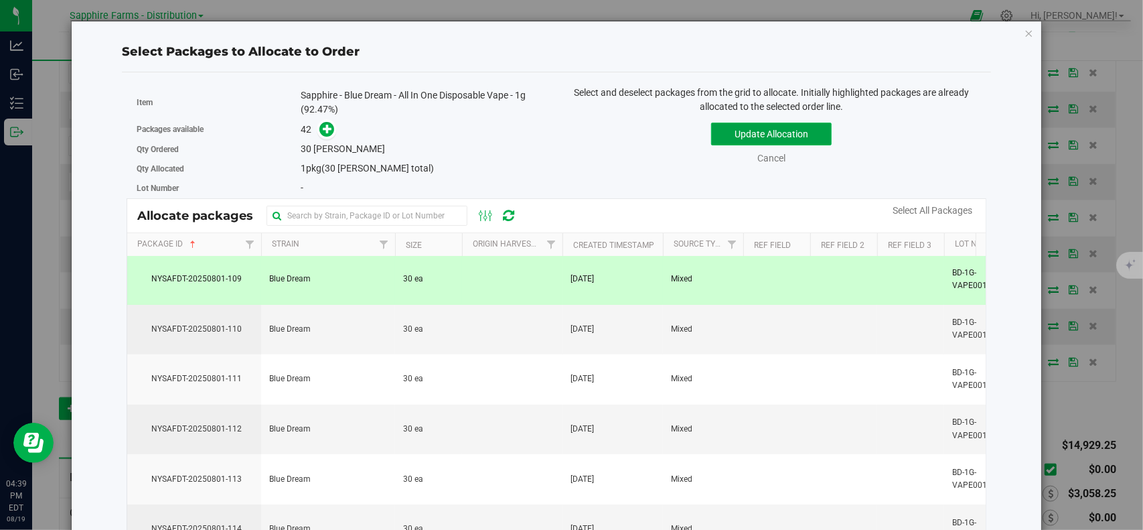
click at [746, 131] on button "Update Allocation" at bounding box center [771, 134] width 121 height 23
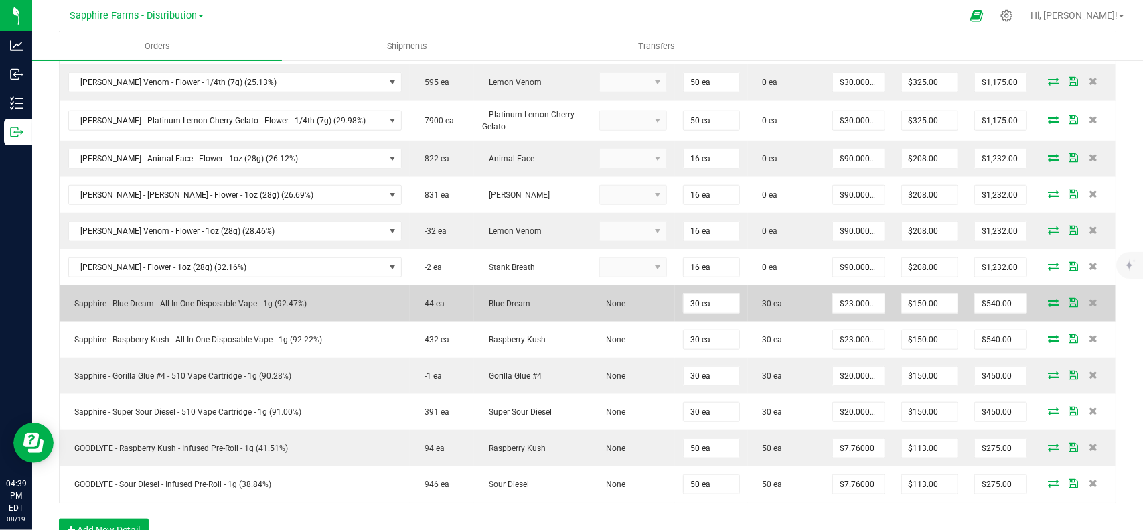
scroll to position [709, 0]
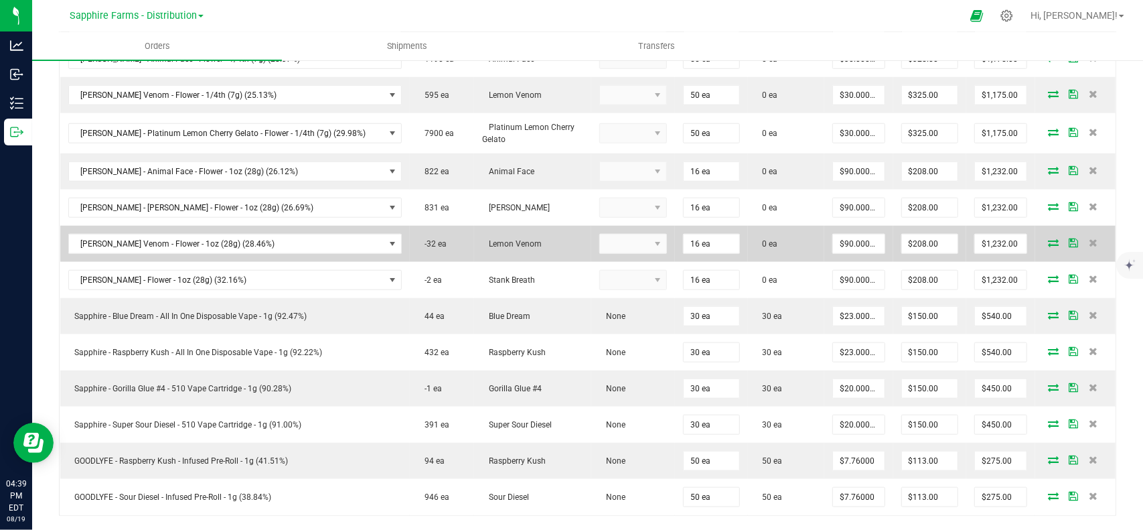
click at [1048, 238] on icon at bounding box center [1053, 242] width 11 height 8
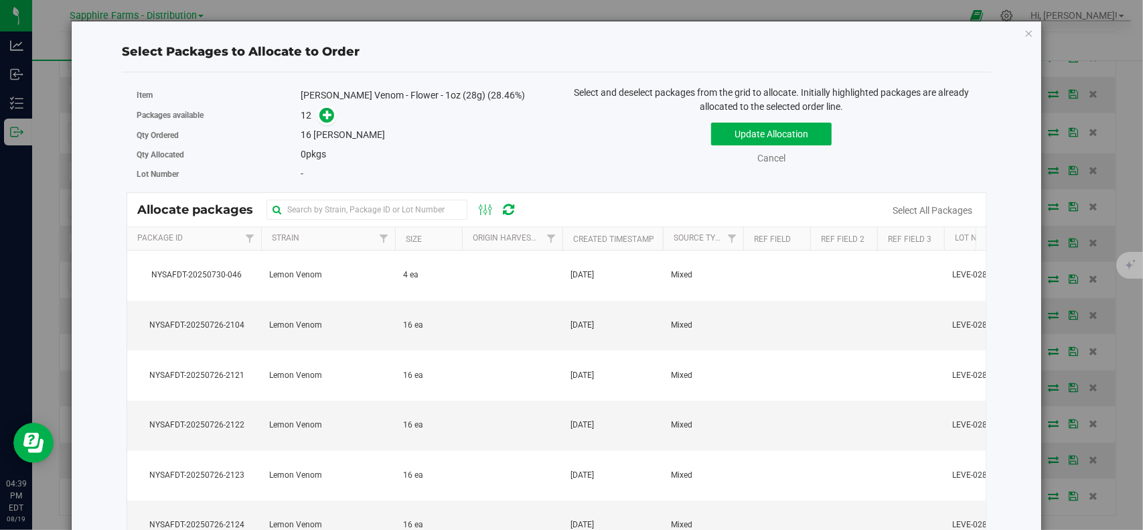
click at [208, 243] on th "Package Id" at bounding box center [194, 238] width 134 height 23
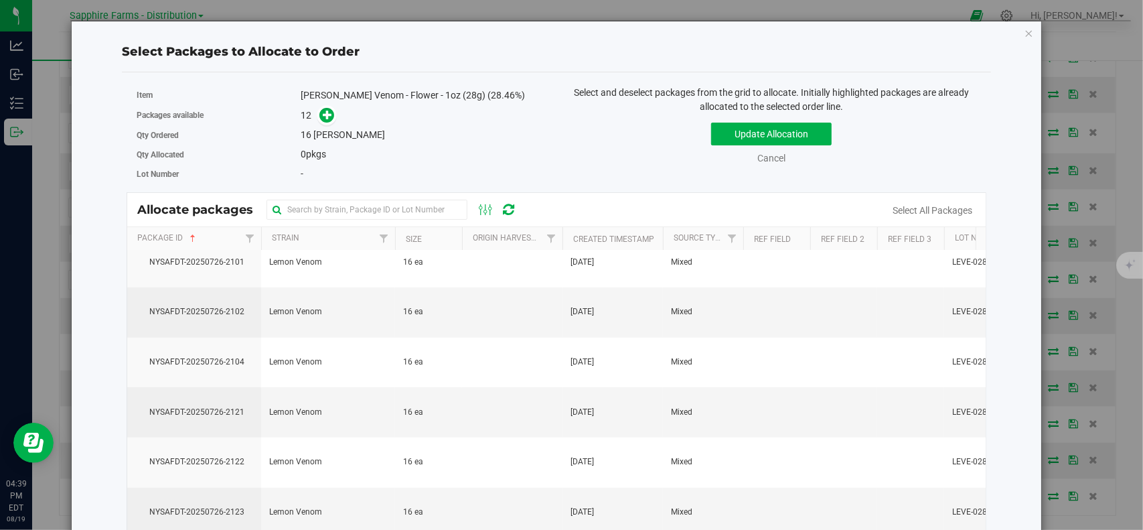
scroll to position [271, 0]
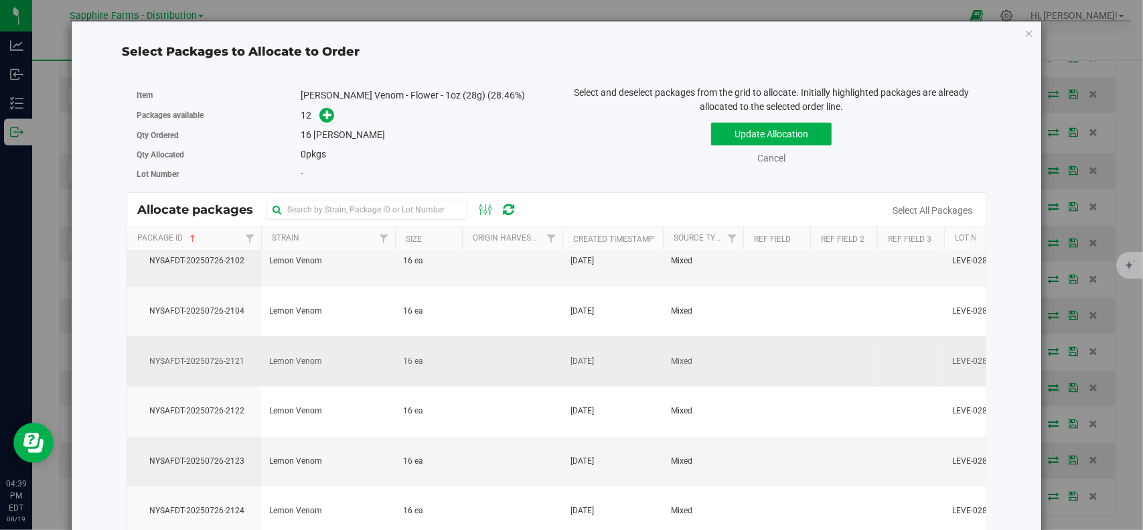
click at [220, 355] on span "NYSAFDT-20250726-2121" at bounding box center [194, 361] width 118 height 13
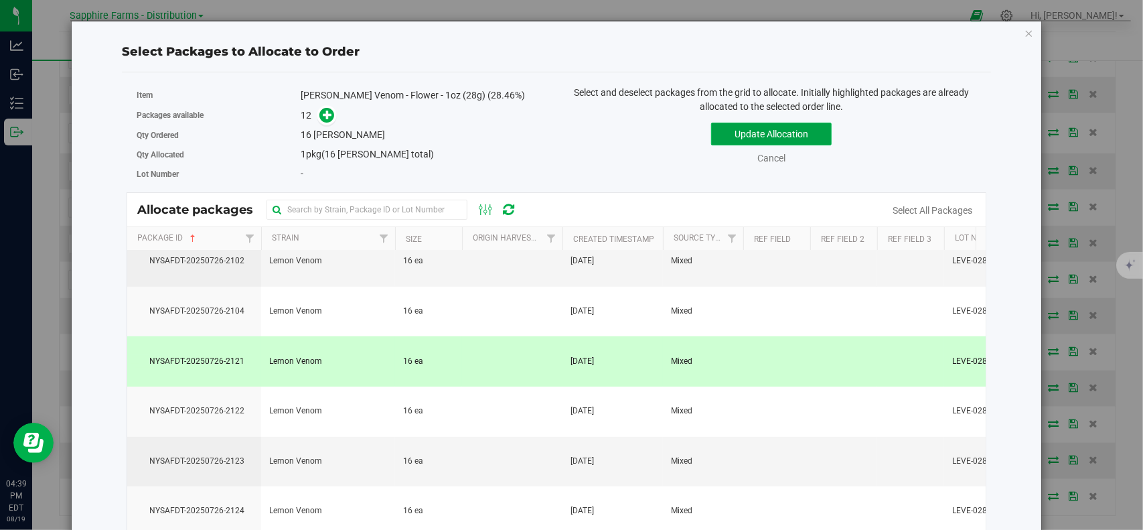
click at [763, 135] on button "Update Allocation" at bounding box center [771, 134] width 121 height 23
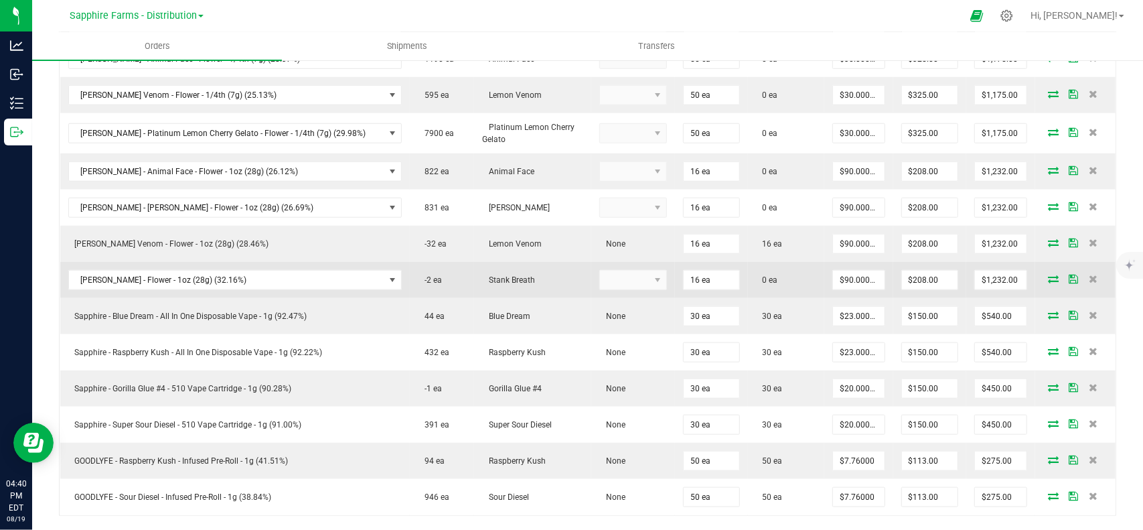
click at [1048, 275] on icon at bounding box center [1053, 279] width 11 height 8
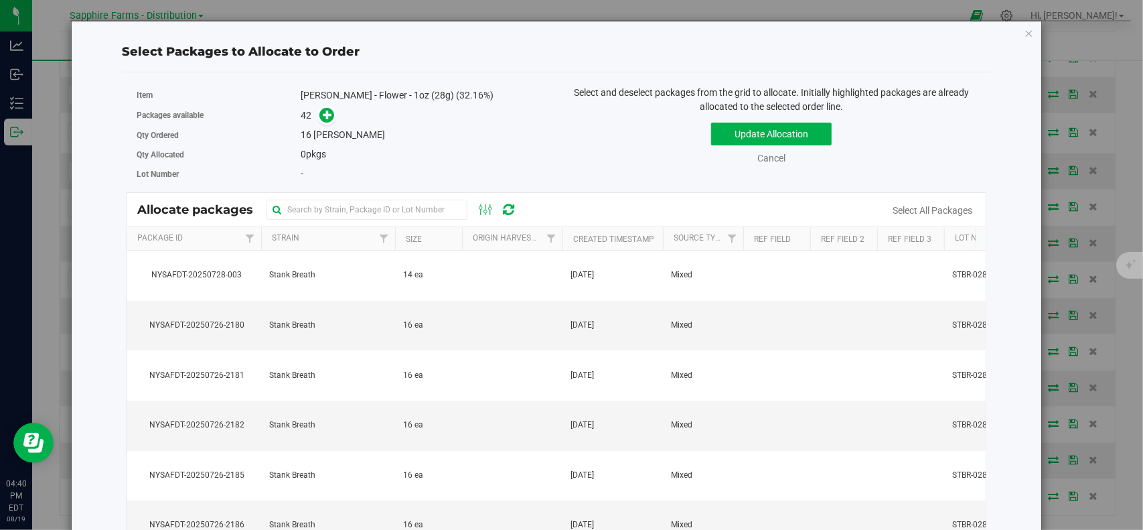
click at [197, 242] on th "Package Id" at bounding box center [194, 238] width 134 height 23
click at [220, 238] on th "Package Id" at bounding box center [194, 238] width 134 height 23
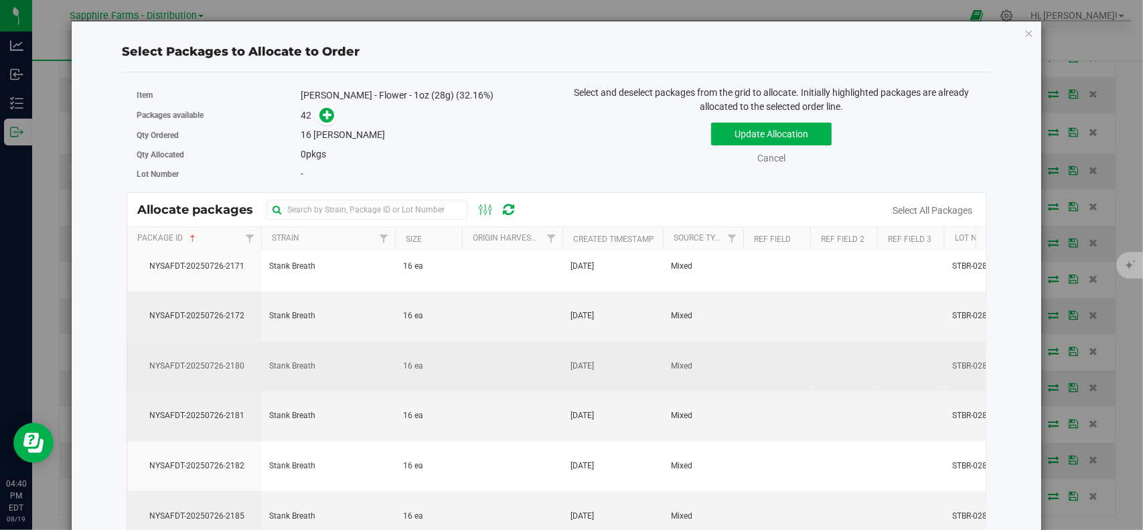
scroll to position [1005, 0]
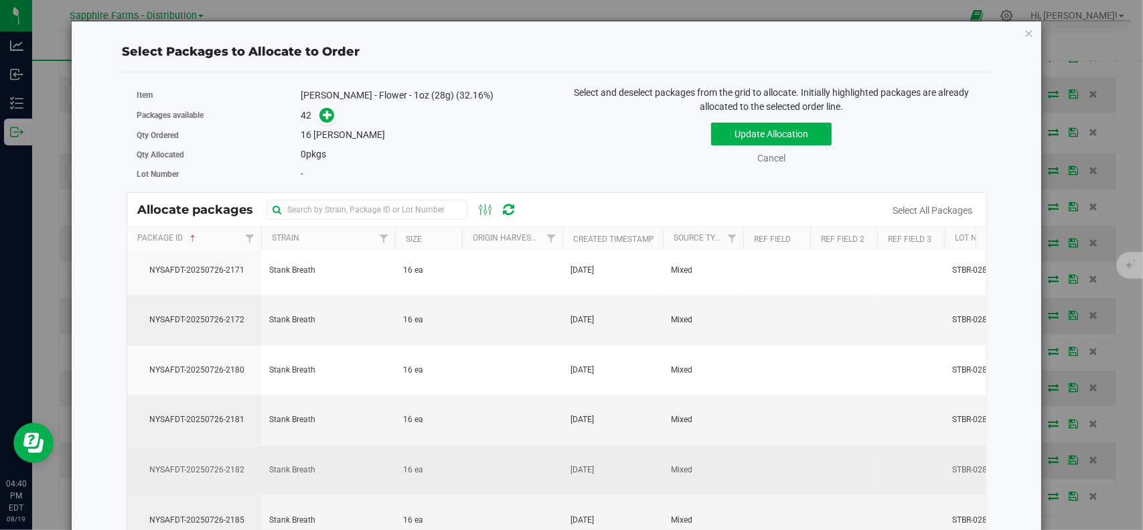
click at [220, 468] on span "NYSAFDT-20250726-2182" at bounding box center [194, 469] width 118 height 13
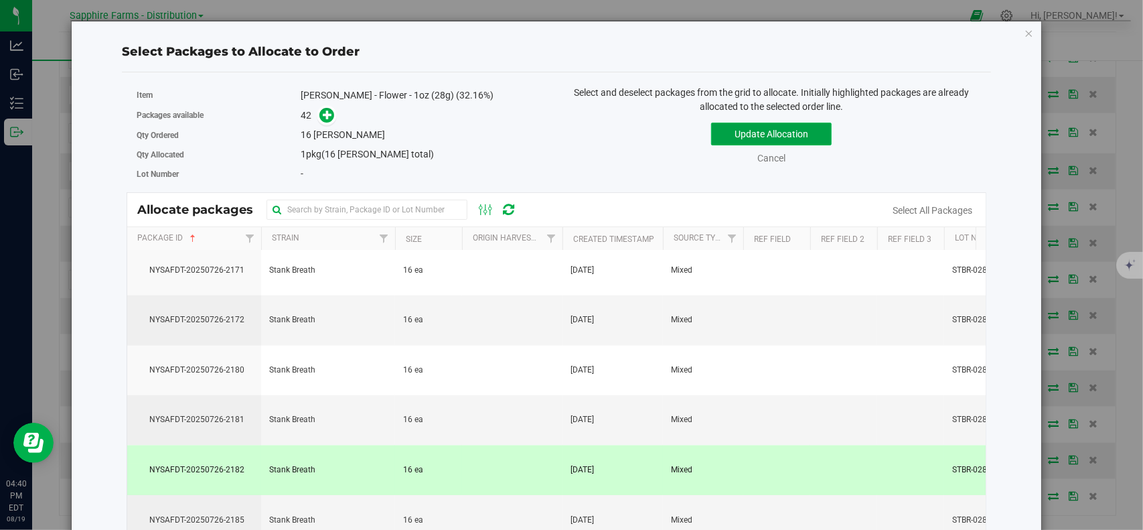
click at [784, 131] on button "Update Allocation" at bounding box center [771, 134] width 121 height 23
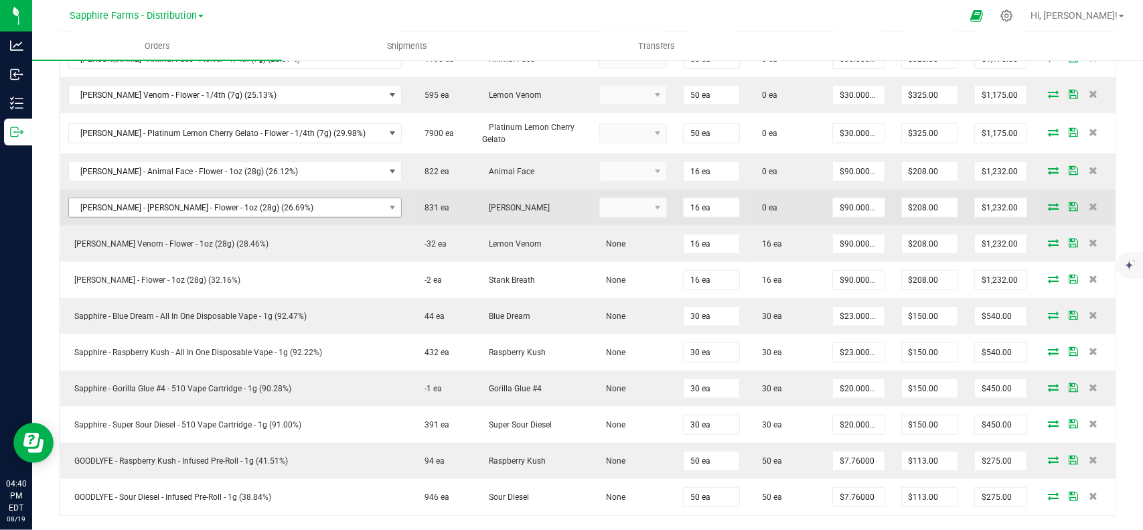
scroll to position [642, 0]
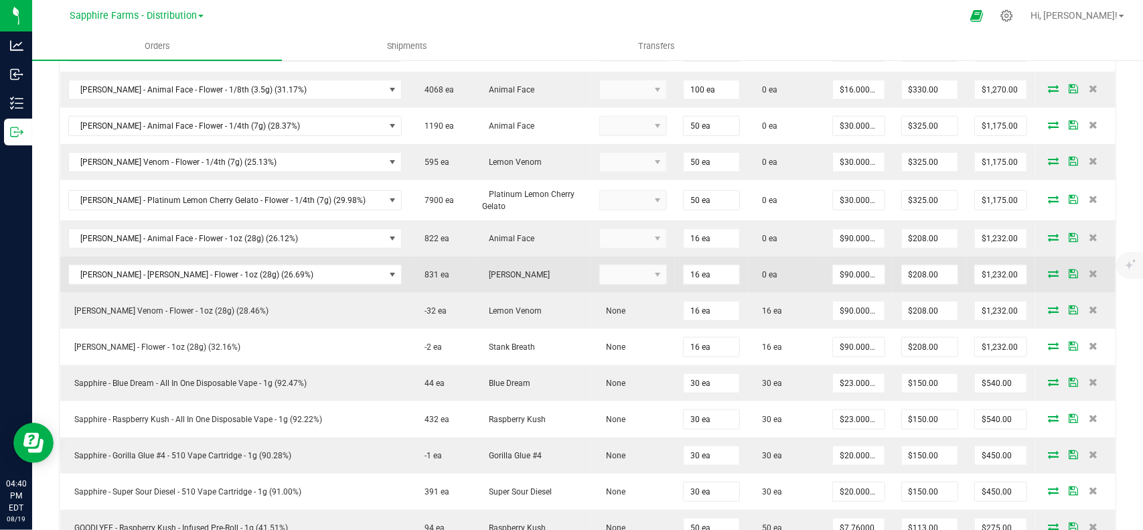
click at [1048, 269] on icon at bounding box center [1053, 273] width 11 height 8
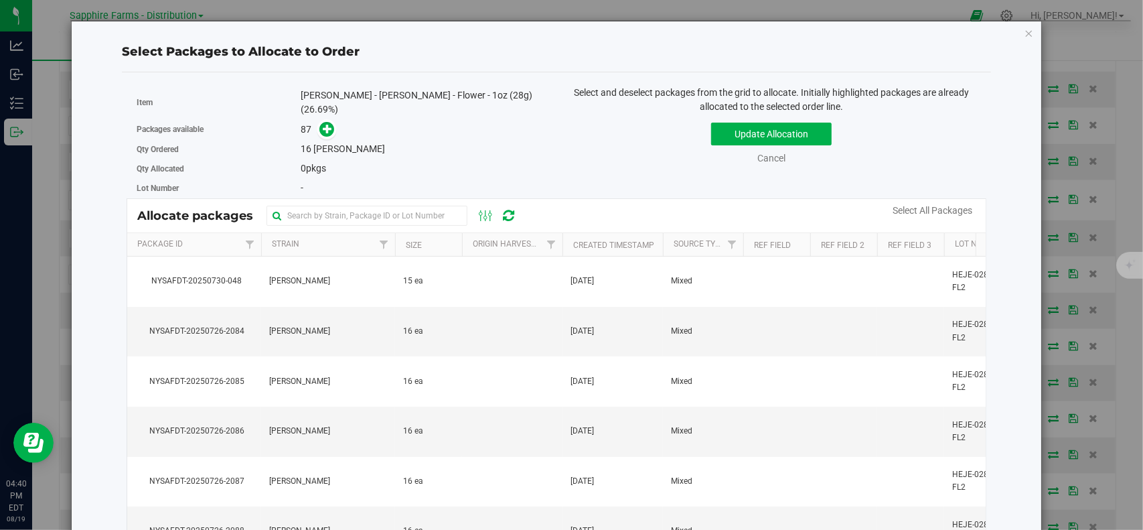
click at [212, 234] on th "Package Id" at bounding box center [194, 244] width 134 height 23
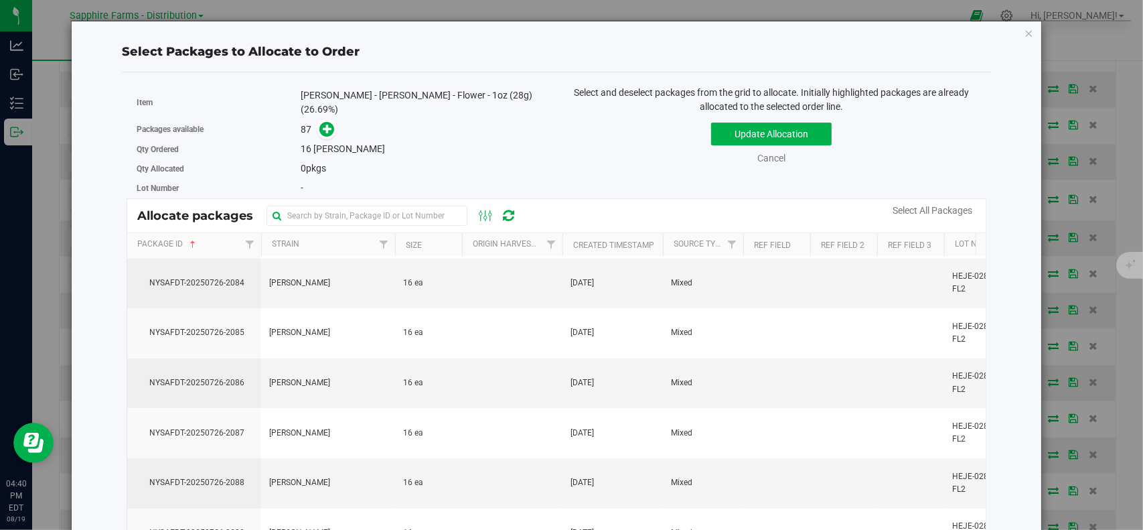
scroll to position [3617, 0]
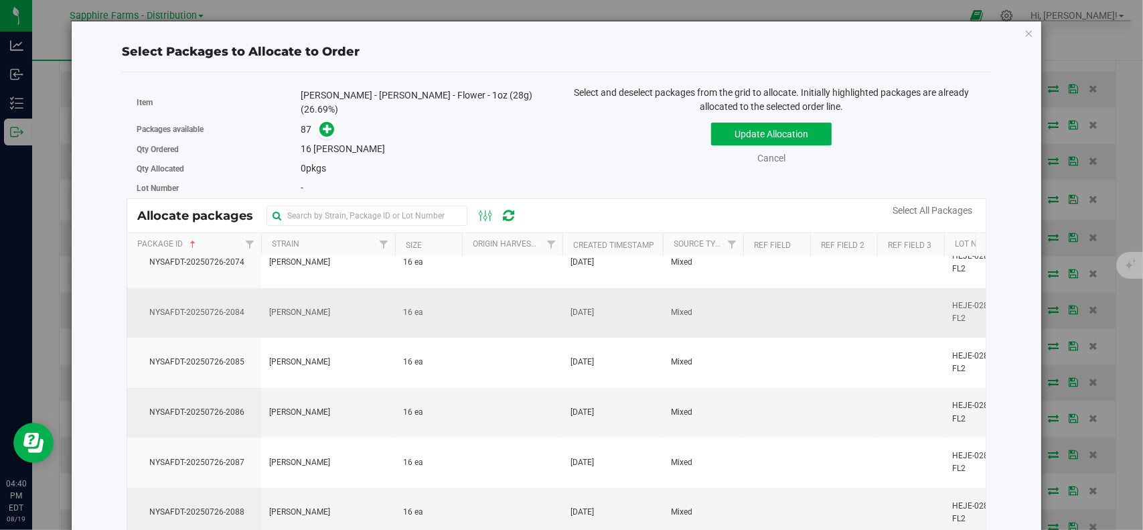
click at [222, 305] on td "NYSAFDT-20250726-2084" at bounding box center [194, 313] width 134 height 50
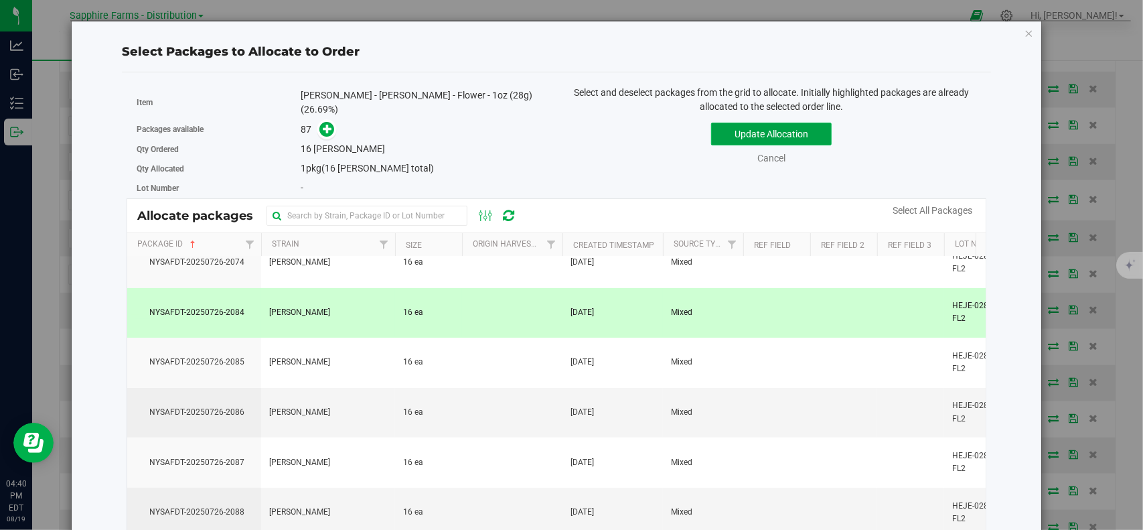
click at [722, 139] on button "Update Allocation" at bounding box center [771, 134] width 121 height 23
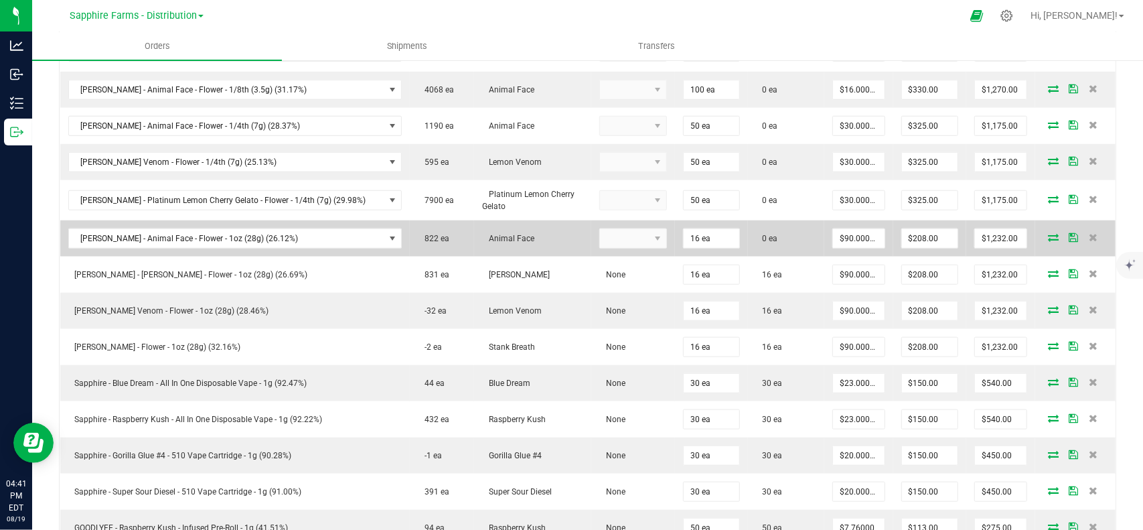
click at [1044, 233] on span at bounding box center [1054, 237] width 20 height 8
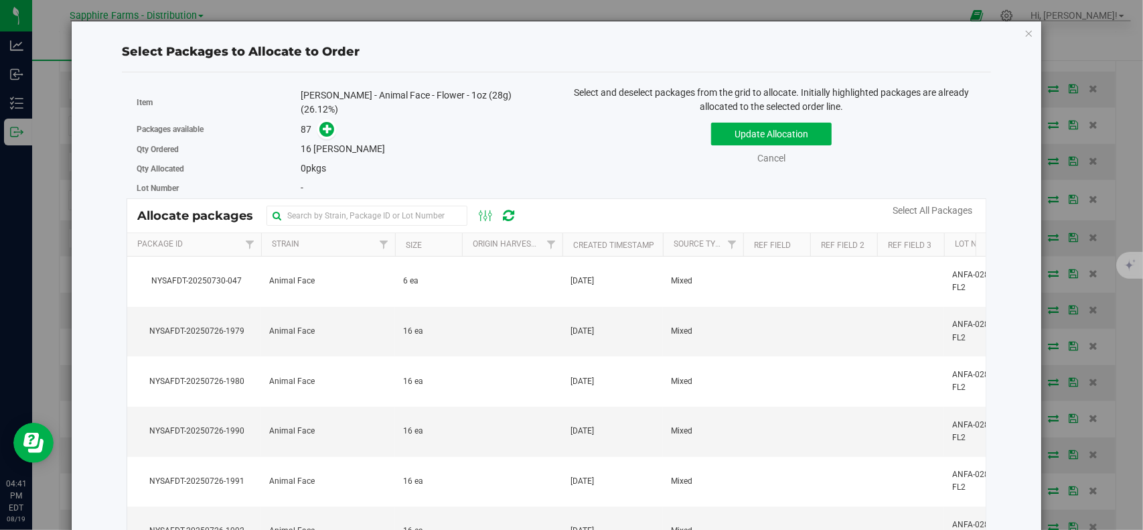
click at [206, 235] on th "Package Id" at bounding box center [194, 244] width 134 height 23
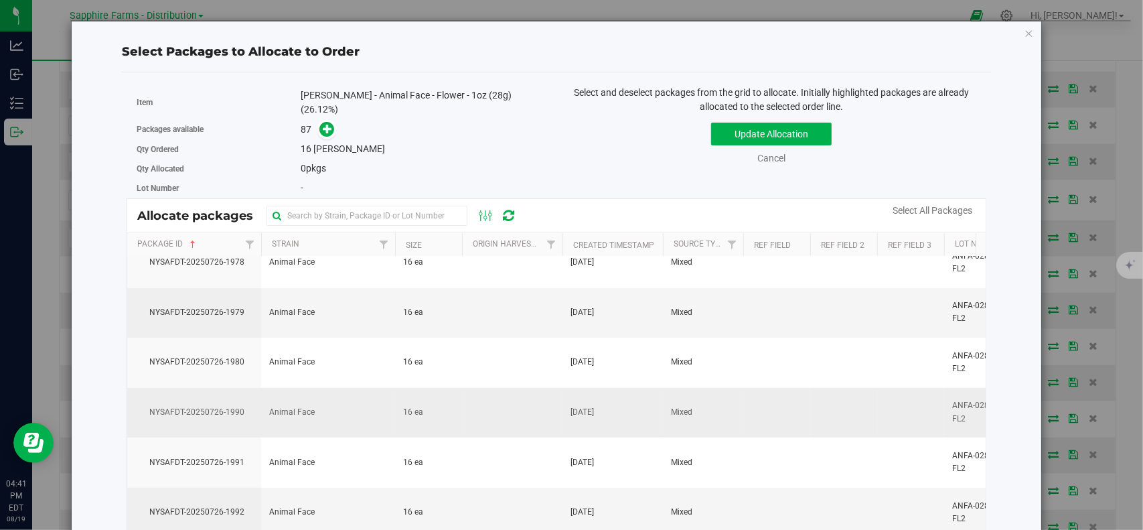
click at [246, 406] on span "NYSAFDT-20250726-1990" at bounding box center [194, 412] width 118 height 13
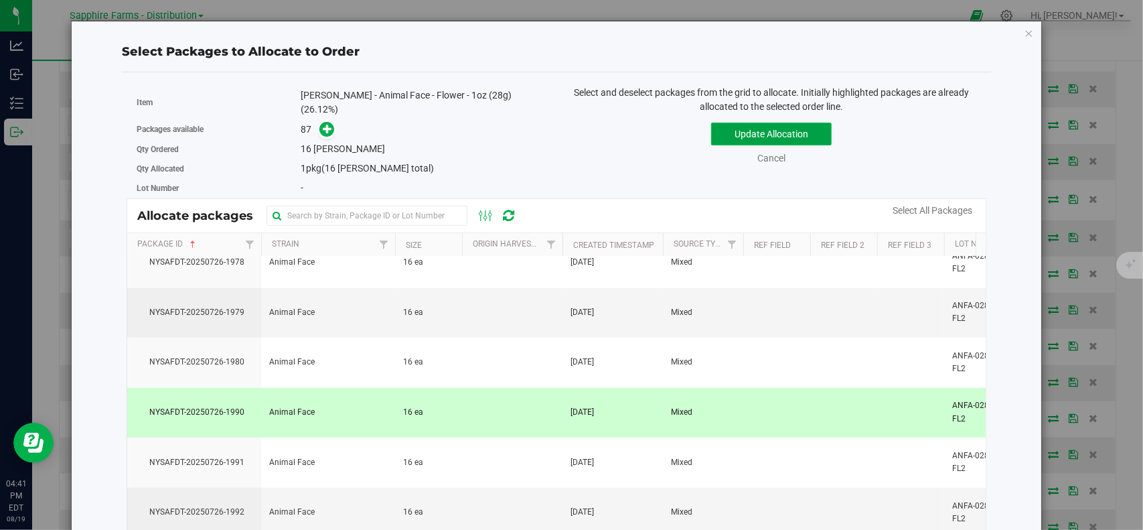
click at [745, 129] on button "Update Allocation" at bounding box center [771, 134] width 121 height 23
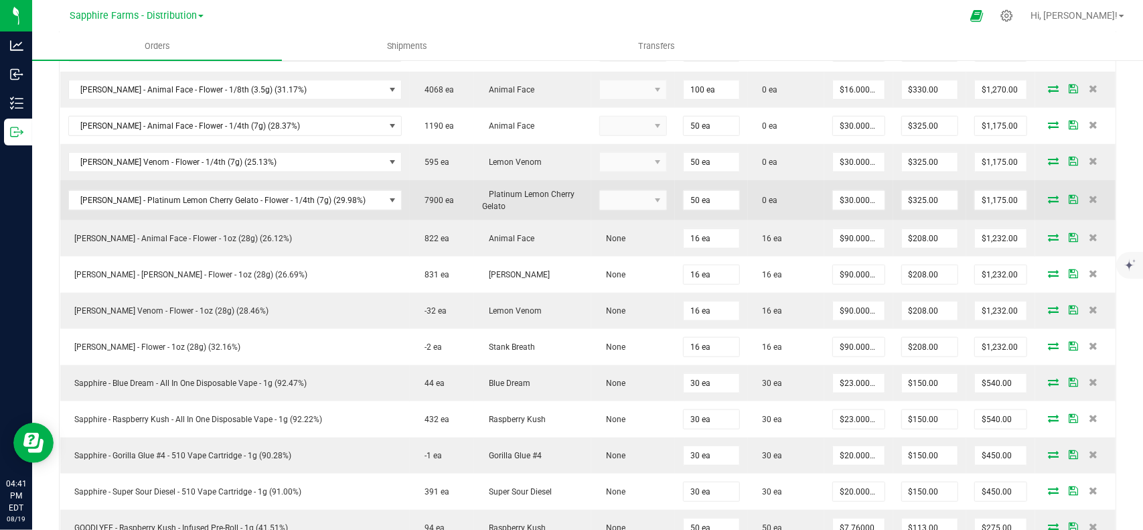
click at [1048, 195] on icon at bounding box center [1053, 199] width 11 height 8
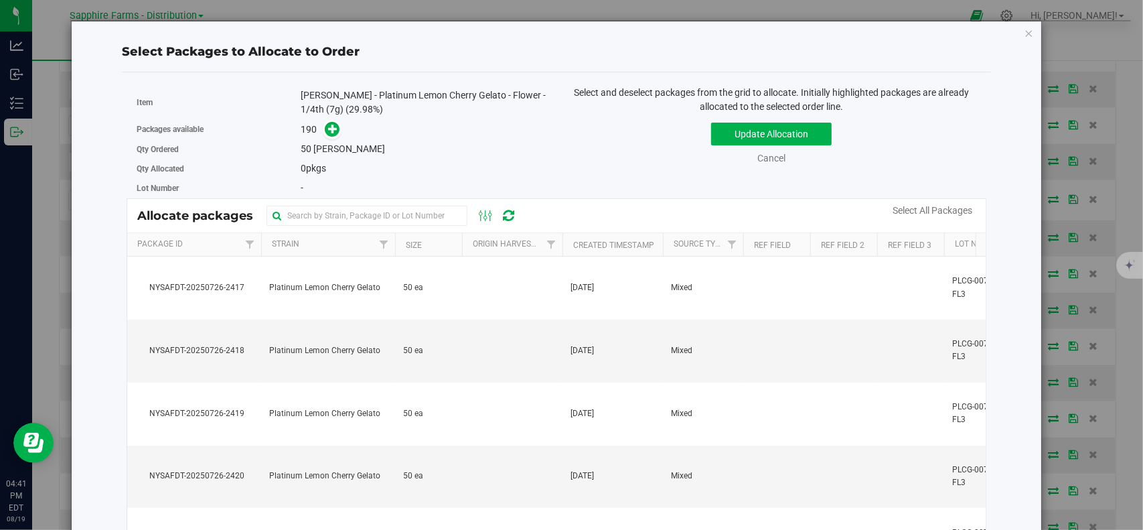
click at [216, 242] on th "Package Id" at bounding box center [194, 244] width 134 height 23
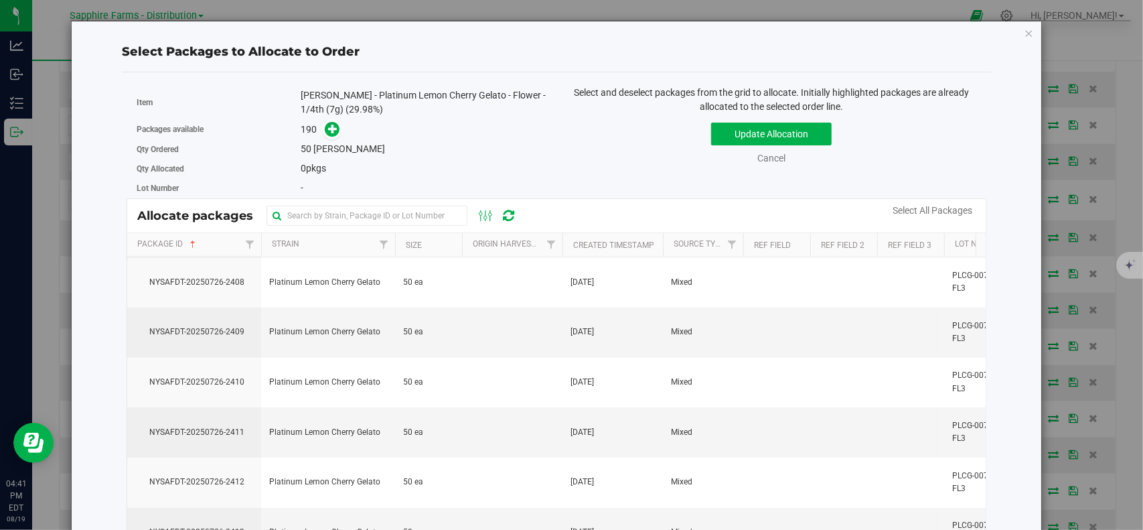
scroll to position [134, 0]
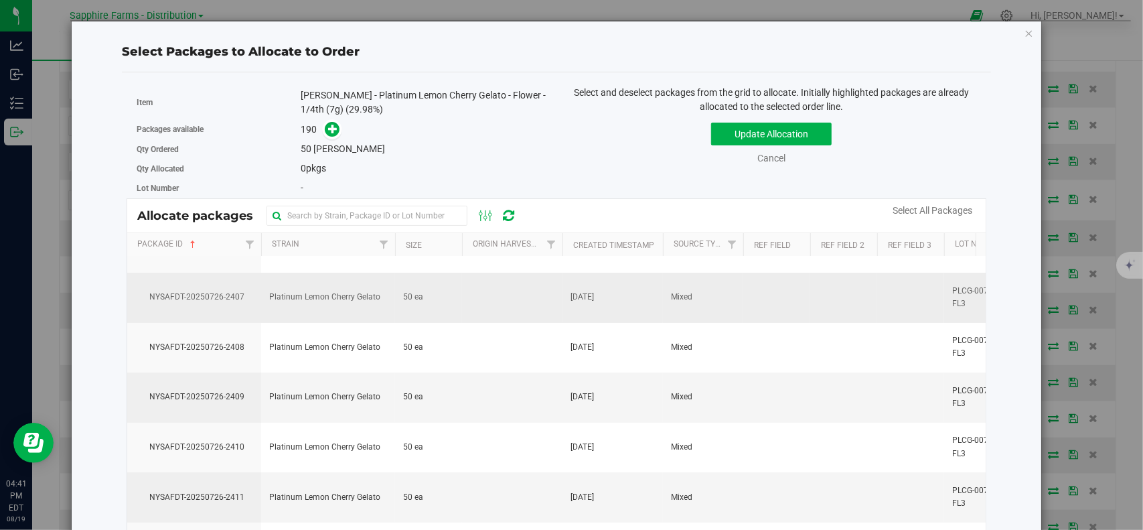
click at [204, 295] on span "NYSAFDT-20250726-2407" at bounding box center [194, 297] width 118 height 13
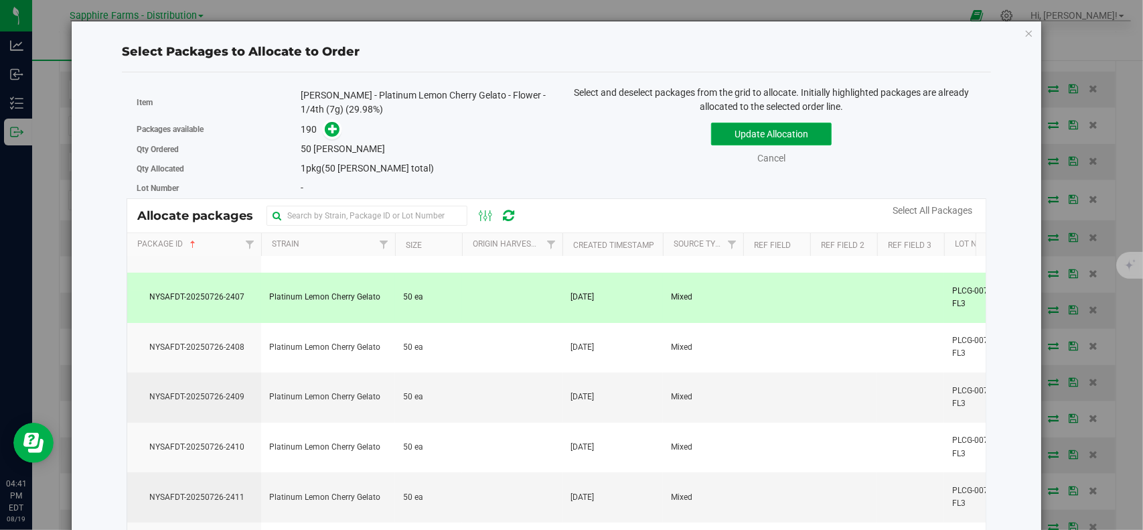
click at [741, 137] on button "Update Allocation" at bounding box center [771, 134] width 121 height 23
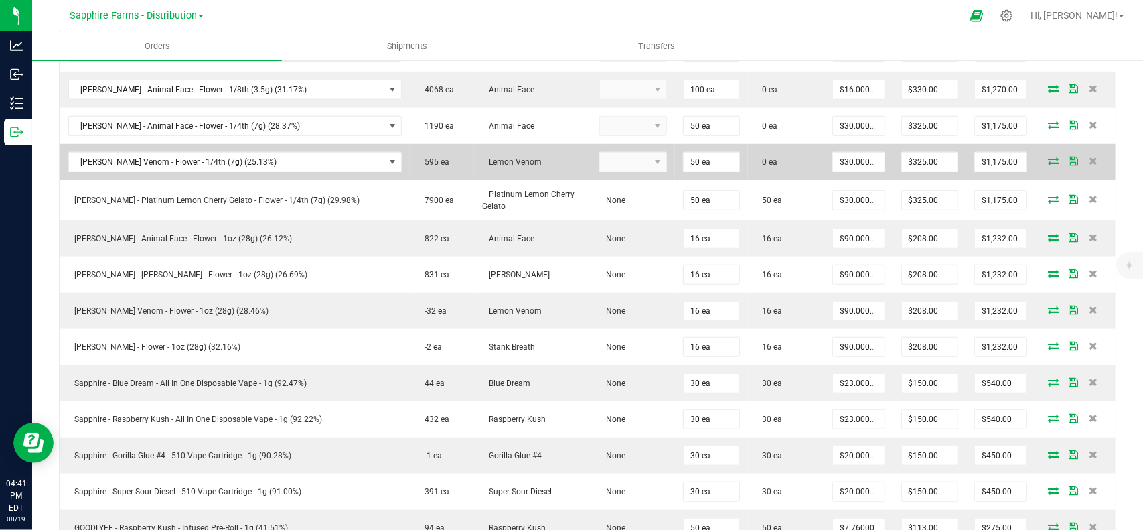
click at [1048, 157] on icon at bounding box center [1053, 161] width 11 height 8
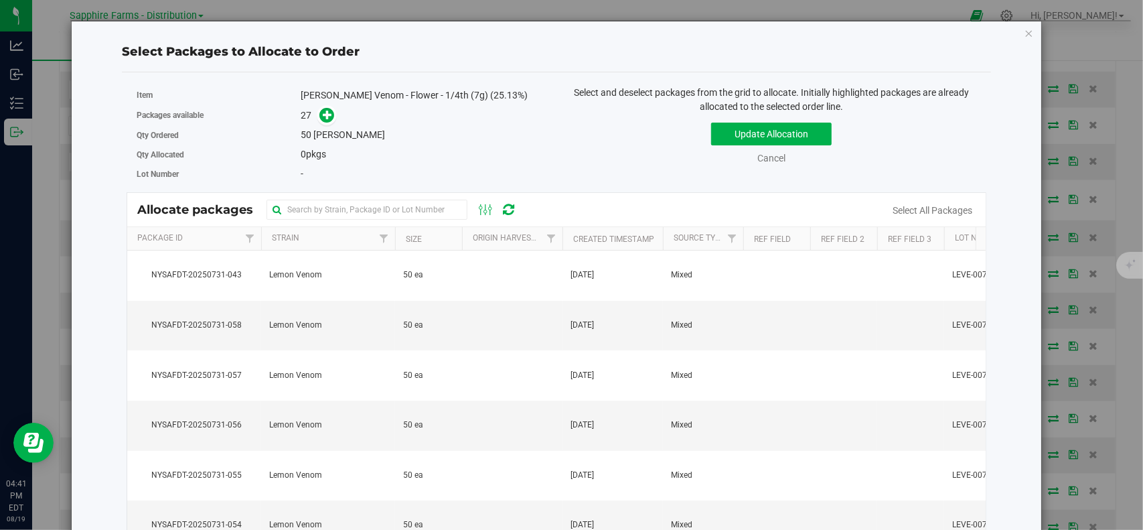
click at [213, 236] on th "Package Id" at bounding box center [194, 238] width 134 height 23
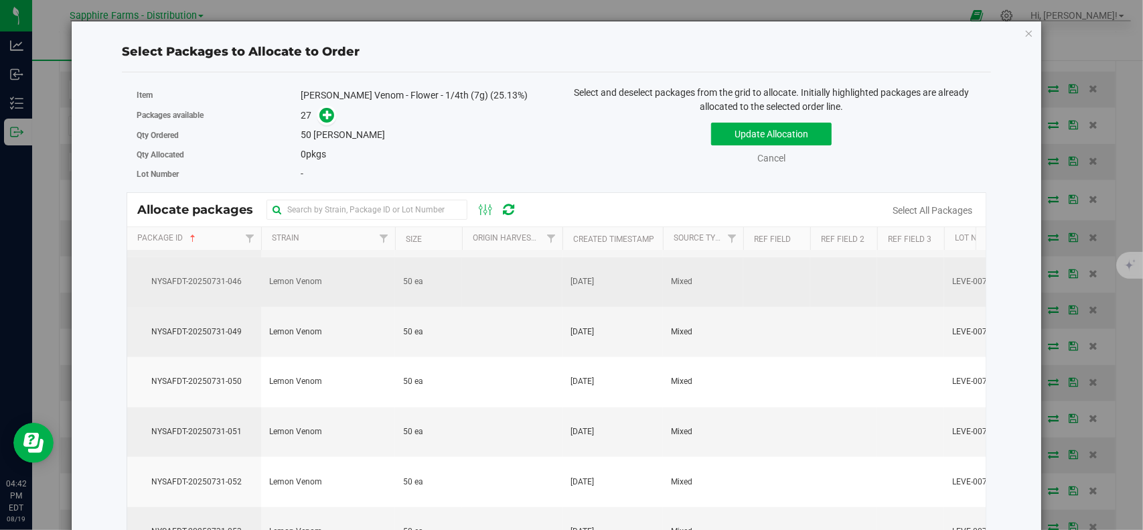
scroll to position [804, 0]
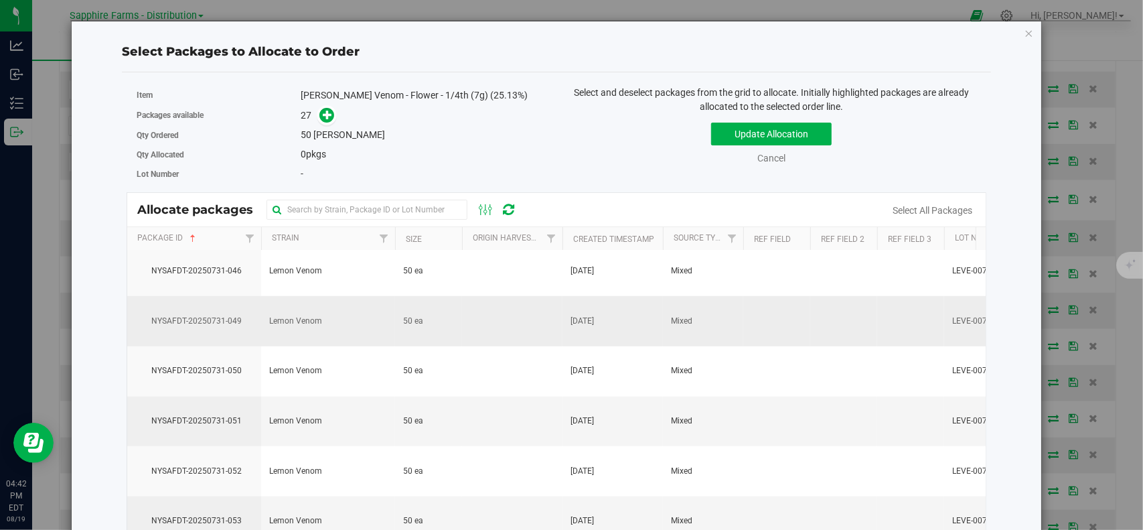
click at [218, 320] on span "NYSAFDT-20250731-049" at bounding box center [194, 321] width 118 height 13
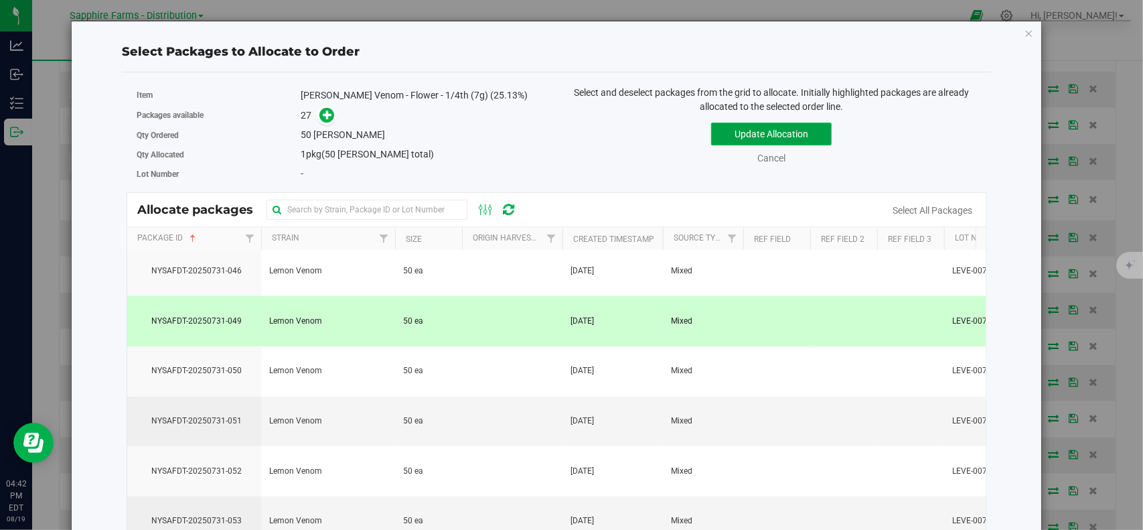
click at [723, 135] on button "Update Allocation" at bounding box center [771, 134] width 121 height 23
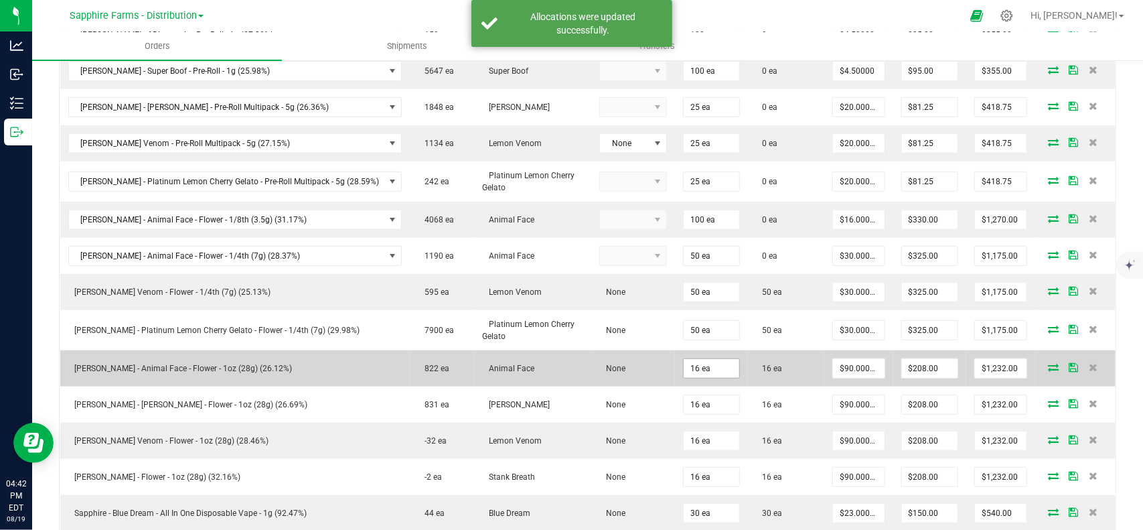
scroll to position [508, 0]
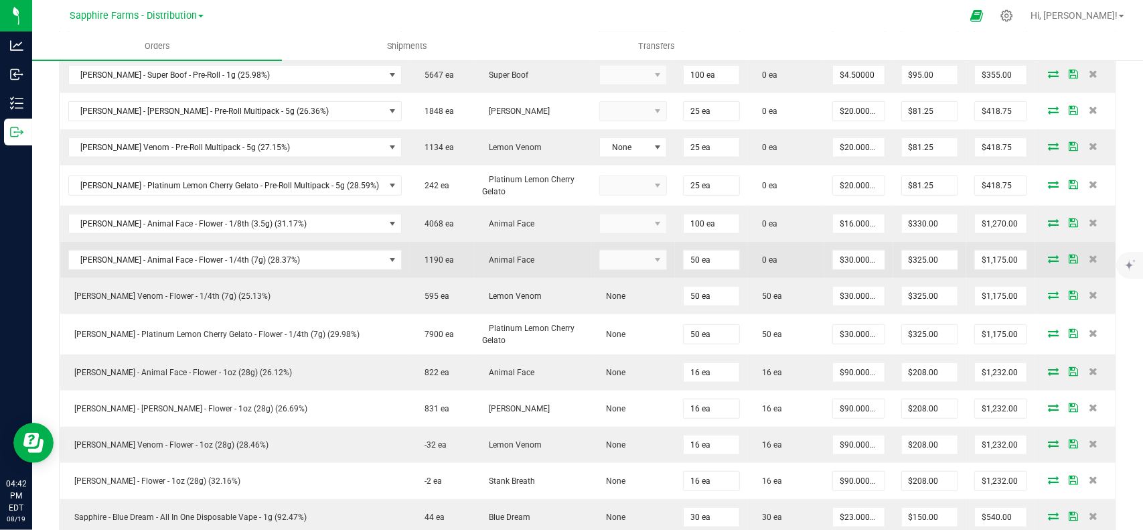
click at [1048, 255] on icon at bounding box center [1053, 259] width 11 height 8
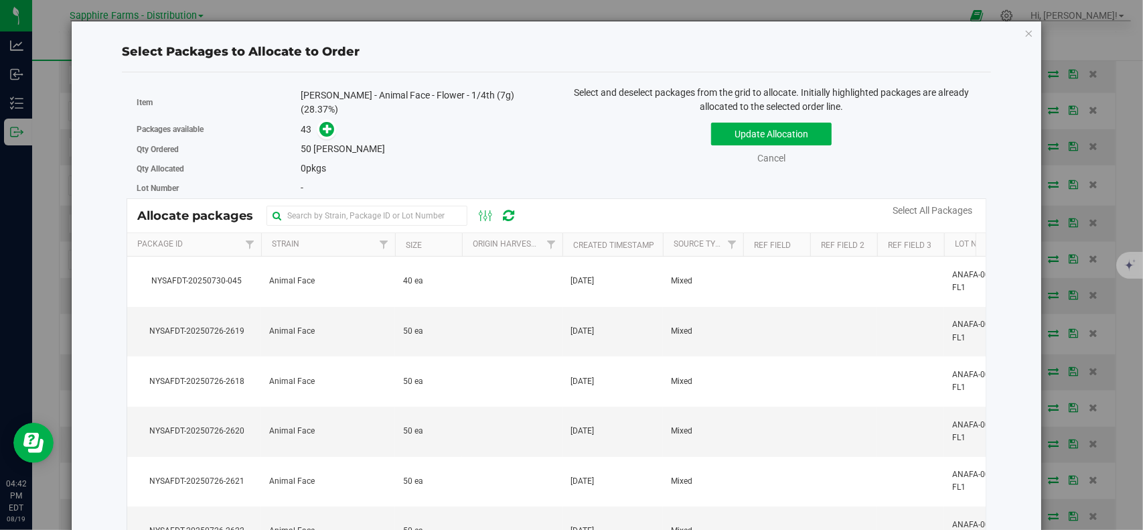
click at [221, 238] on th "Package Id" at bounding box center [194, 244] width 134 height 23
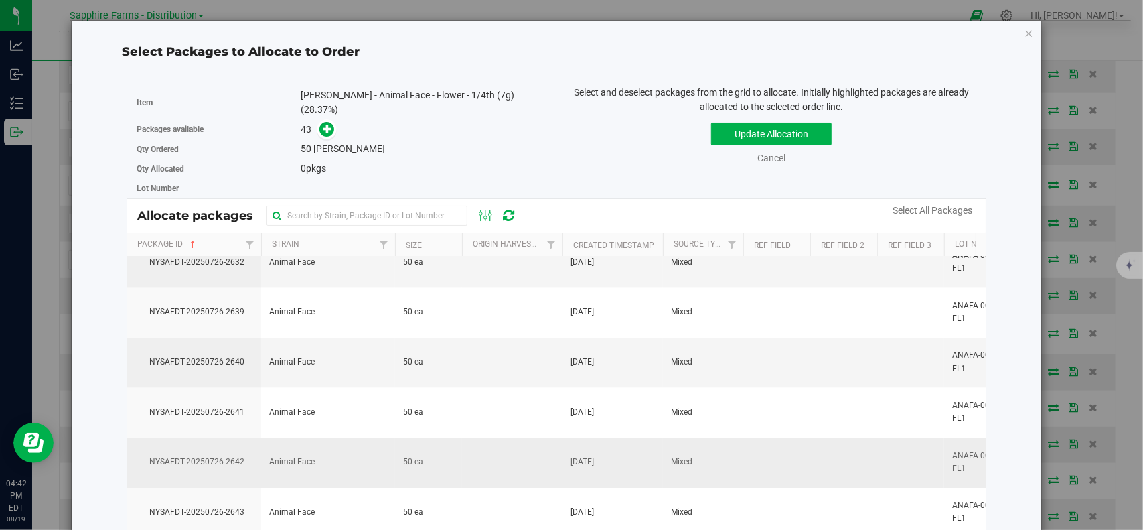
scroll to position [1939, 0]
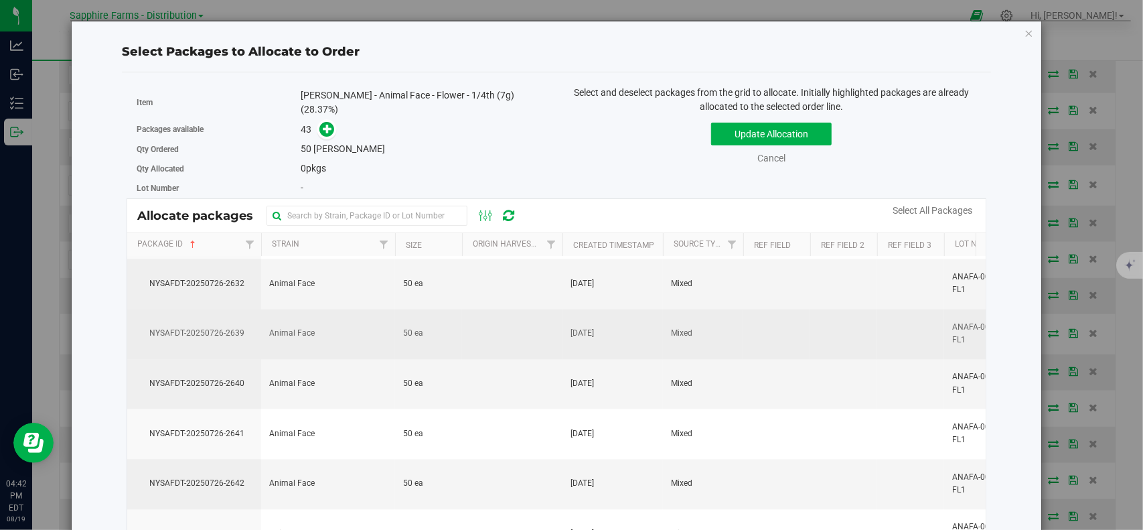
click at [202, 328] on span "NYSAFDT-20250726-2639" at bounding box center [194, 334] width 118 height 13
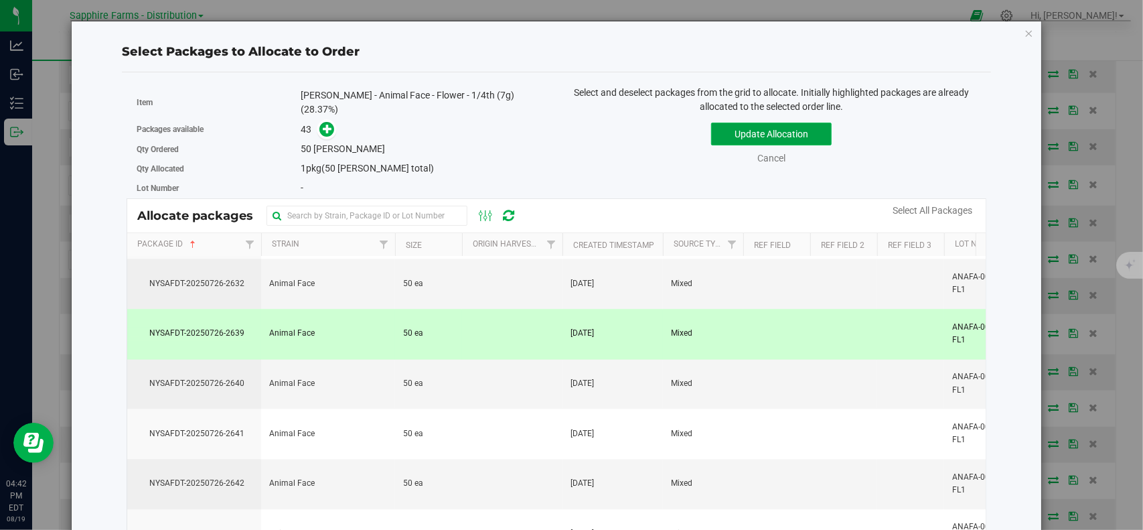
click at [792, 135] on button "Update Allocation" at bounding box center [771, 134] width 121 height 23
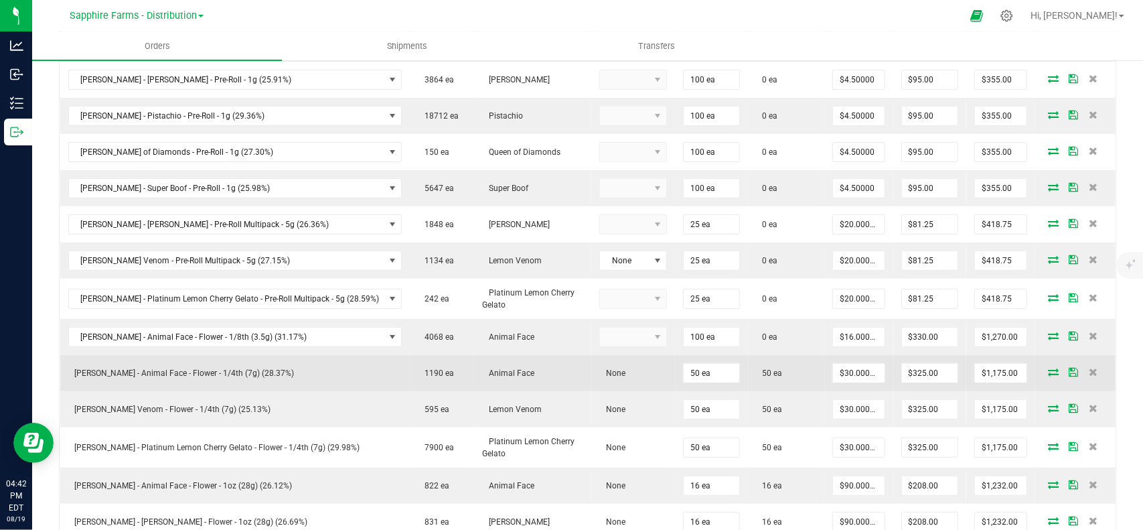
scroll to position [374, 0]
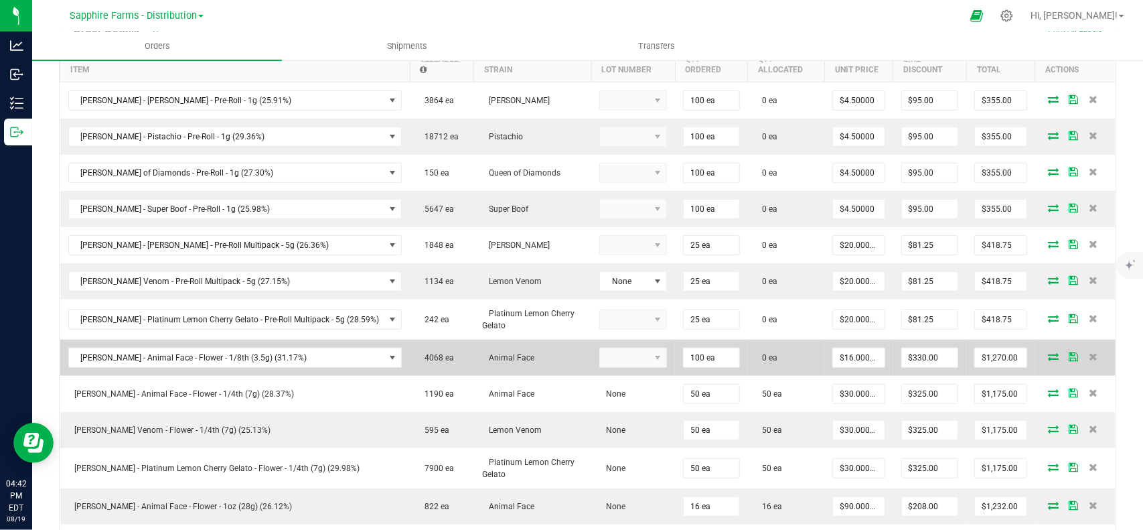
click at [1036, 345] on td at bounding box center [1075, 358] width 80 height 36
click at [1048, 354] on icon at bounding box center [1053, 356] width 11 height 8
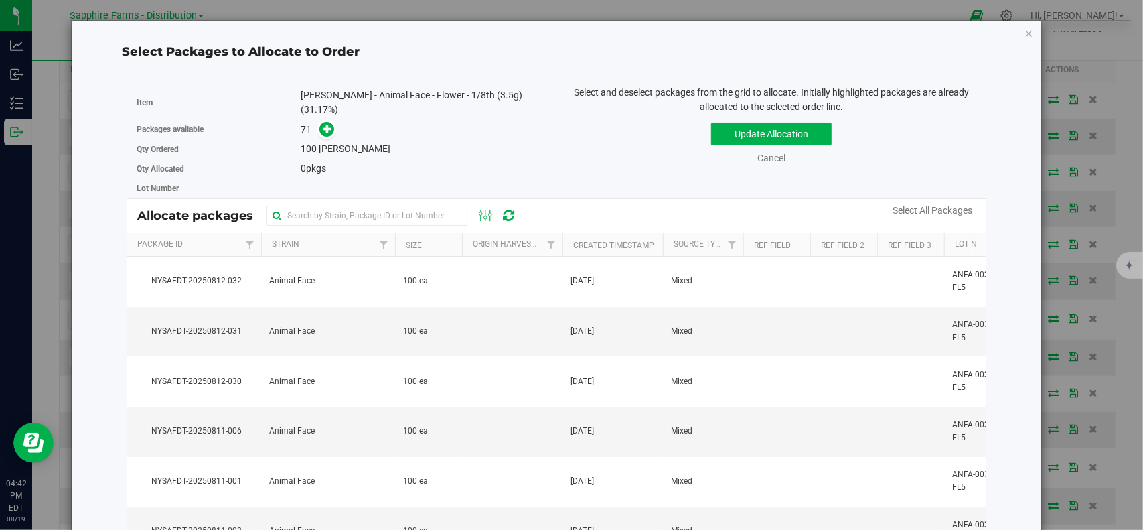
click at [212, 238] on th "Package Id" at bounding box center [194, 244] width 134 height 23
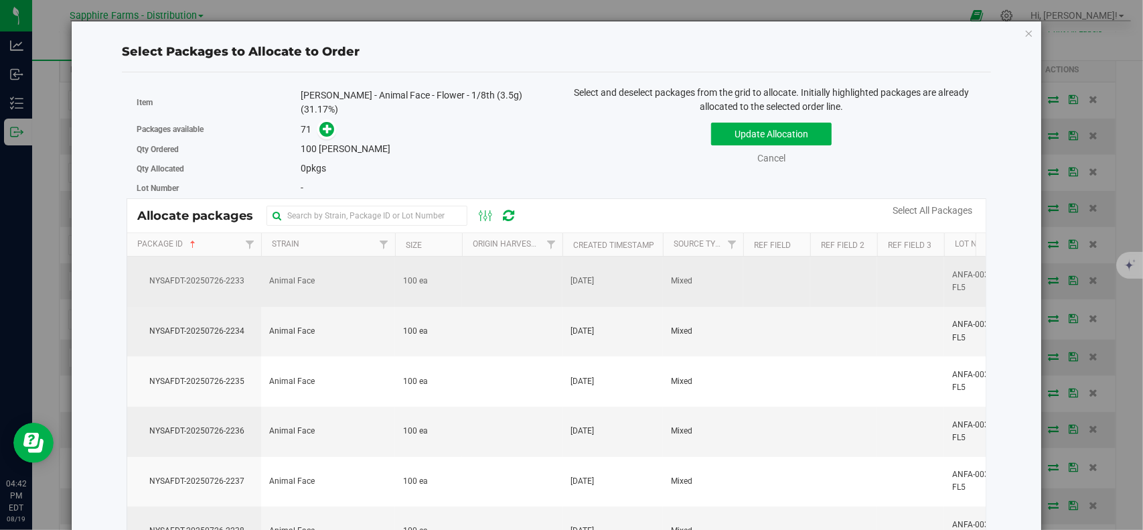
click at [214, 281] on td "NYSAFDT-20250726-2233" at bounding box center [194, 282] width 134 height 50
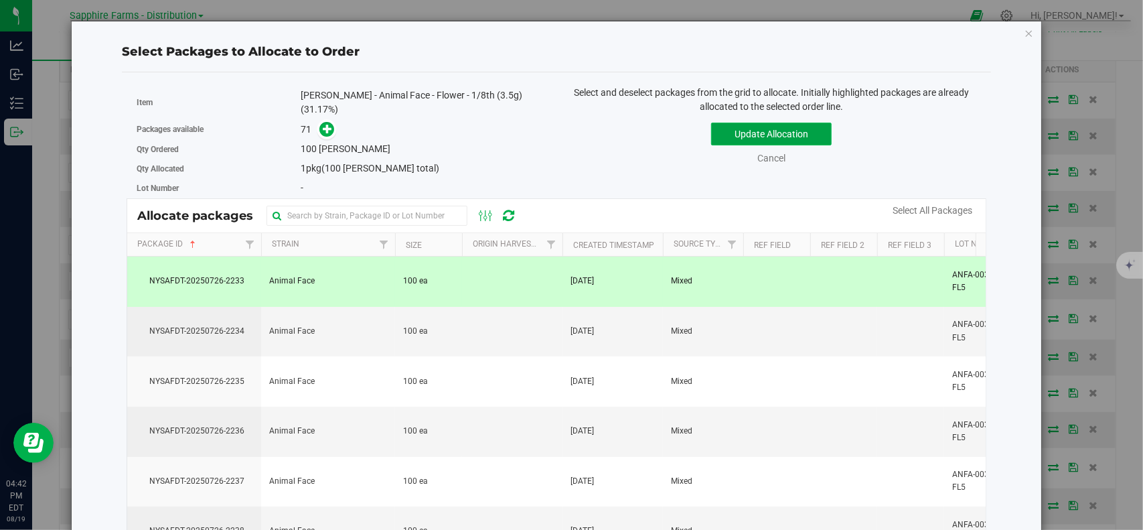
click at [793, 127] on button "Update Allocation" at bounding box center [771, 134] width 121 height 23
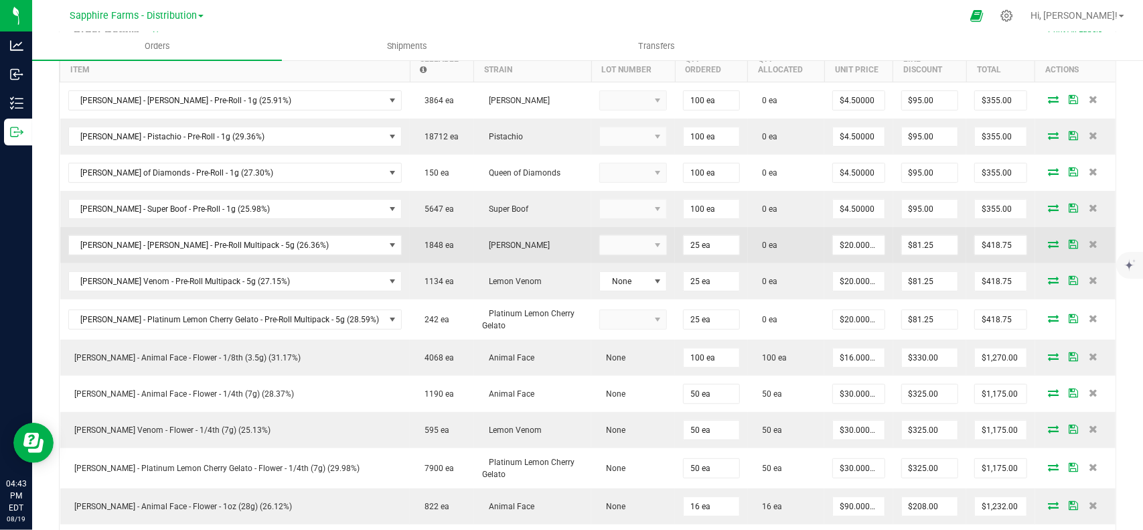
click at [1048, 242] on icon at bounding box center [1053, 244] width 11 height 8
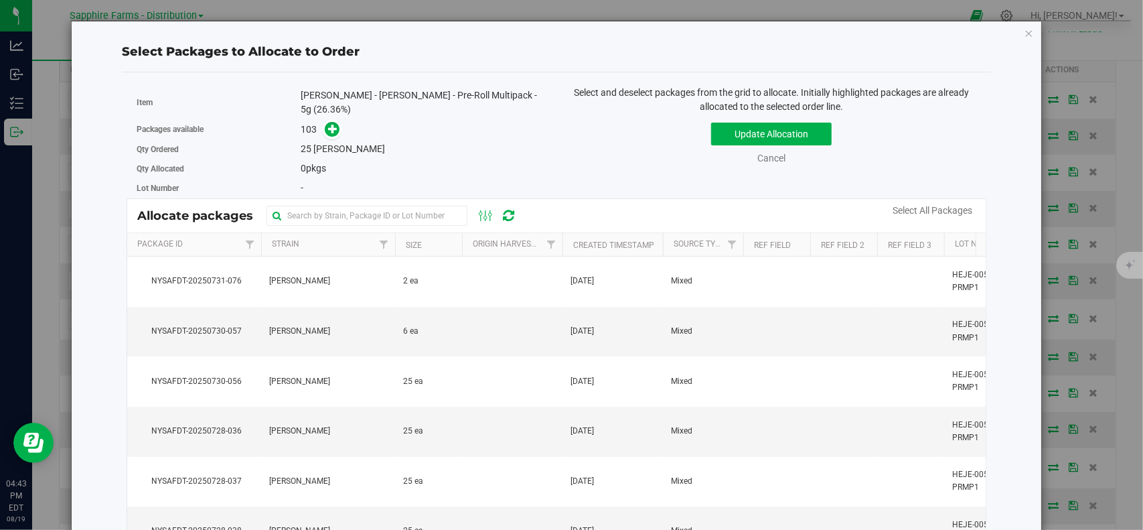
click at [214, 234] on th "Package Id" at bounding box center [194, 244] width 134 height 23
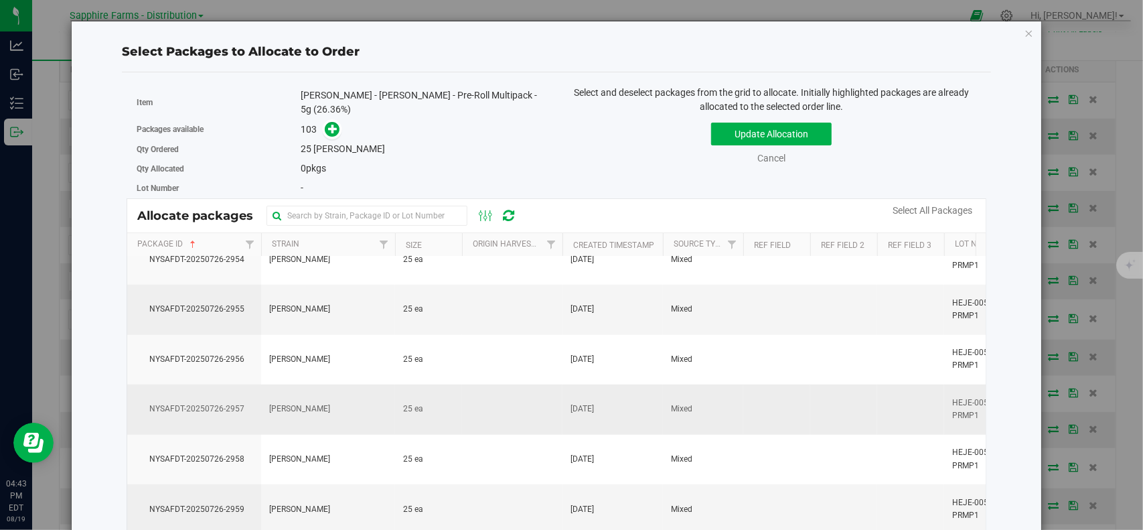
scroll to position [4019, 0]
click at [226, 404] on span "NYSAFDT-20250726-2953" at bounding box center [194, 410] width 118 height 13
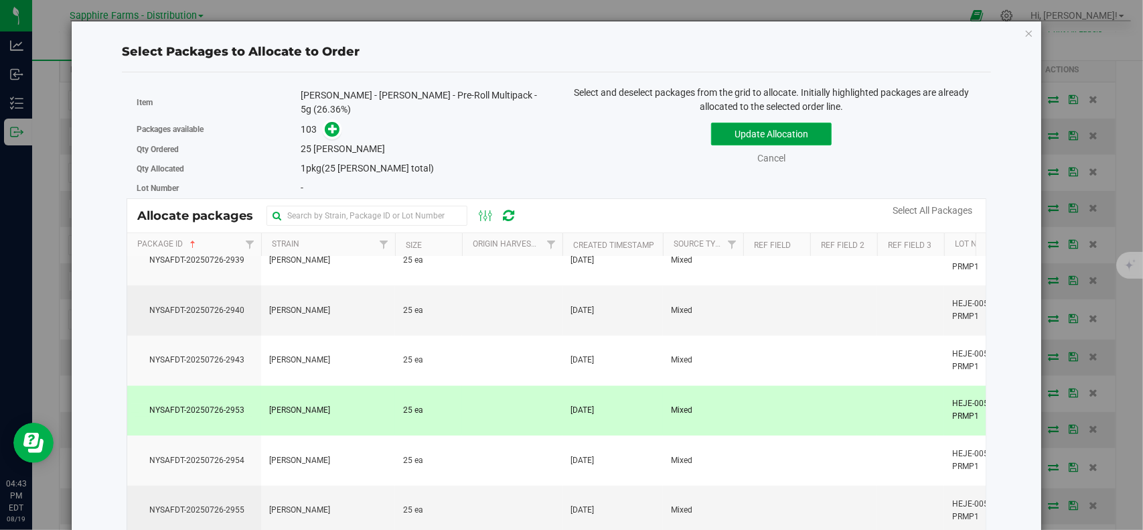
click at [731, 131] on button "Update Allocation" at bounding box center [771, 134] width 121 height 23
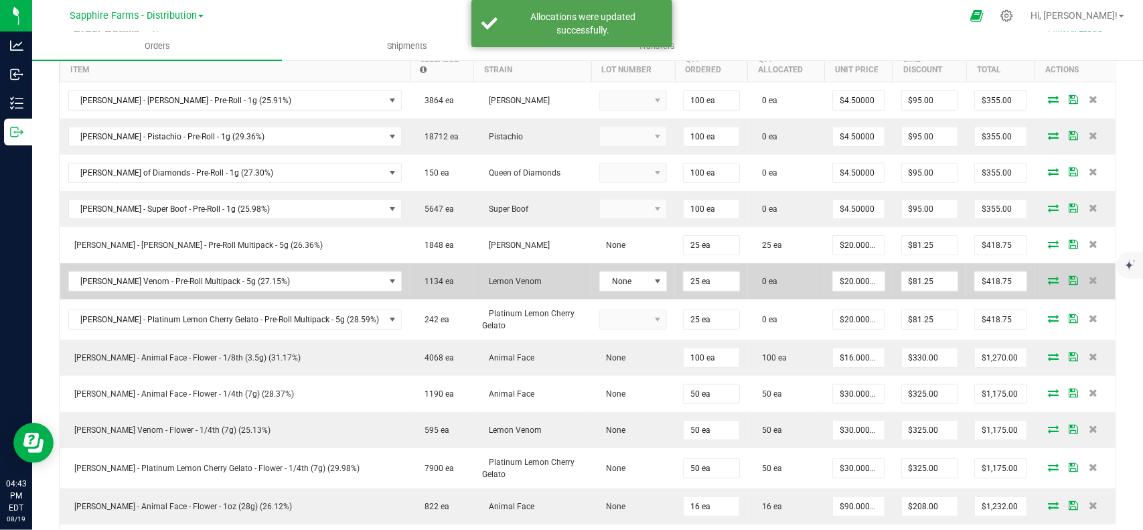
click at [1048, 277] on icon at bounding box center [1053, 280] width 11 height 8
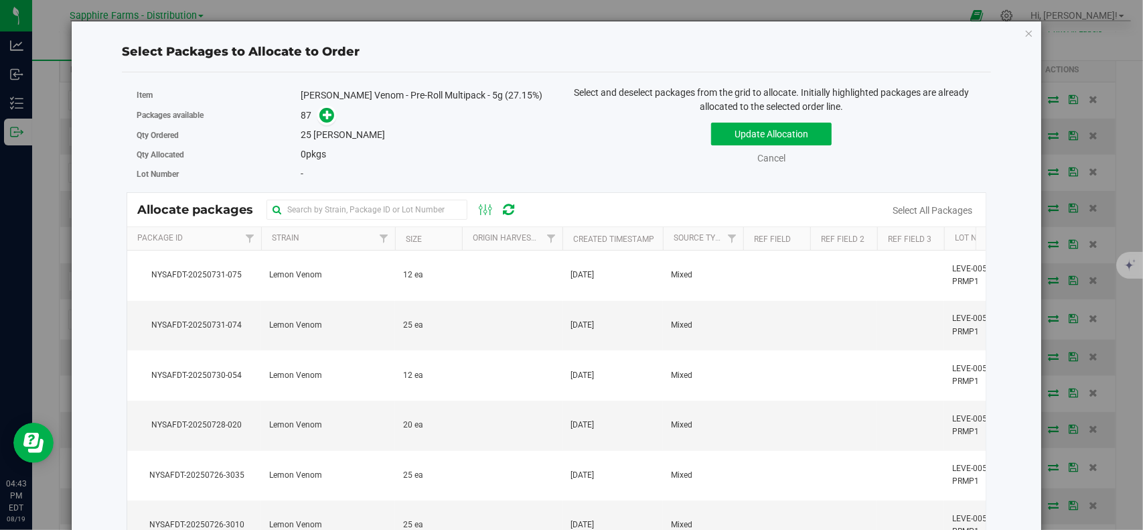
click at [210, 234] on th "Package Id" at bounding box center [194, 238] width 134 height 23
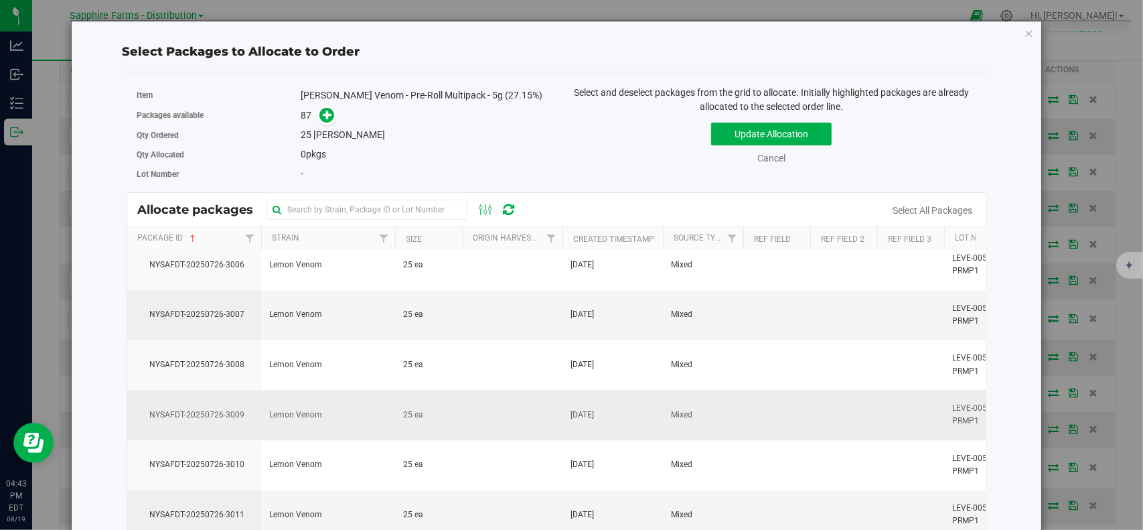
scroll to position [1741, 0]
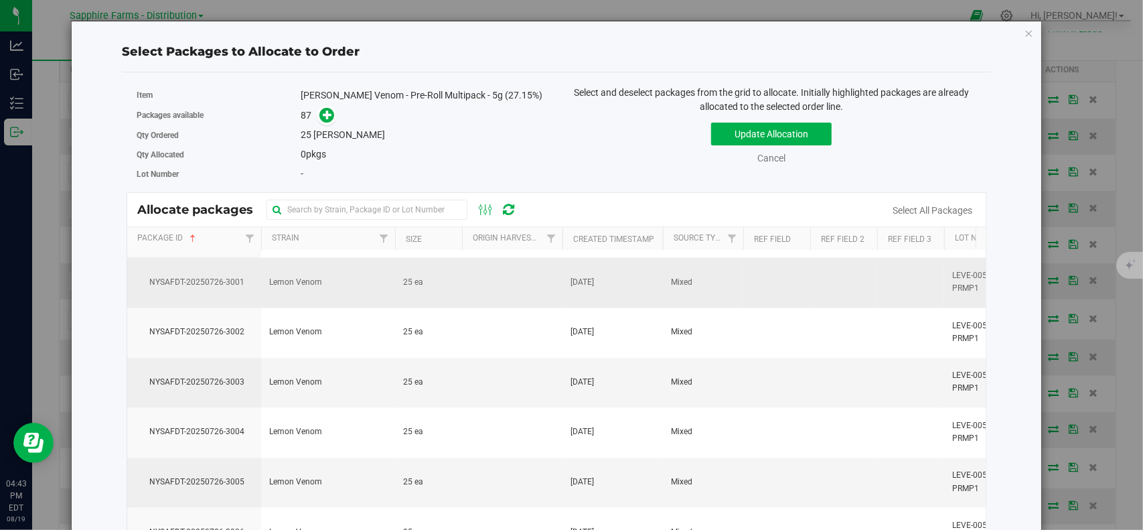
click at [210, 279] on td "NYSAFDT-20250726-3001" at bounding box center [194, 283] width 134 height 50
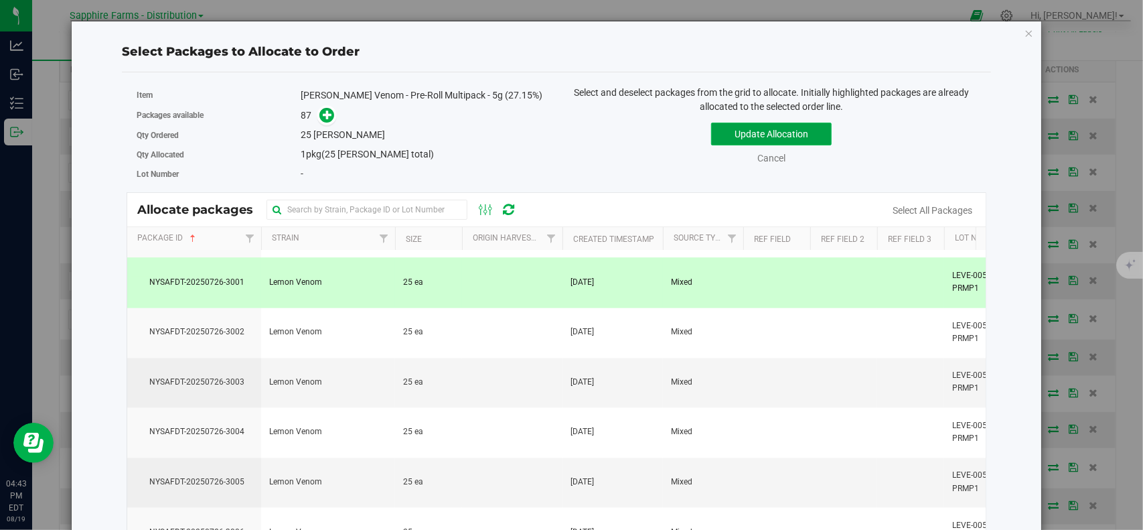
click at [773, 139] on button "Update Allocation" at bounding box center [771, 134] width 121 height 23
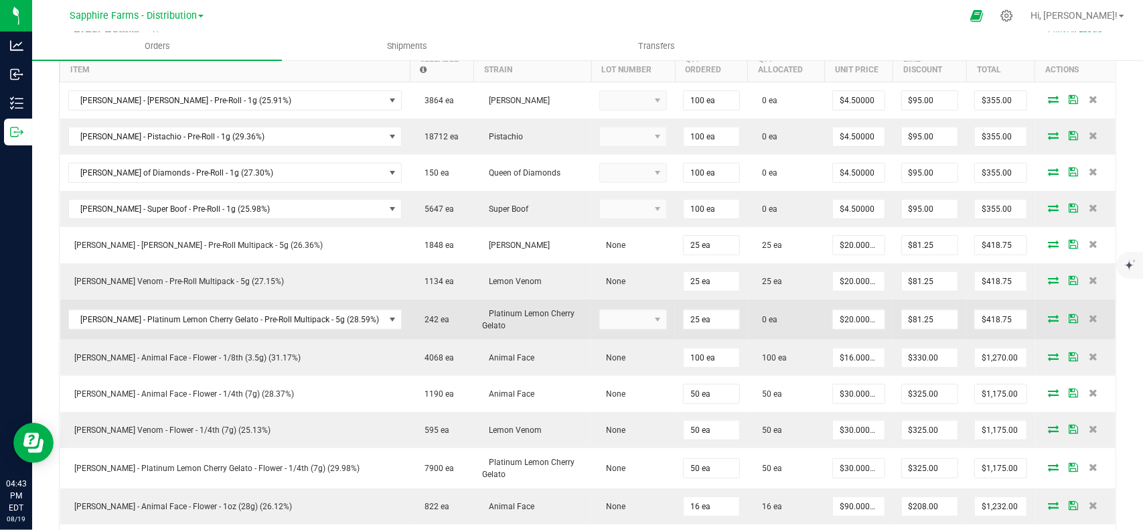
click at [1048, 314] on icon at bounding box center [1053, 318] width 11 height 8
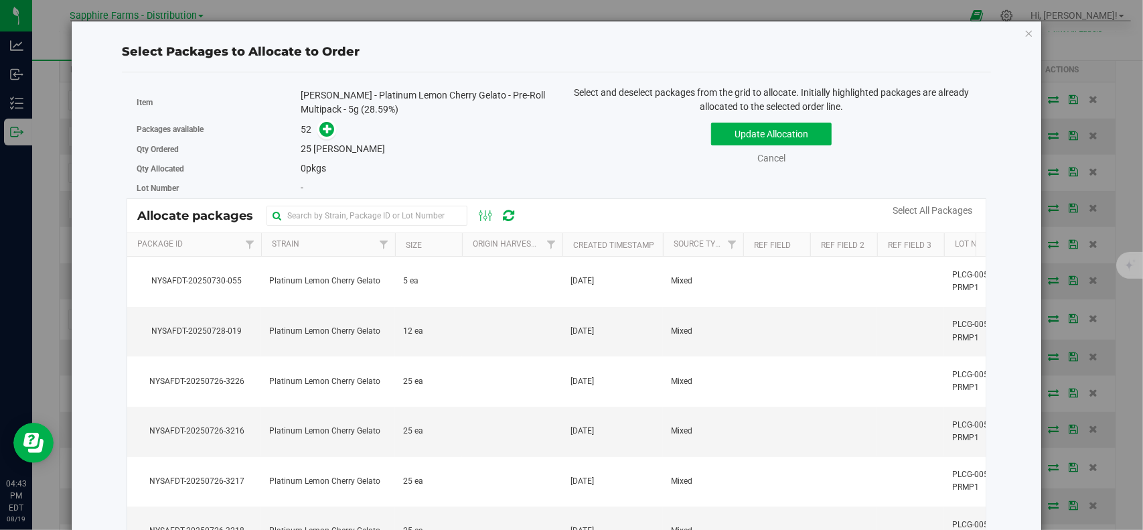
click at [220, 246] on th "Package Id" at bounding box center [194, 244] width 134 height 23
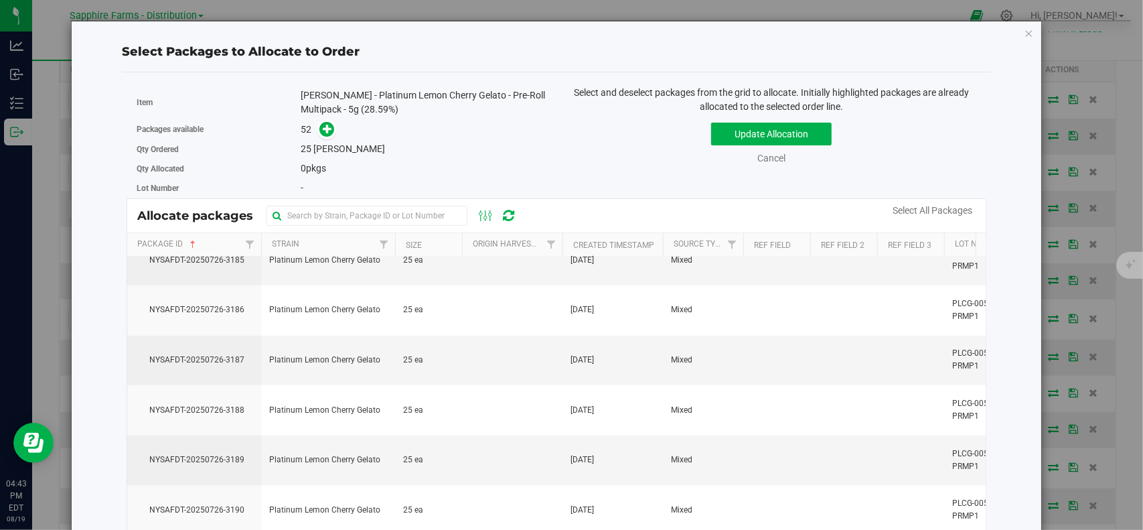
scroll to position [1407, 0]
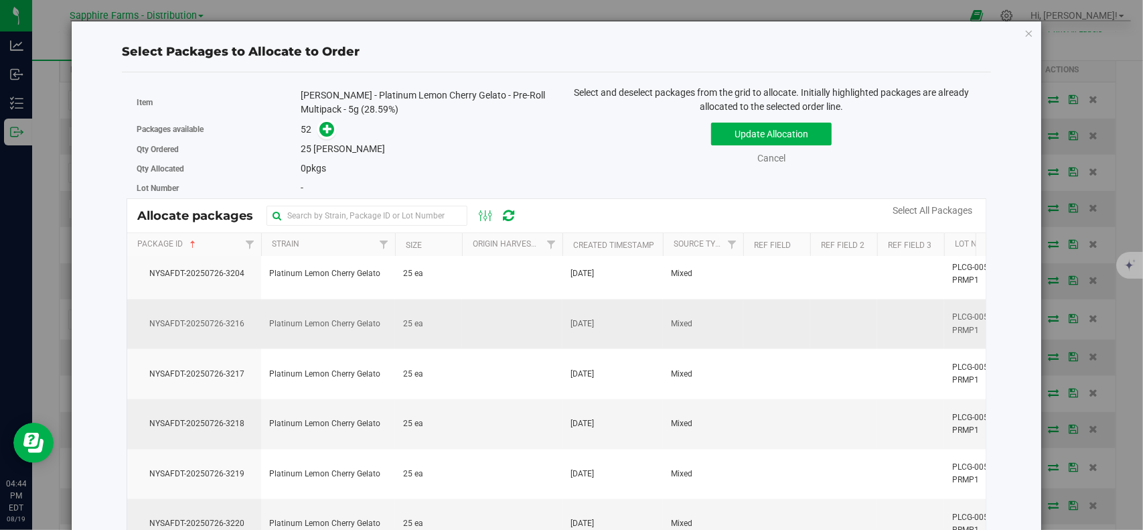
click at [228, 319] on span "NYSAFDT-20250726-3216" at bounding box center [194, 323] width 118 height 13
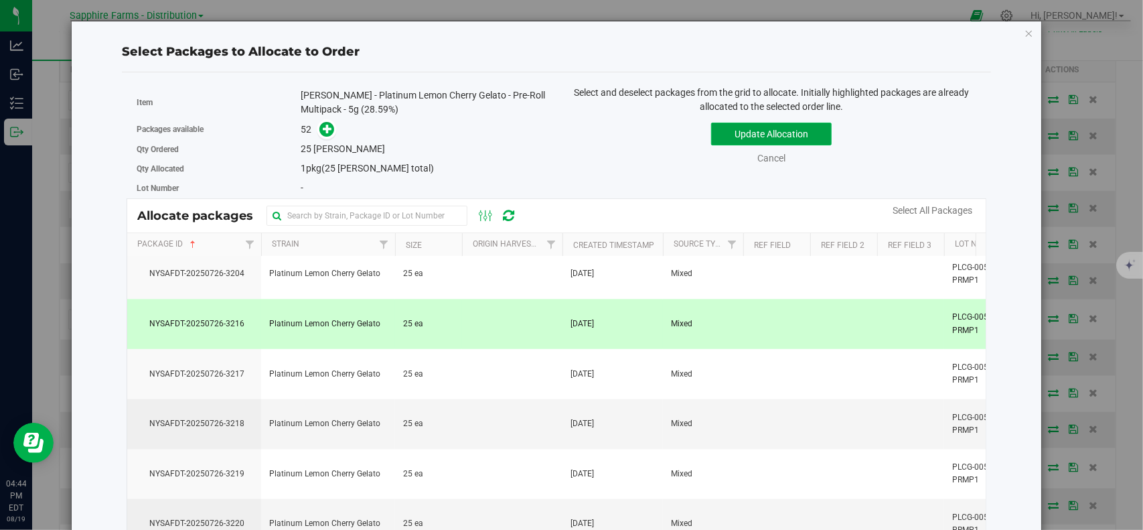
click at [803, 132] on button "Update Allocation" at bounding box center [771, 134] width 121 height 23
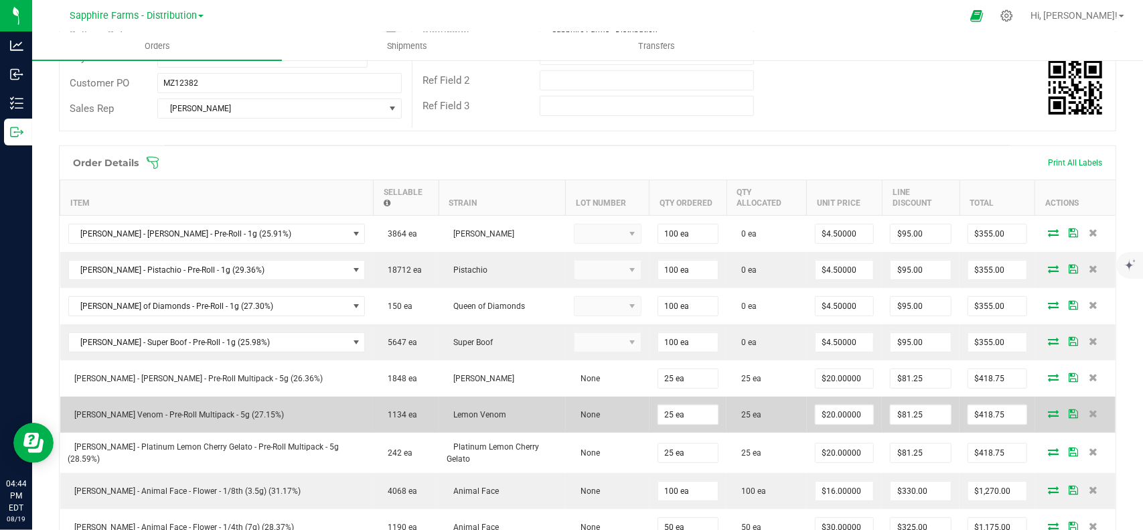
scroll to position [240, 0]
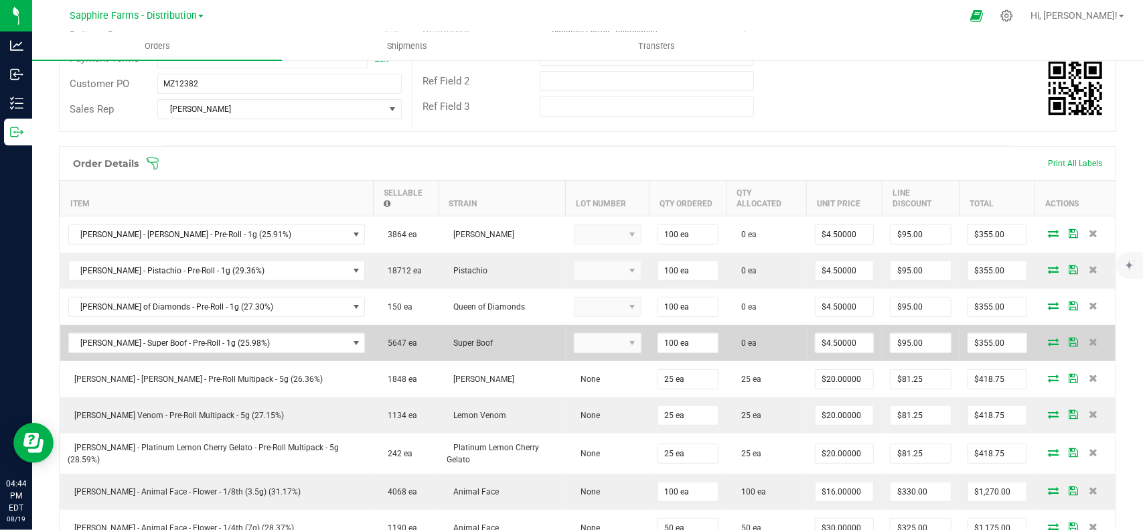
click at [1048, 338] on icon at bounding box center [1053, 342] width 11 height 8
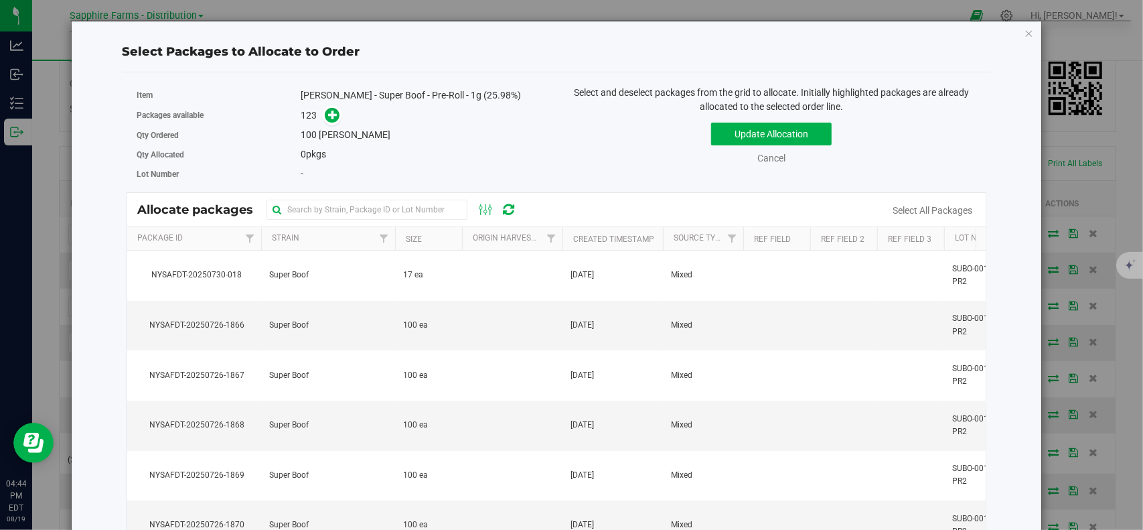
drag, startPoint x: 231, startPoint y: 228, endPoint x: 228, endPoint y: 240, distance: 13.0
click at [231, 228] on th "Package Id" at bounding box center [194, 238] width 134 height 23
click at [228, 240] on th "Package Id" at bounding box center [194, 238] width 134 height 23
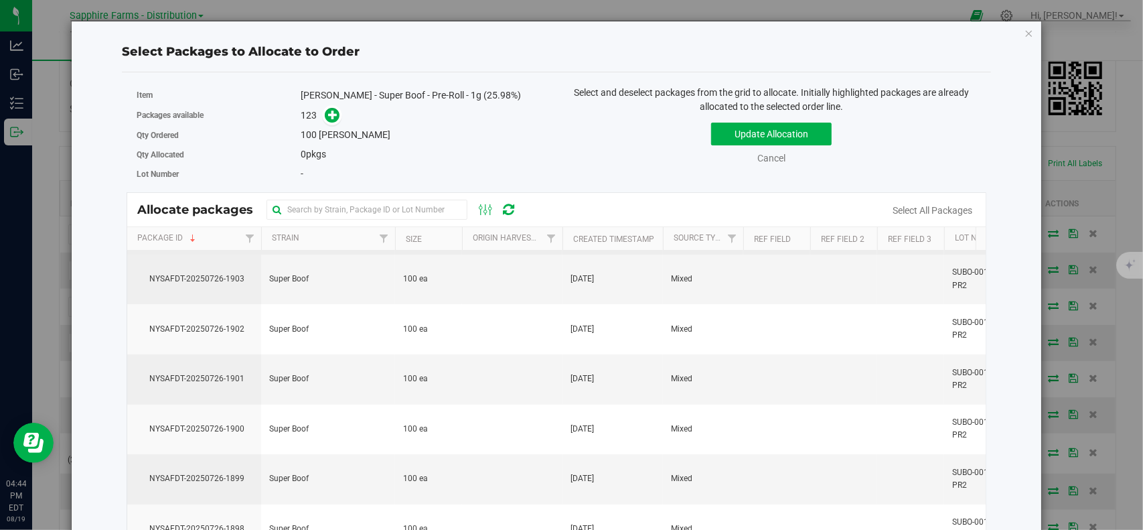
scroll to position [0, 0]
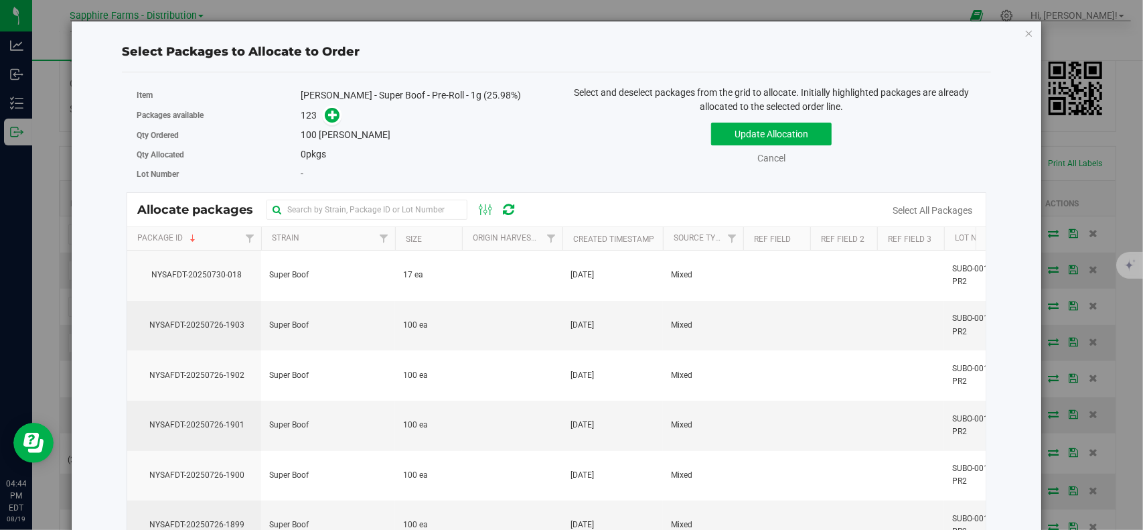
click at [206, 234] on th "Package Id" at bounding box center [194, 238] width 134 height 23
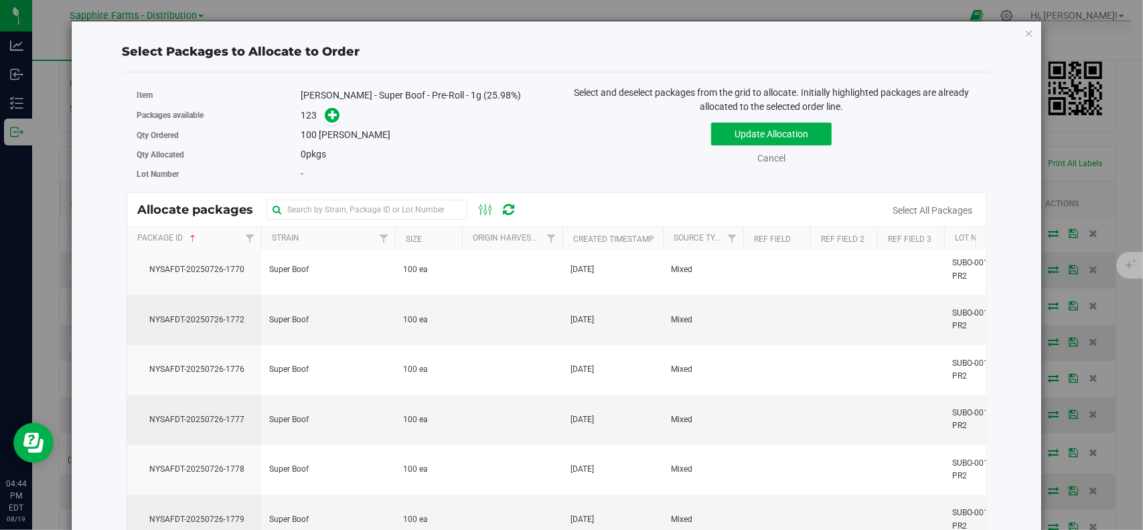
scroll to position [402, 0]
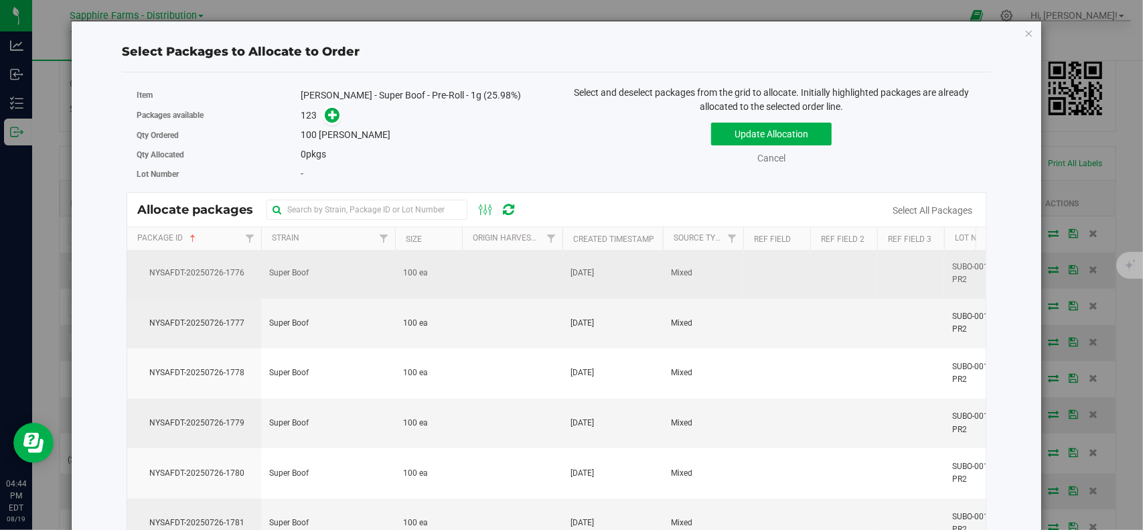
click at [214, 267] on span "NYSAFDT-20250726-1776" at bounding box center [194, 273] width 118 height 13
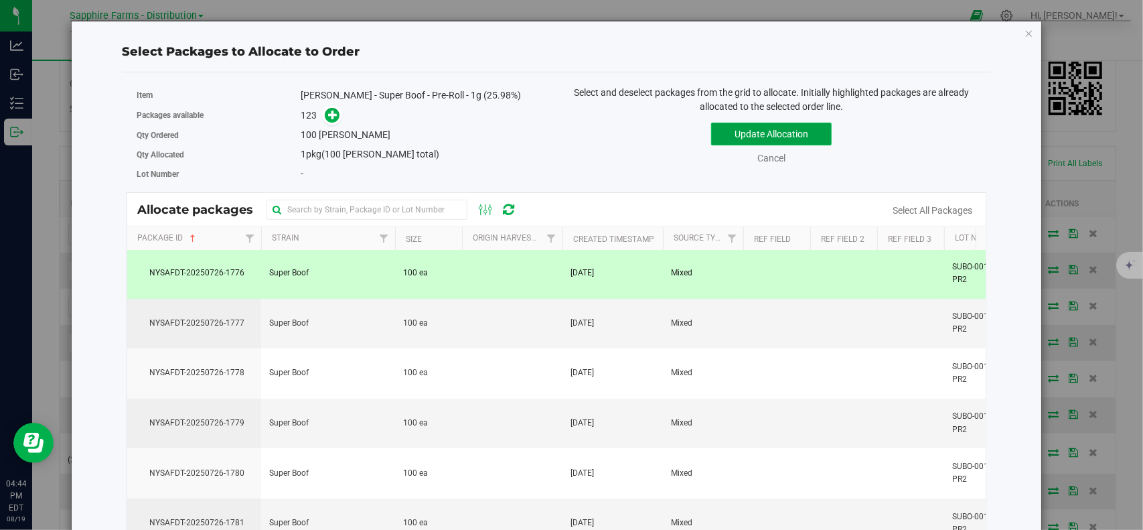
click at [745, 135] on button "Update Allocation" at bounding box center [771, 134] width 121 height 23
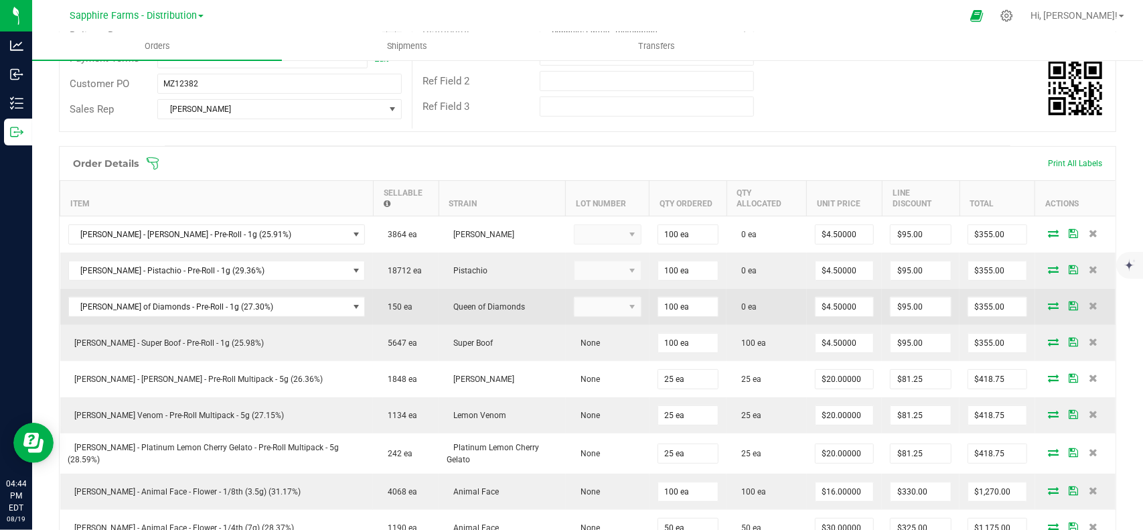
click at [1048, 301] on icon at bounding box center [1053, 305] width 11 height 8
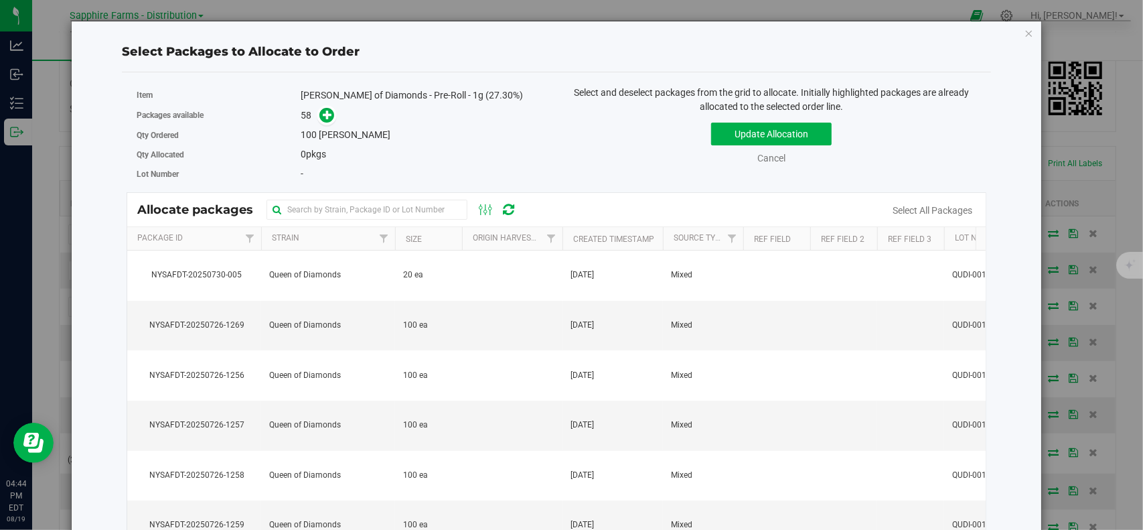
click at [209, 243] on th "Package Id" at bounding box center [194, 238] width 134 height 23
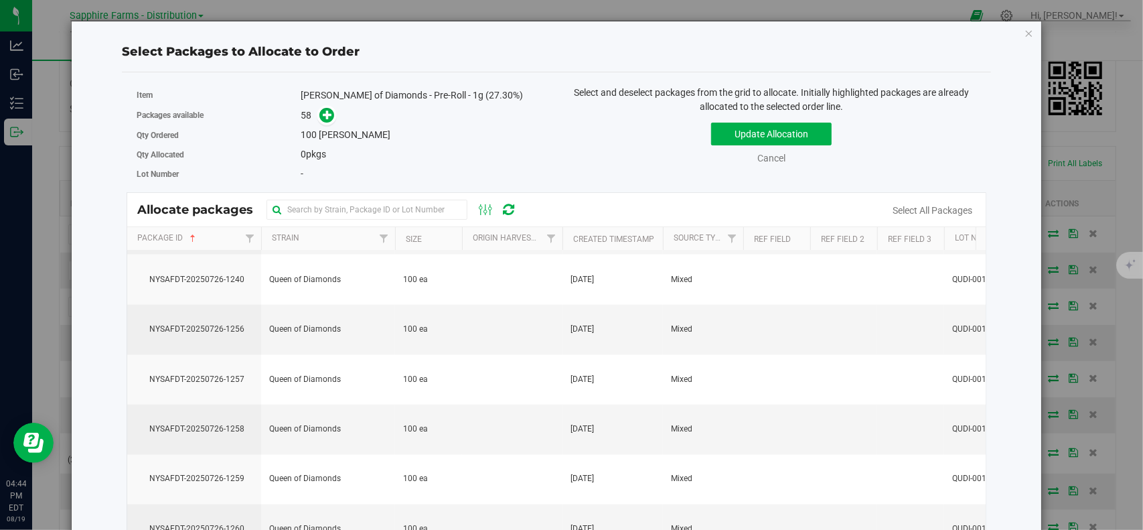
scroll to position [1474, 0]
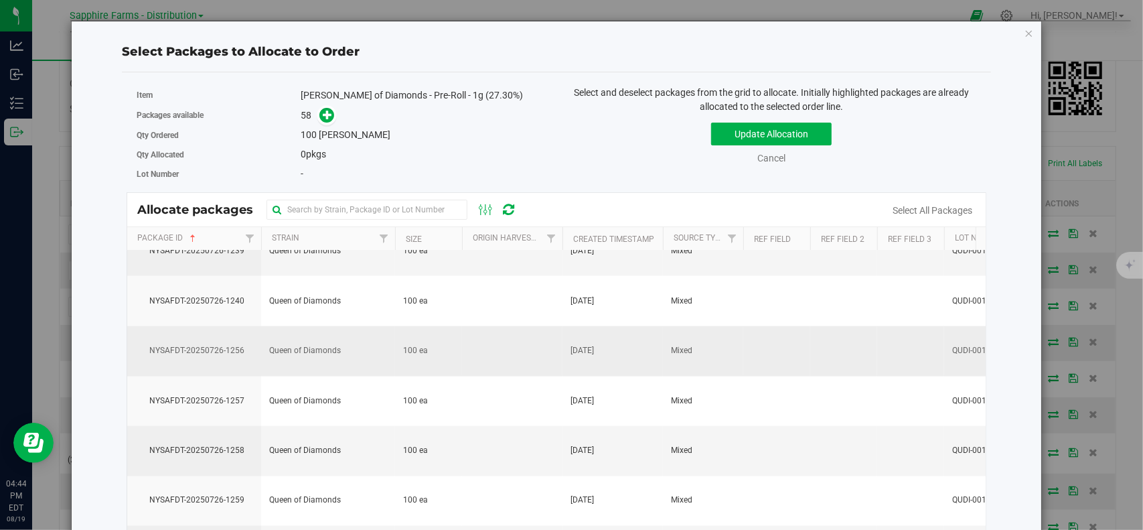
click at [212, 344] on span "NYSAFDT-20250726-1256" at bounding box center [194, 350] width 118 height 13
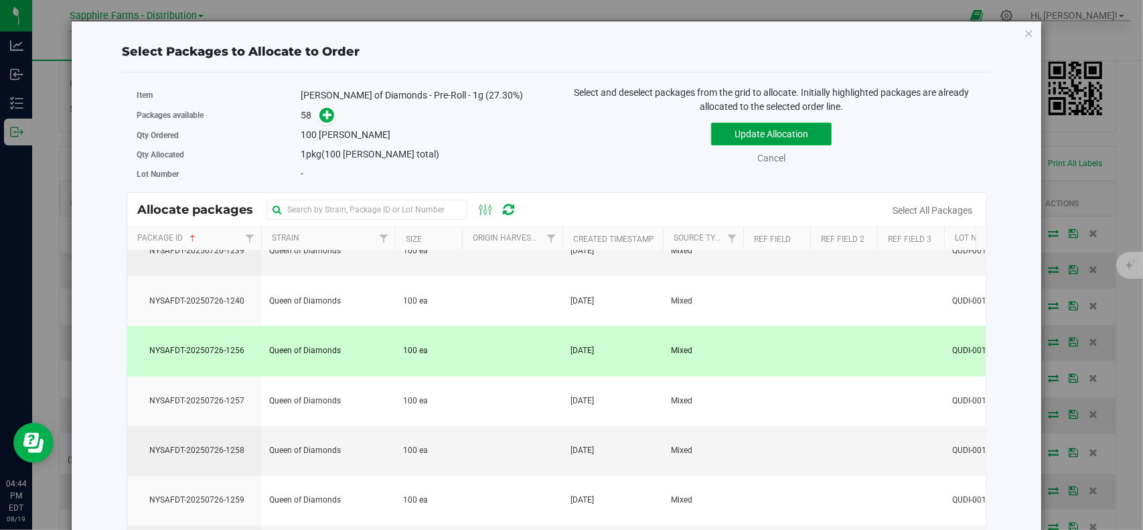
click at [769, 124] on button "Update Allocation" at bounding box center [771, 134] width 121 height 23
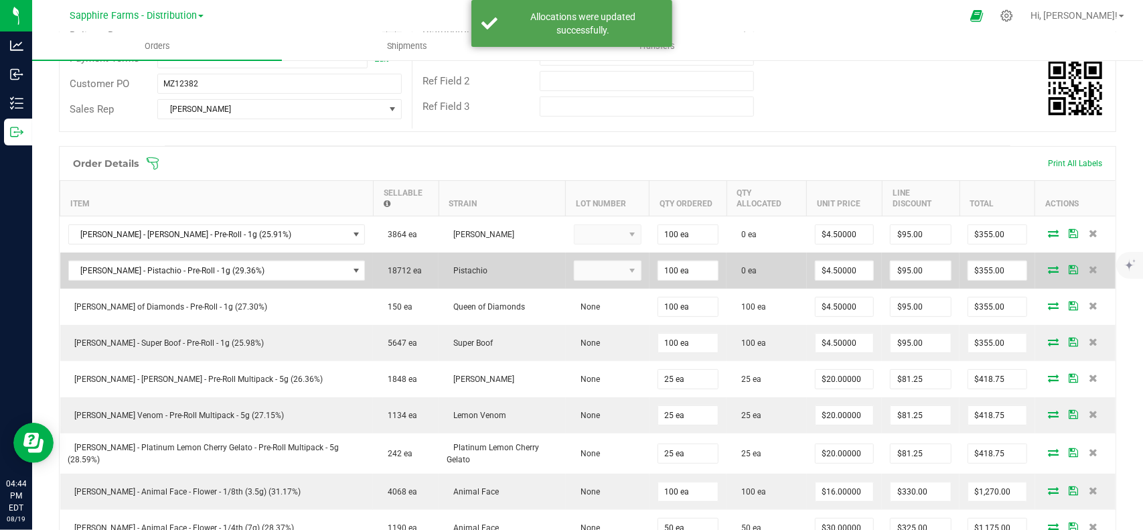
click at [1048, 265] on icon at bounding box center [1053, 269] width 11 height 8
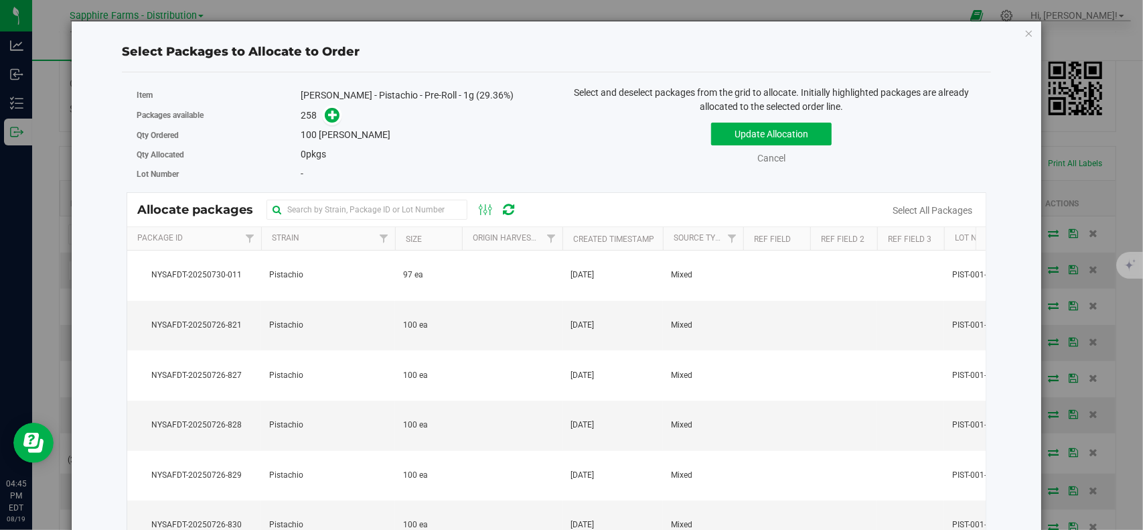
click at [208, 230] on th "Package Id" at bounding box center [194, 238] width 134 height 23
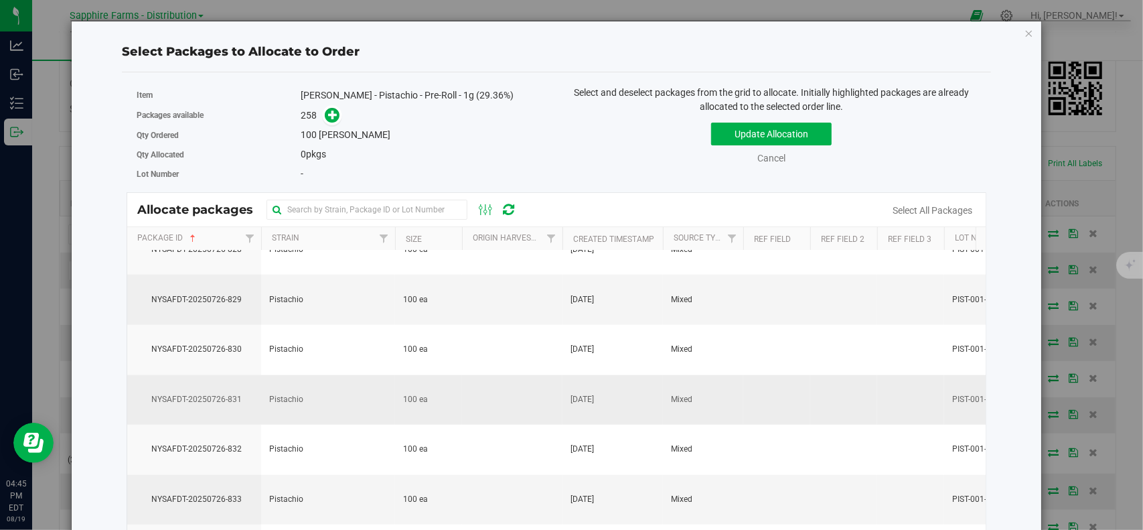
scroll to position [11185, 0]
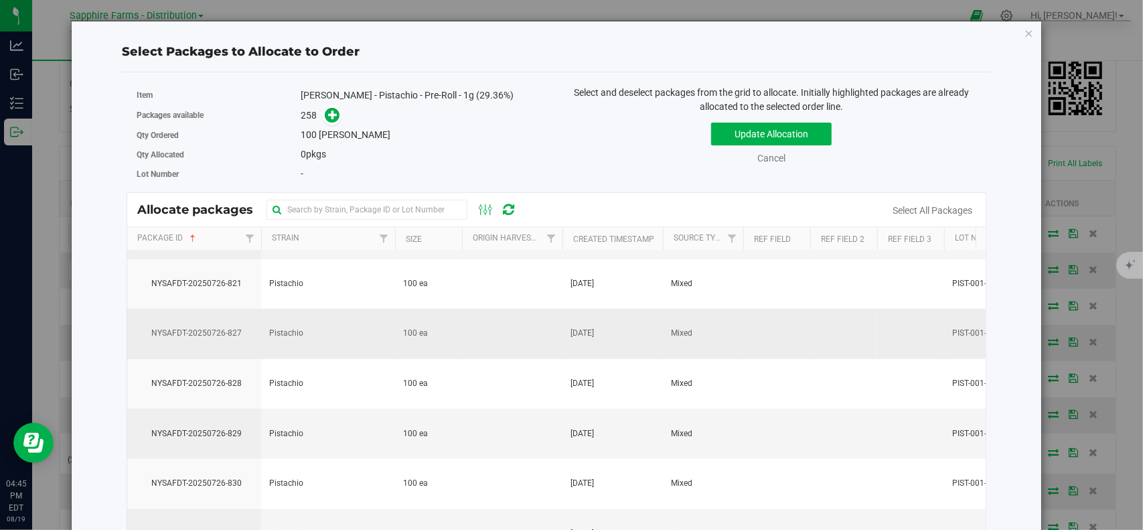
click at [228, 309] on td "NYSAFDT-20250726-827" at bounding box center [194, 334] width 134 height 50
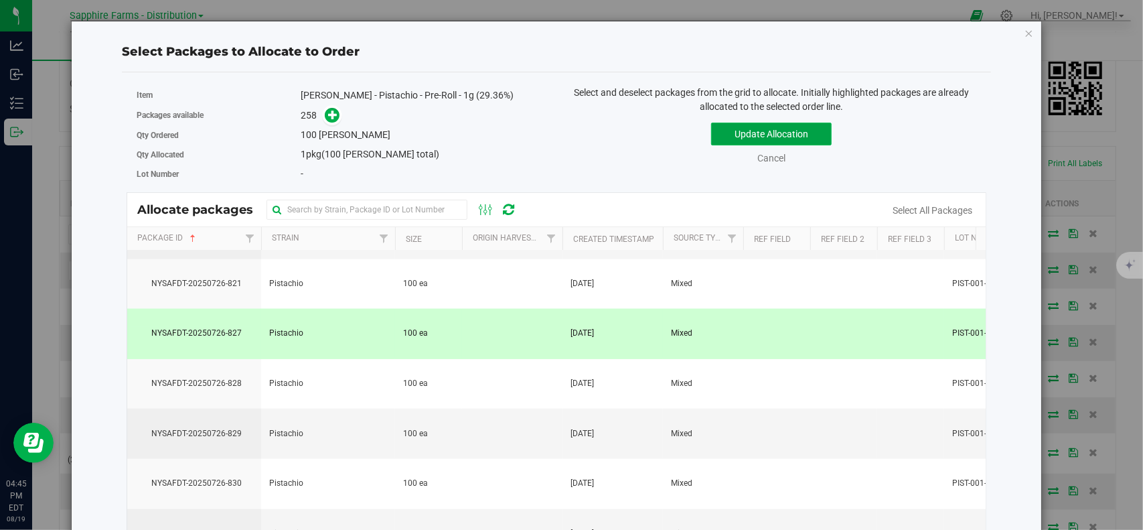
click at [795, 135] on button "Update Allocation" at bounding box center [771, 134] width 121 height 23
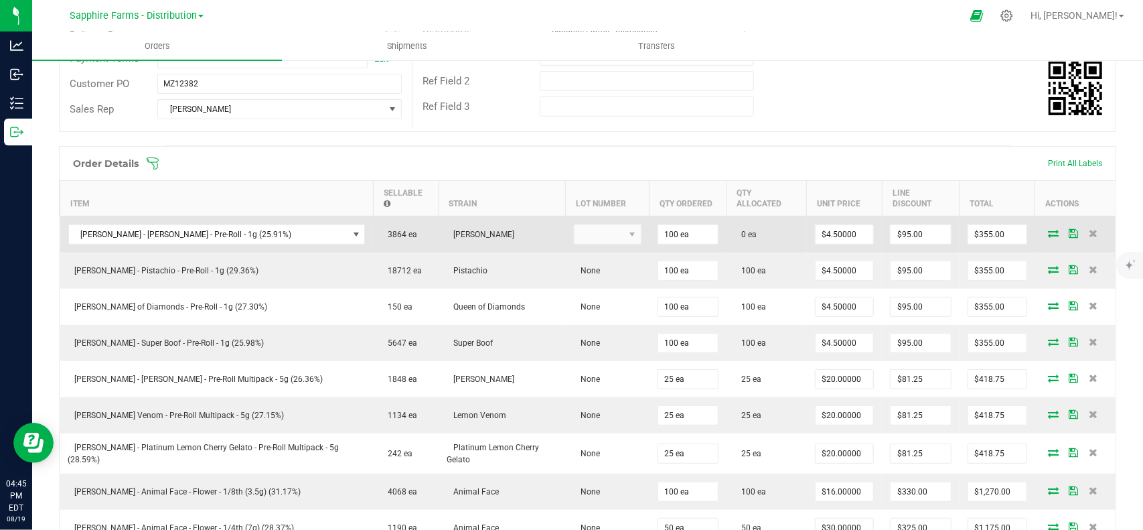
click at [1048, 229] on icon at bounding box center [1053, 233] width 11 height 8
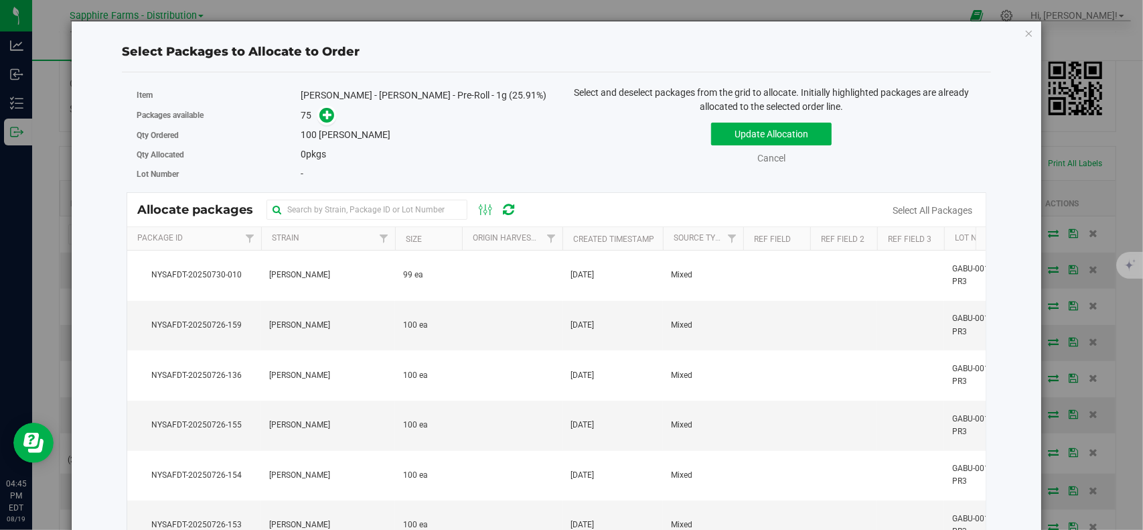
scroll to position [0, 0]
click at [232, 337] on td "NYSAFDT-20250726-159" at bounding box center [194, 326] width 134 height 50
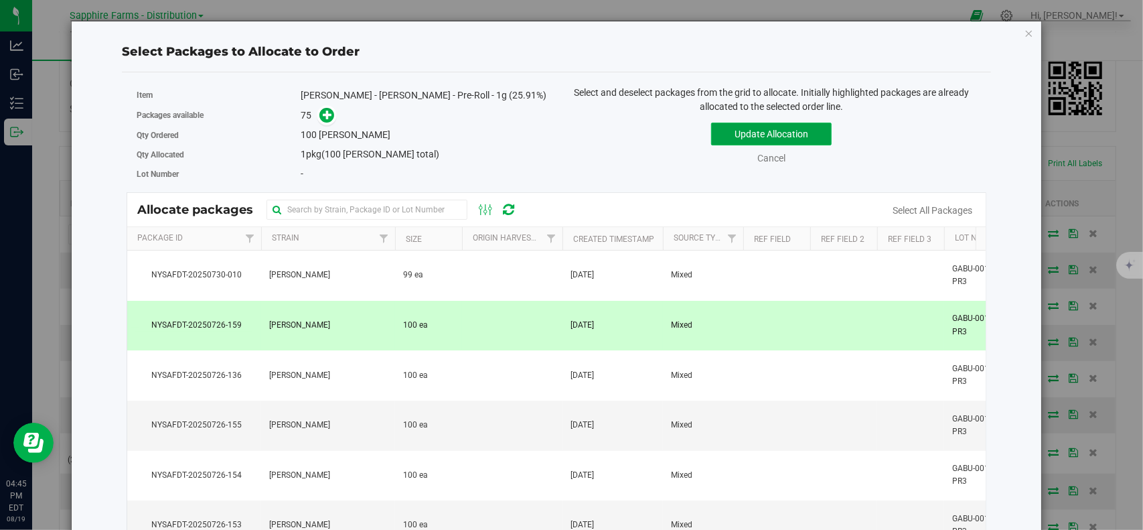
click at [774, 137] on button "Update Allocation" at bounding box center [771, 134] width 121 height 23
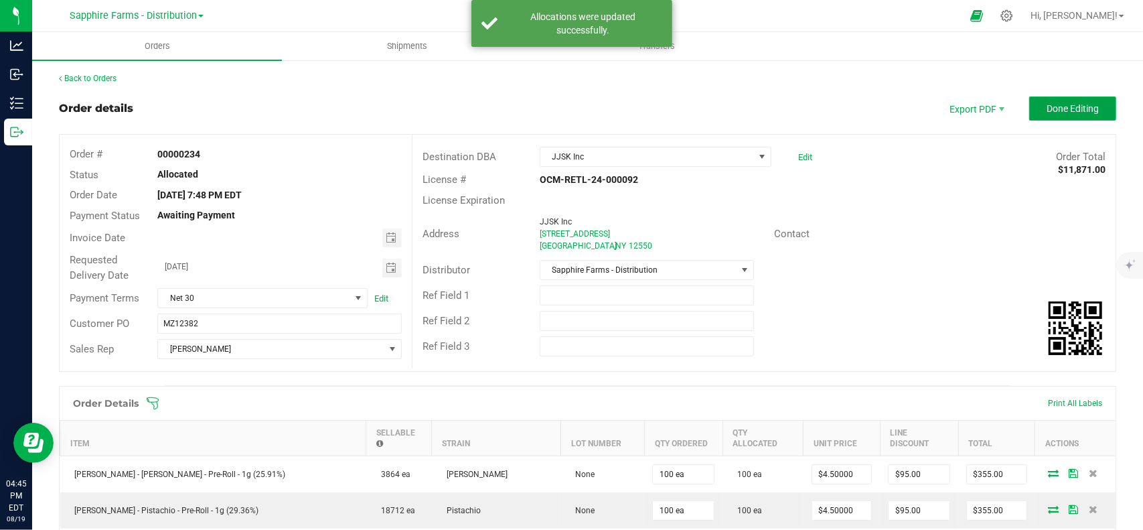
click at [1066, 114] on button "Done Editing" at bounding box center [1072, 108] width 87 height 24
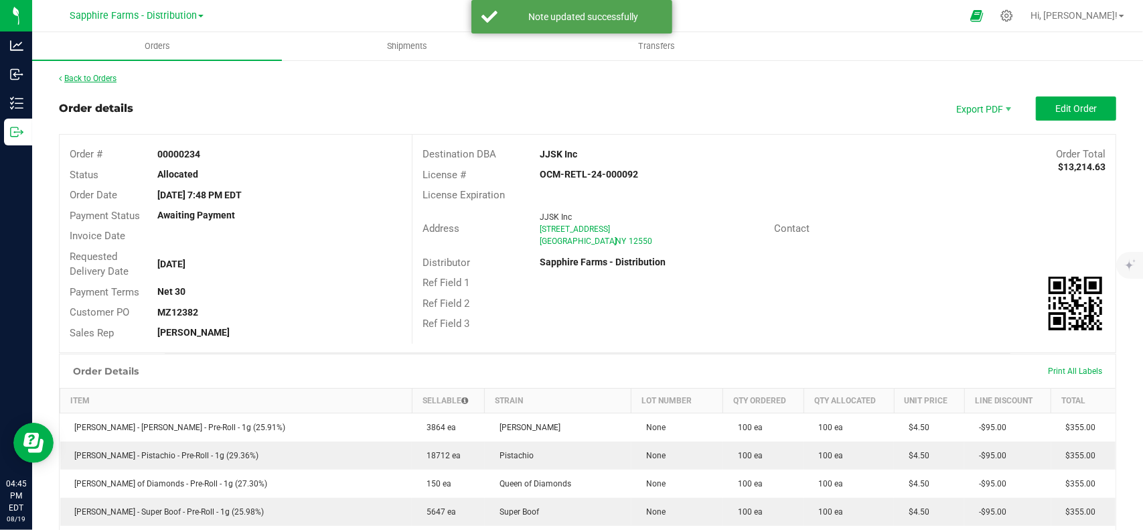
click at [100, 78] on link "Back to Orders" at bounding box center [88, 78] width 58 height 9
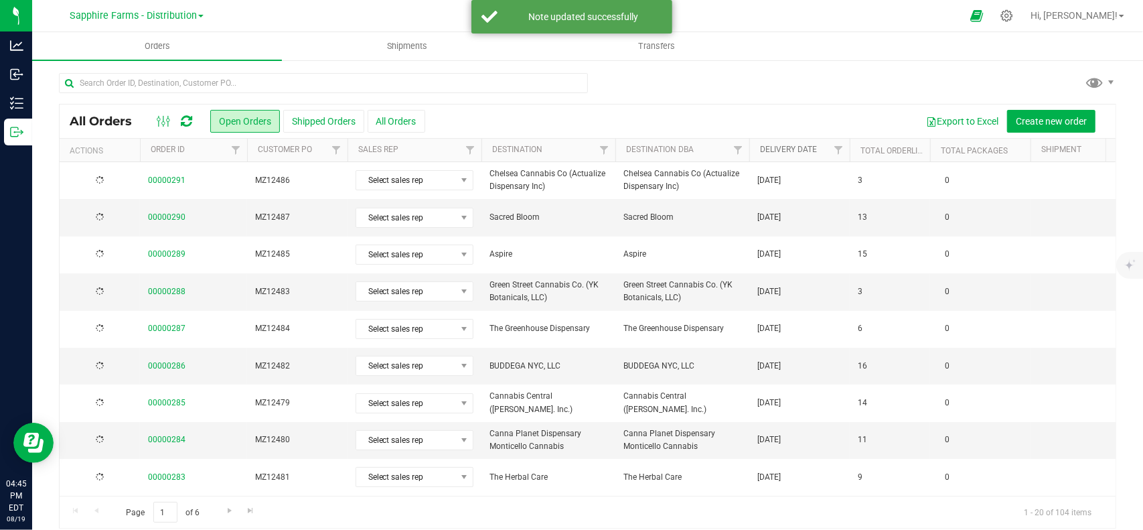
click at [788, 152] on link "Delivery Date" at bounding box center [788, 149] width 57 height 9
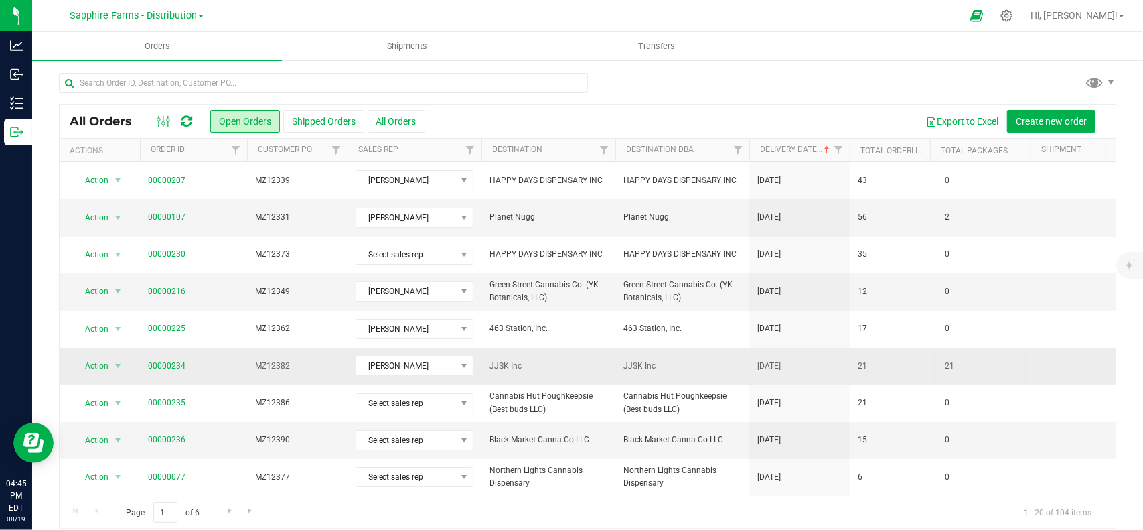
click at [245, 365] on td "00000234" at bounding box center [193, 366] width 107 height 37
click at [328, 374] on td "MZ12382" at bounding box center [297, 366] width 100 height 37
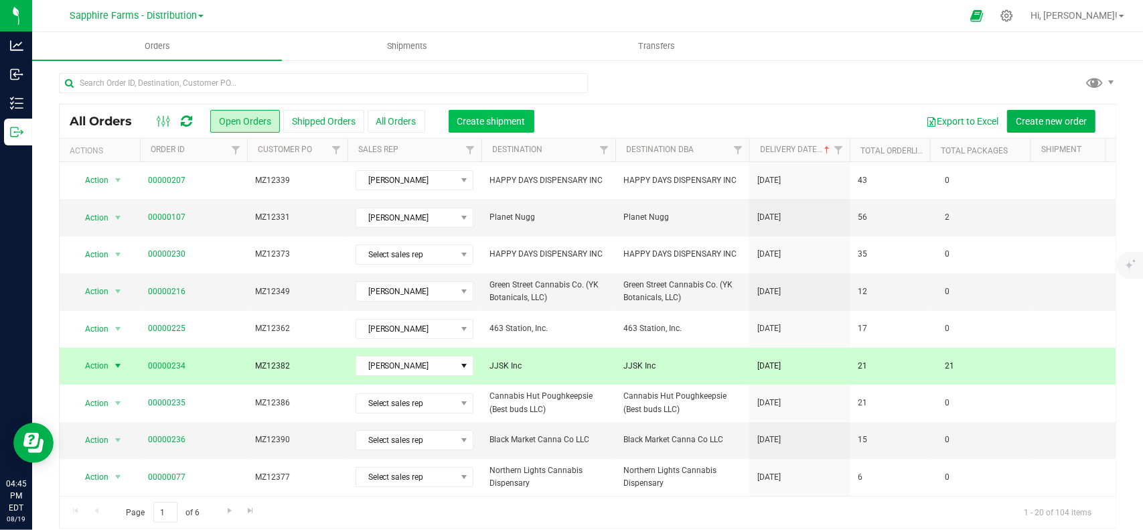
click at [501, 112] on button "Create shipment" at bounding box center [492, 121] width 86 height 23
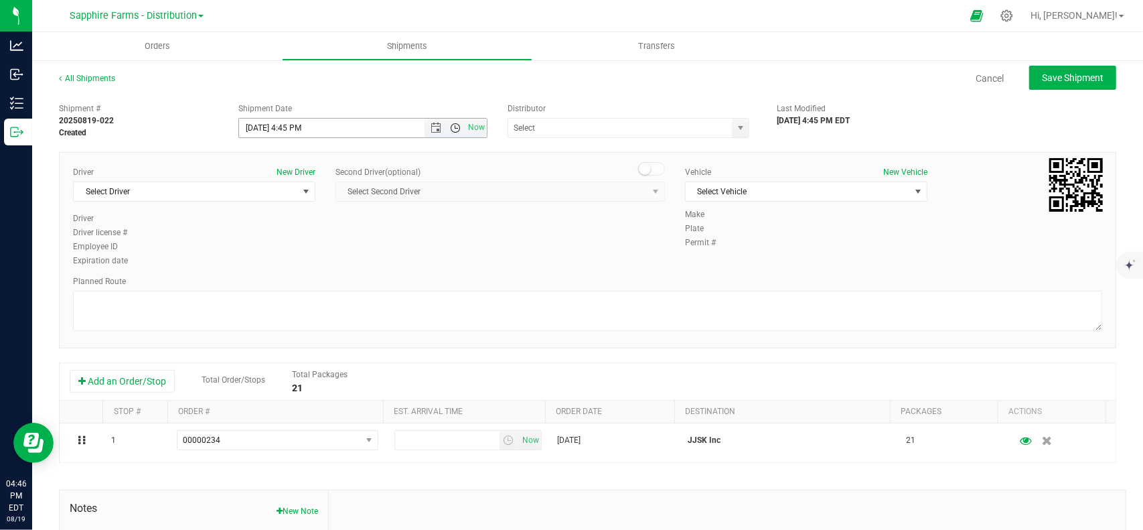
click at [451, 132] on span "Open the time view" at bounding box center [455, 128] width 11 height 11
click at [281, 195] on li "9:00 AM" at bounding box center [360, 190] width 244 height 17
click at [431, 129] on span "Open the date view" at bounding box center [436, 128] width 11 height 11
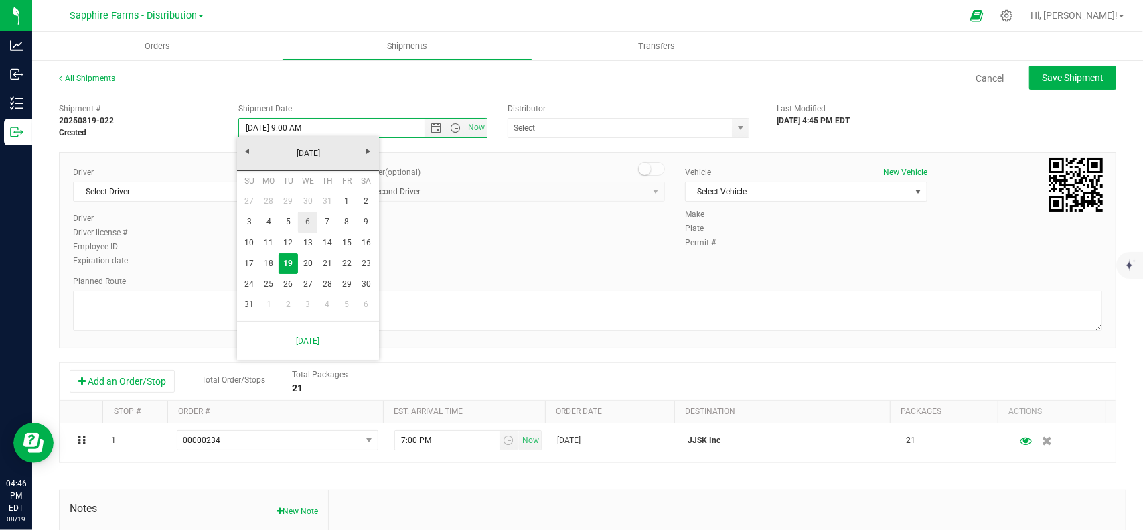
click at [312, 224] on link "6" at bounding box center [307, 222] width 19 height 21
type input "[DATE] 9:00 AM"
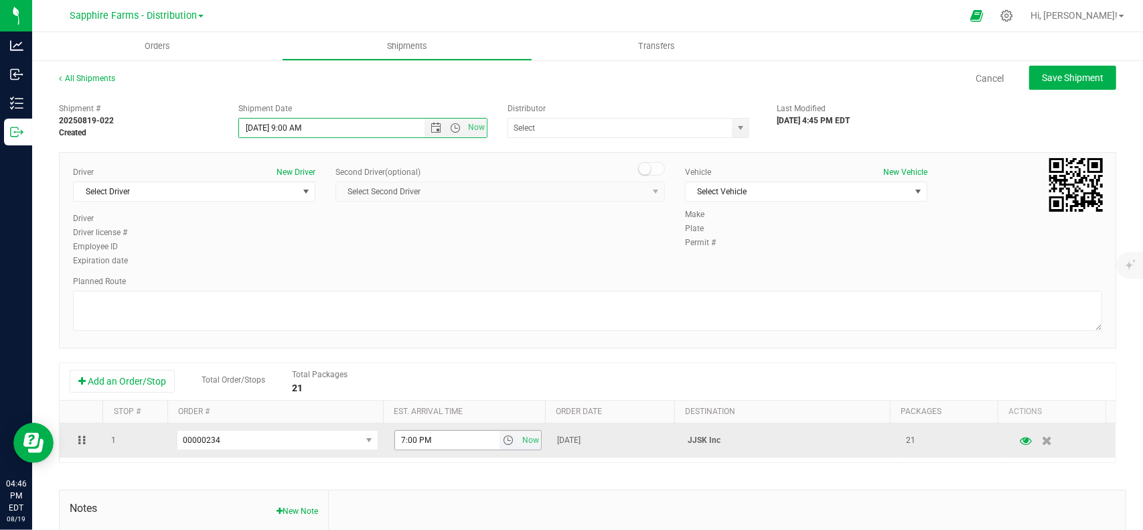
click at [503, 445] on span "select" at bounding box center [508, 440] width 11 height 11
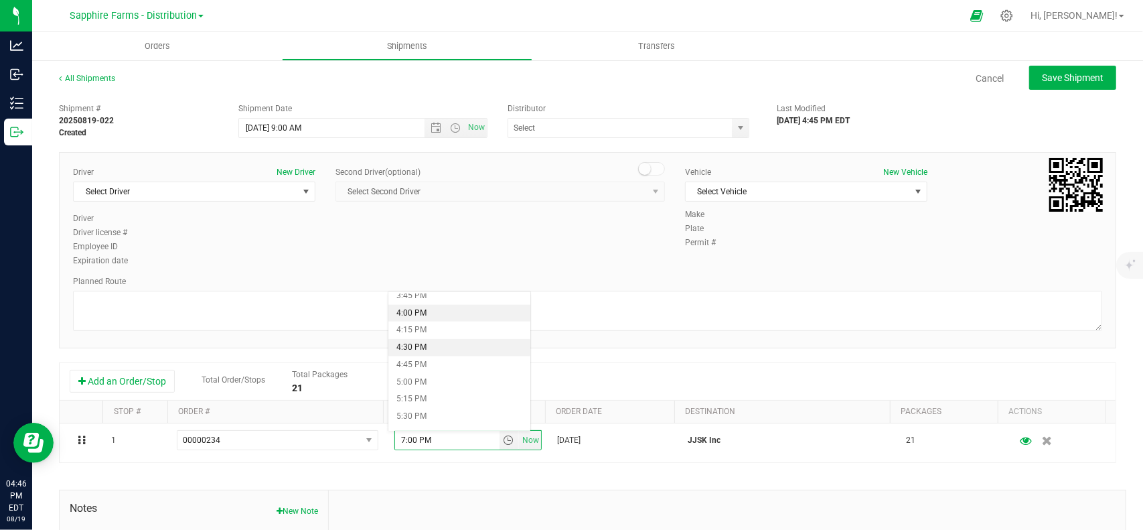
scroll to position [1072, 0]
click at [427, 332] on li "4:00 PM" at bounding box center [459, 332] width 142 height 17
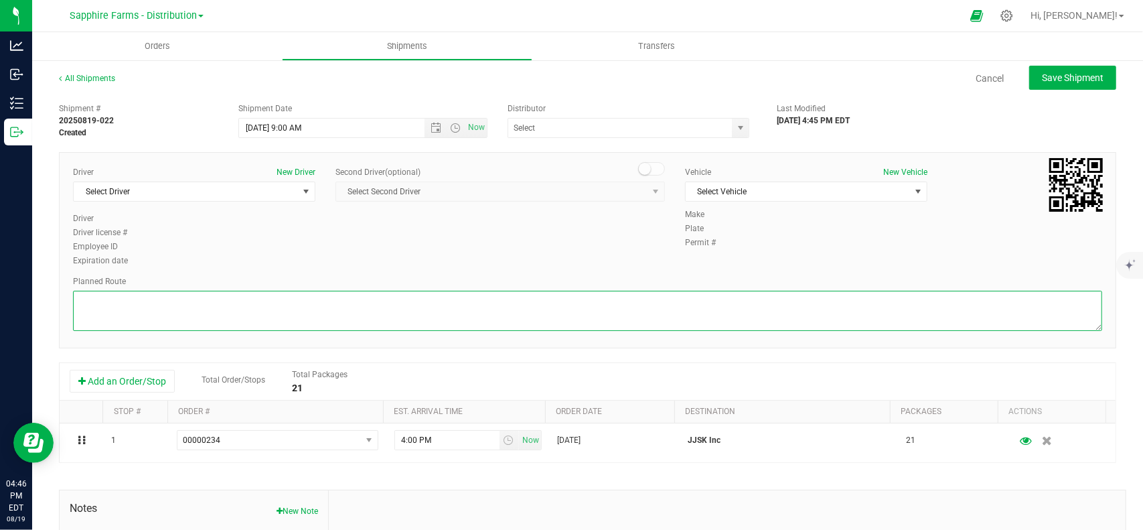
click at [289, 317] on textarea at bounding box center [587, 311] width 1029 height 40
type textarea "GPS"
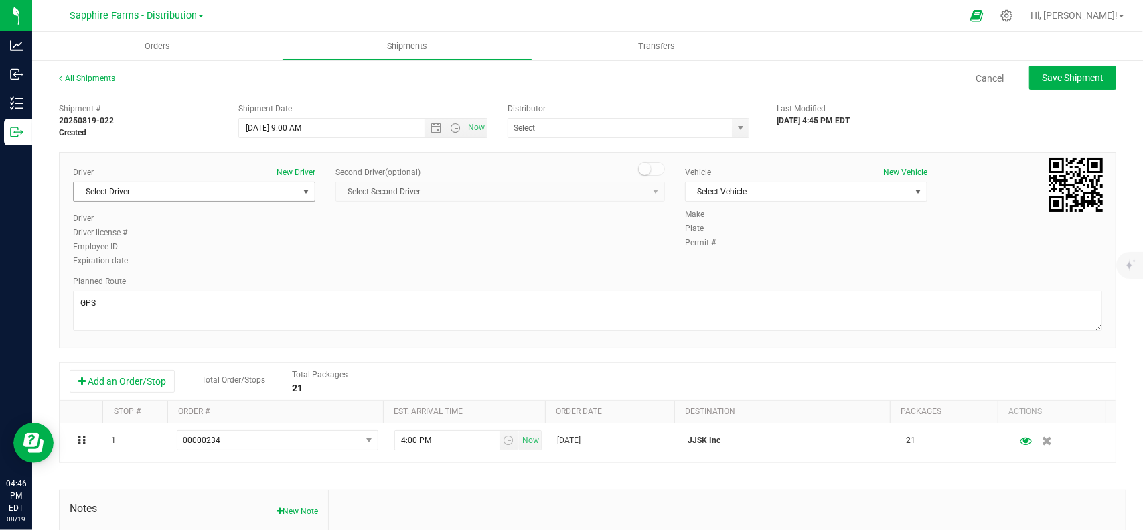
click at [182, 182] on span "Select Driver" at bounding box center [186, 191] width 224 height 19
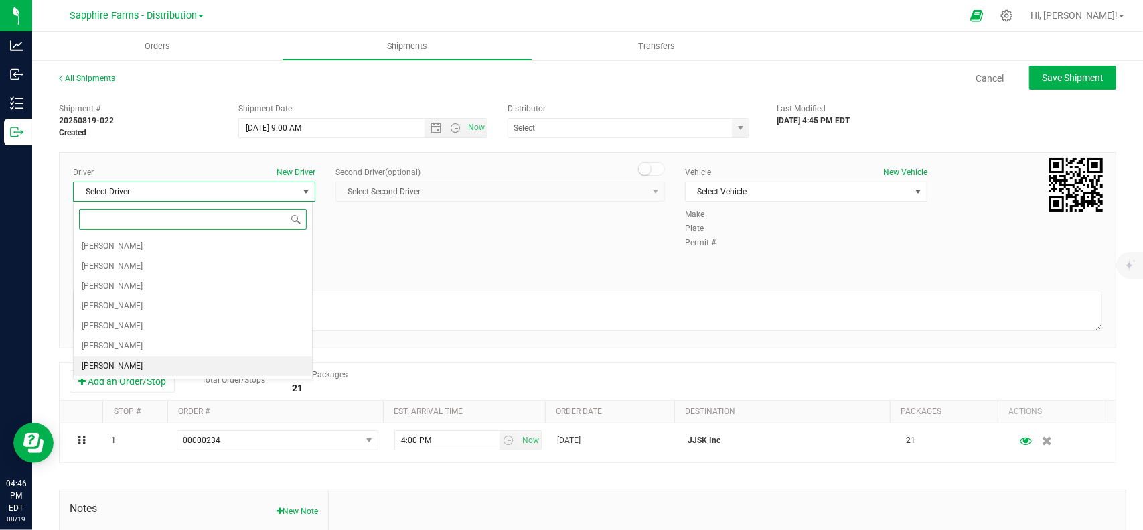
click at [135, 356] on li "[PERSON_NAME]" at bounding box center [193, 366] width 238 height 20
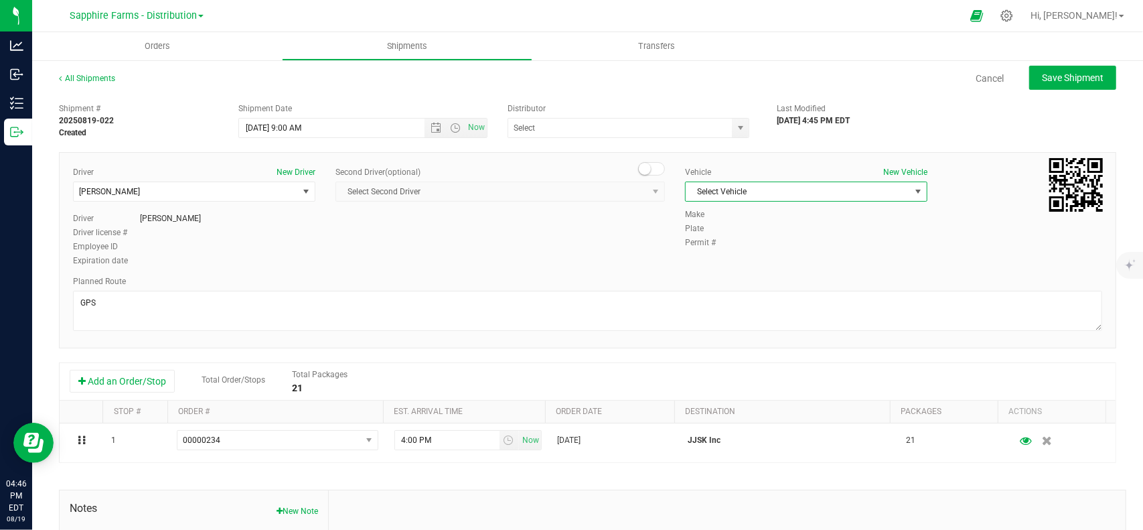
click at [757, 196] on span "Select Vehicle" at bounding box center [798, 191] width 224 height 19
click at [738, 258] on li "Van #2" at bounding box center [799, 254] width 238 height 20
click at [735, 128] on span "select" at bounding box center [740, 128] width 11 height 11
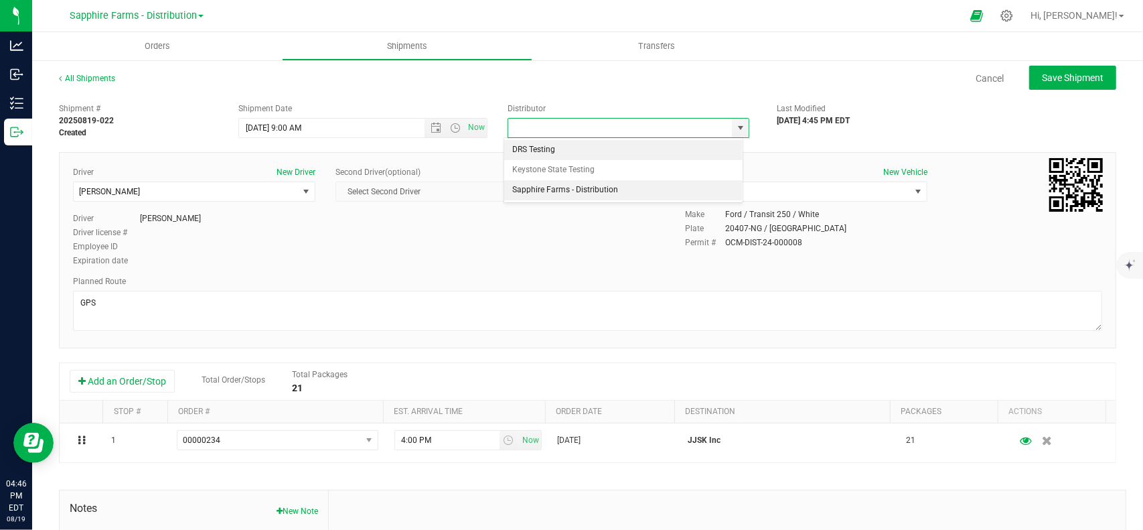
click at [668, 187] on li "Sapphire Farms - Distribution" at bounding box center [623, 190] width 238 height 20
type input "Sapphire Farms - Distribution"
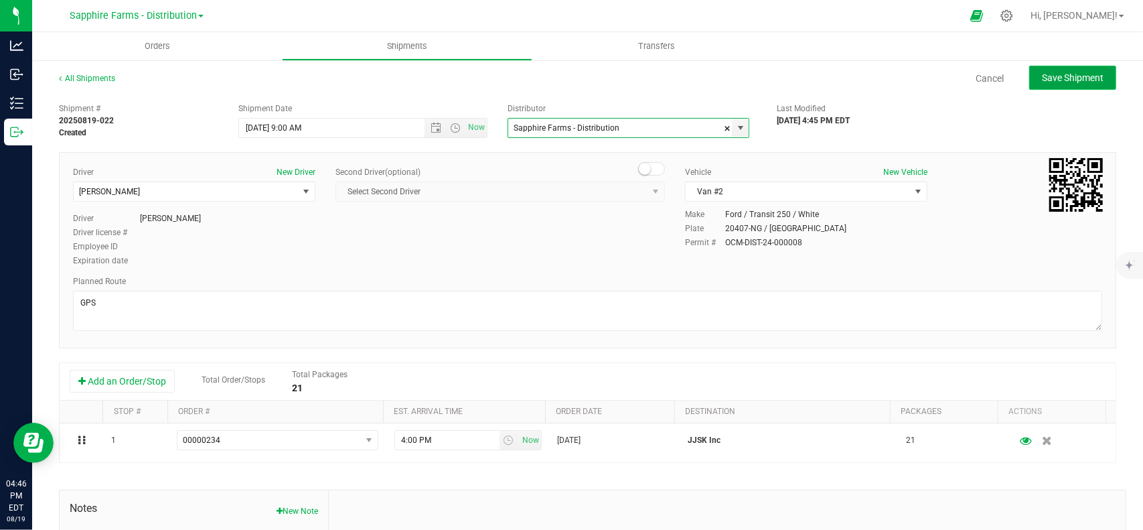
click at [1049, 70] on button "Save Shipment" at bounding box center [1072, 78] width 87 height 24
type input "[DATE] 1:00 PM"
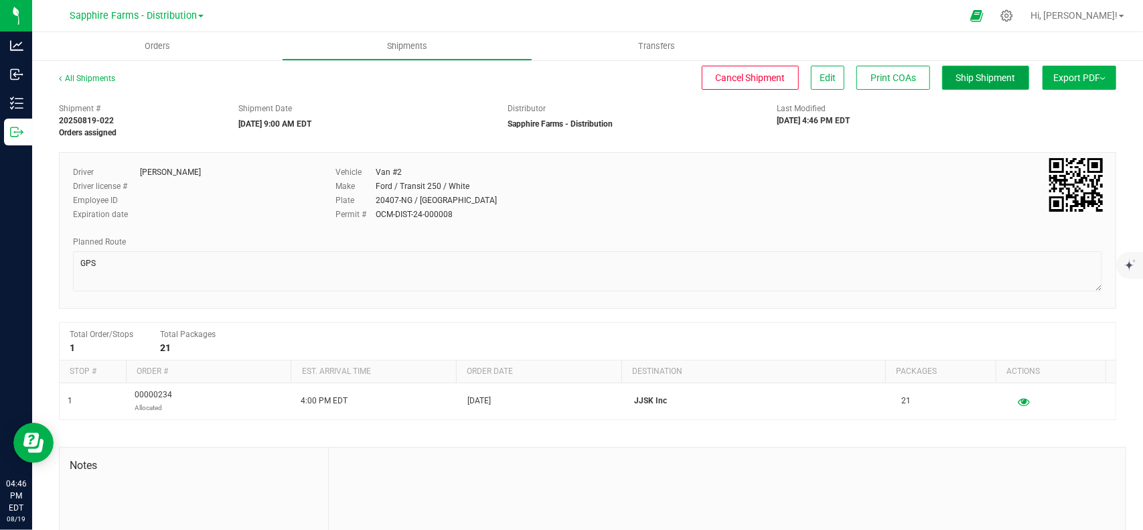
click at [960, 76] on span "Ship Shipment" at bounding box center [986, 77] width 60 height 11
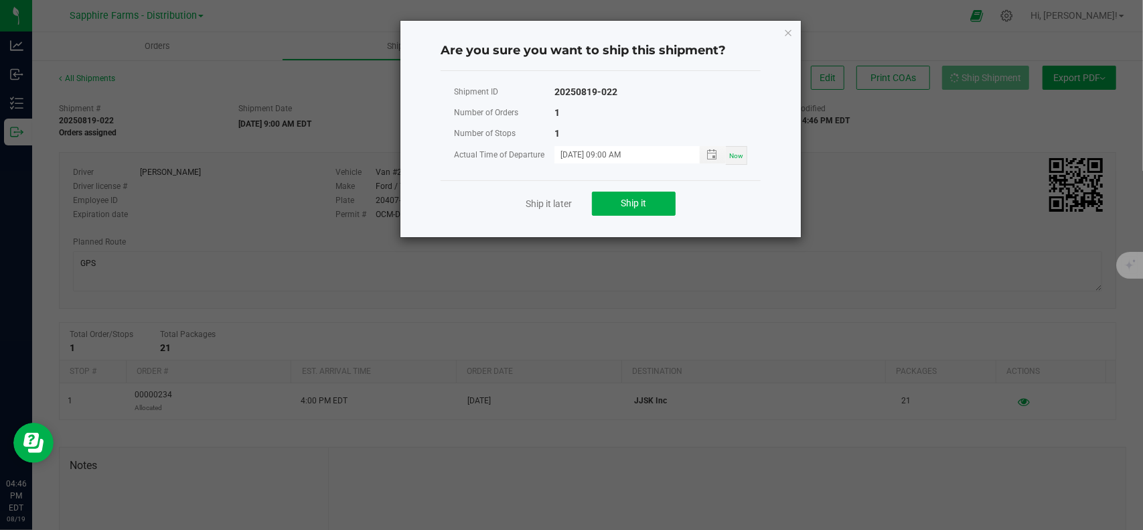
click at [643, 216] on div "Ship it later Ship it" at bounding box center [601, 203] width 320 height 46
click at [643, 206] on span "Ship it" at bounding box center [634, 203] width 25 height 11
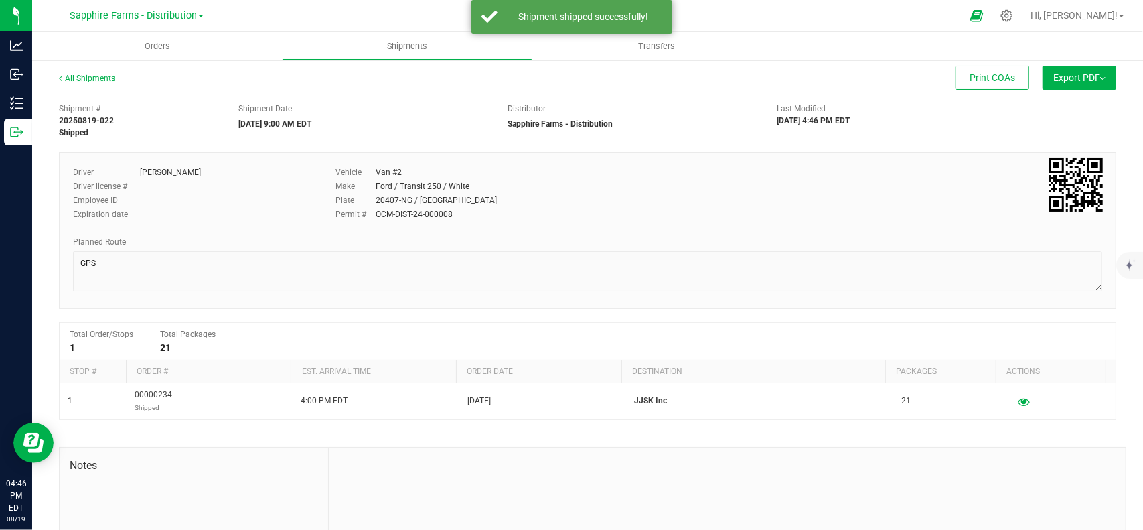
click at [74, 77] on link "All Shipments" at bounding box center [87, 78] width 56 height 9
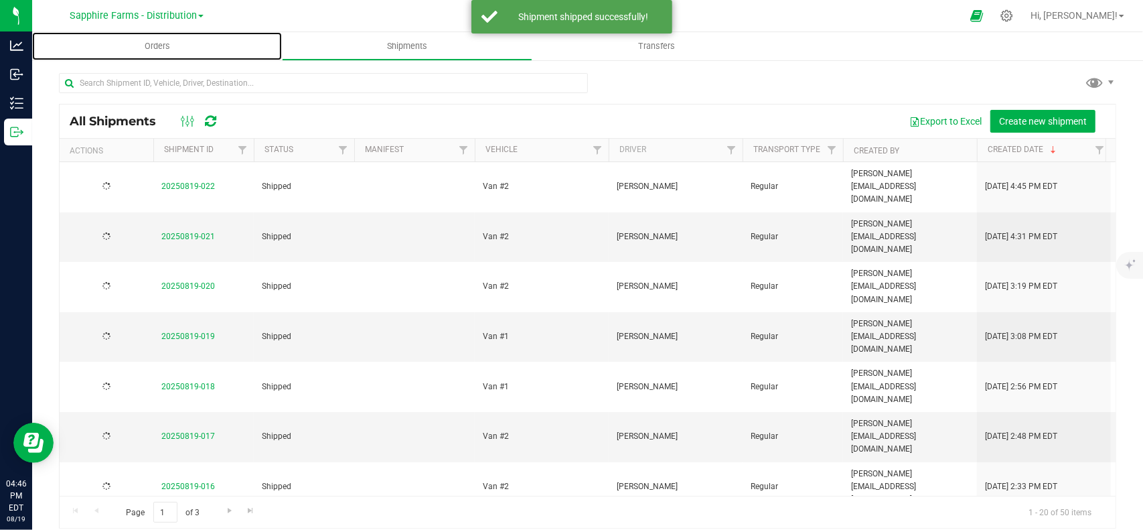
click at [158, 50] on span "Orders" at bounding box center [158, 46] width 62 height 12
